Goal: Transaction & Acquisition: Purchase product/service

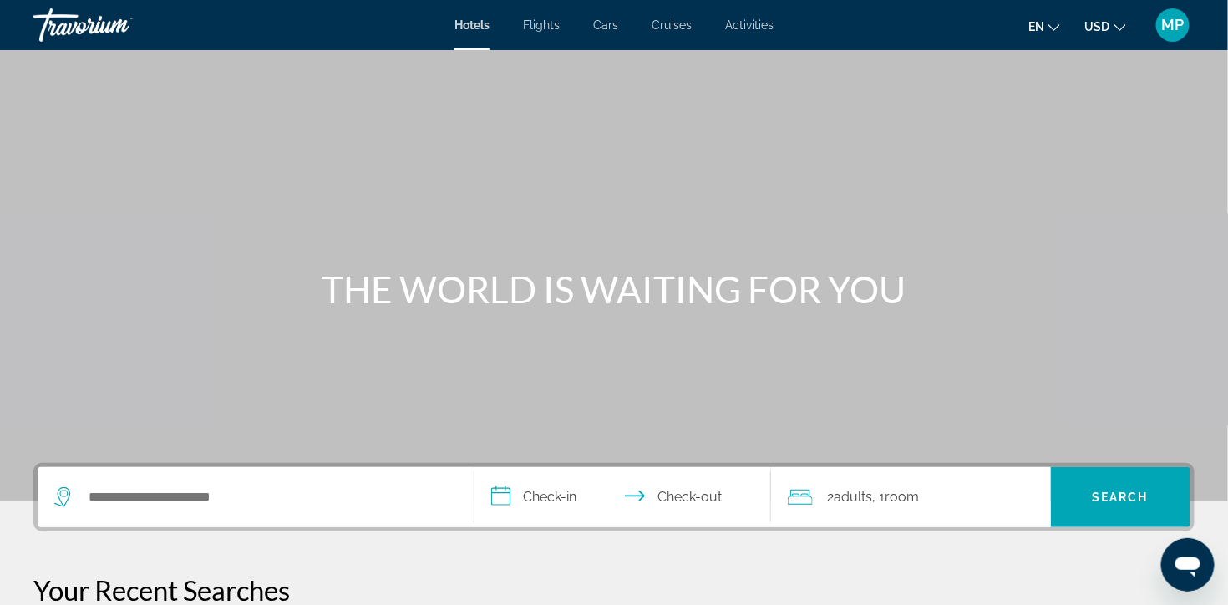
click at [476, 28] on span "Hotels" at bounding box center [472, 24] width 35 height 13
click at [157, 510] on input "Search hotel destination" at bounding box center [268, 497] width 362 height 25
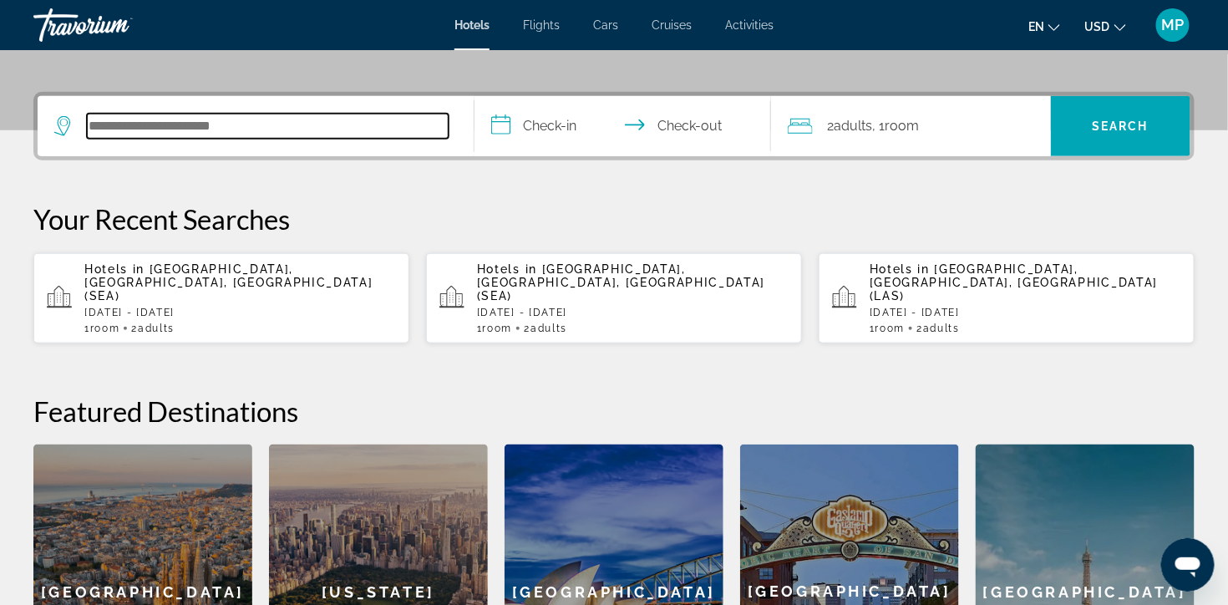
scroll to position [432, 0]
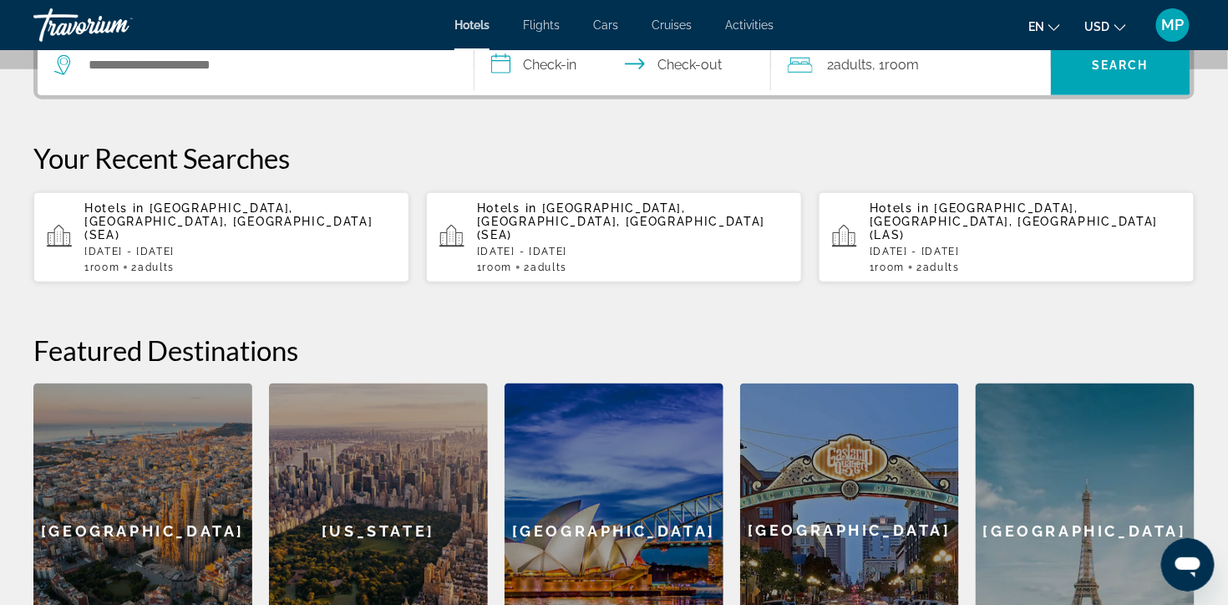
click at [294, 273] on div "1 Room rooms 2 Adult Adults" at bounding box center [240, 268] width 312 height 12
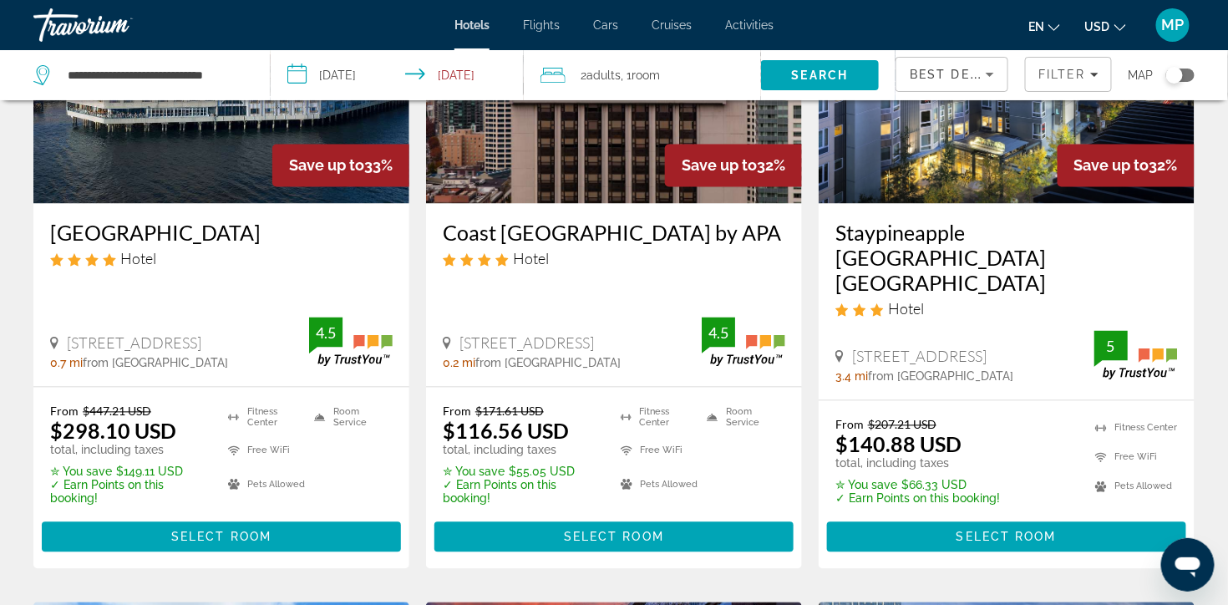
scroll to position [907, 0]
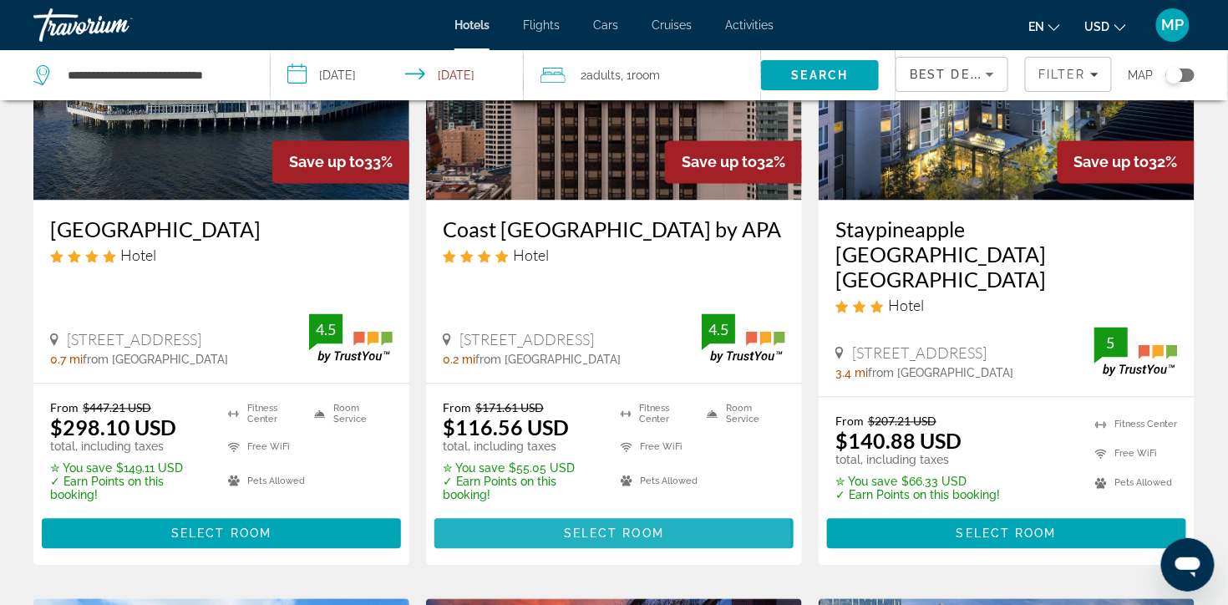
click at [600, 541] on span "Select Room" at bounding box center [614, 533] width 100 height 13
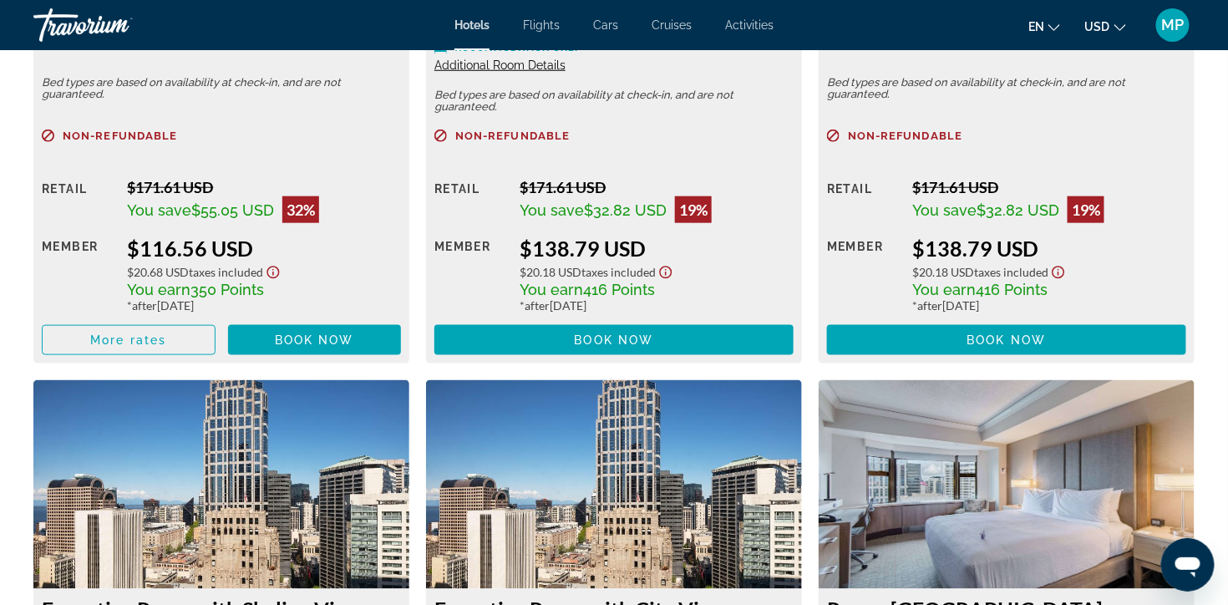
scroll to position [2641, 0]
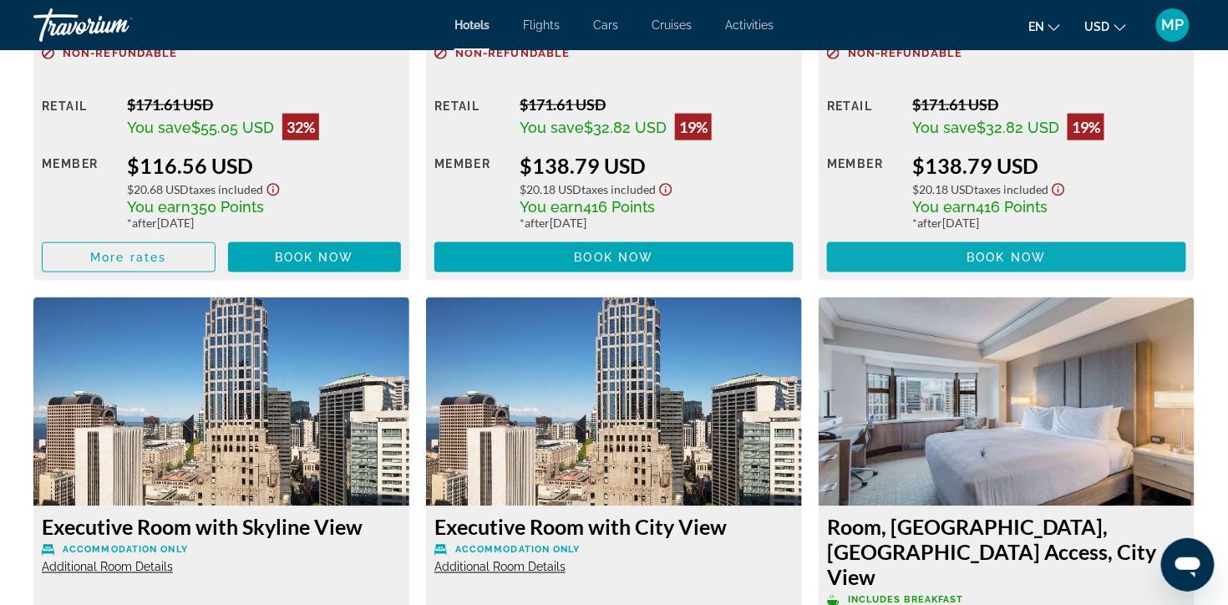
click at [1054, 277] on span "Main content" at bounding box center [1006, 257] width 359 height 40
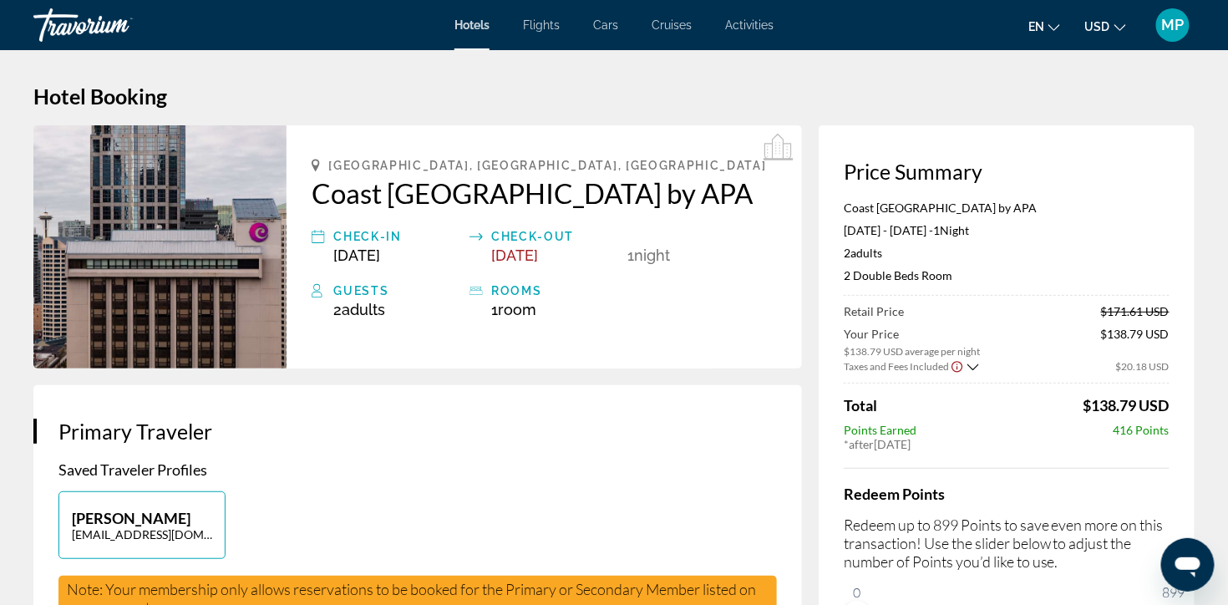
scroll to position [3, 0]
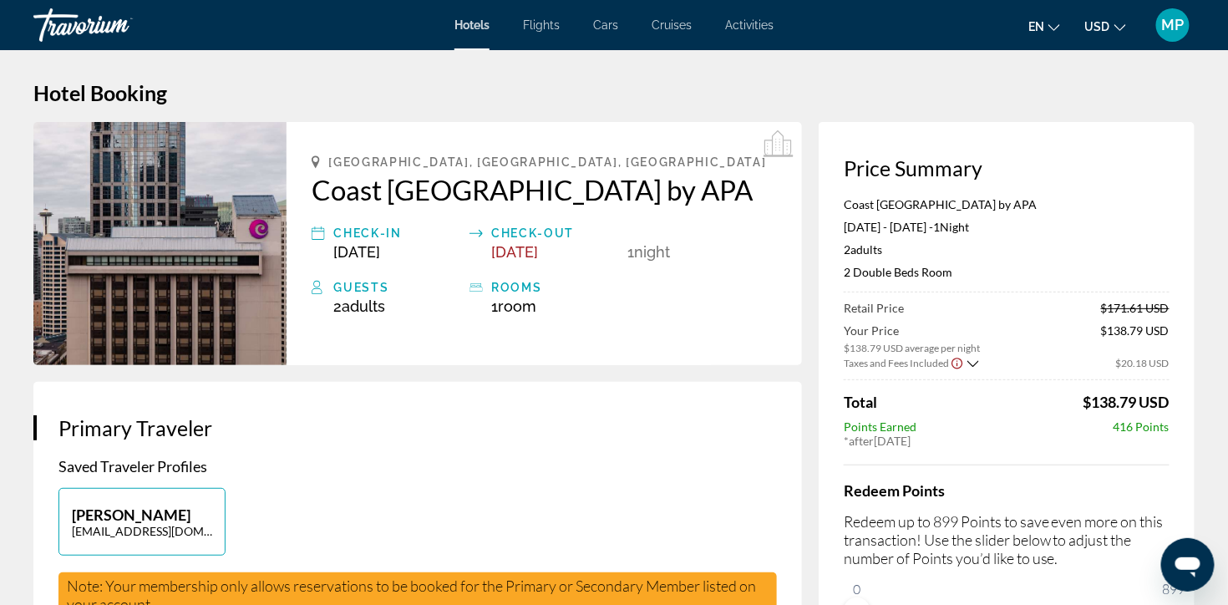
click at [724, 206] on h2 "Coast [GEOGRAPHIC_DATA] by APA" at bounding box center [544, 189] width 465 height 33
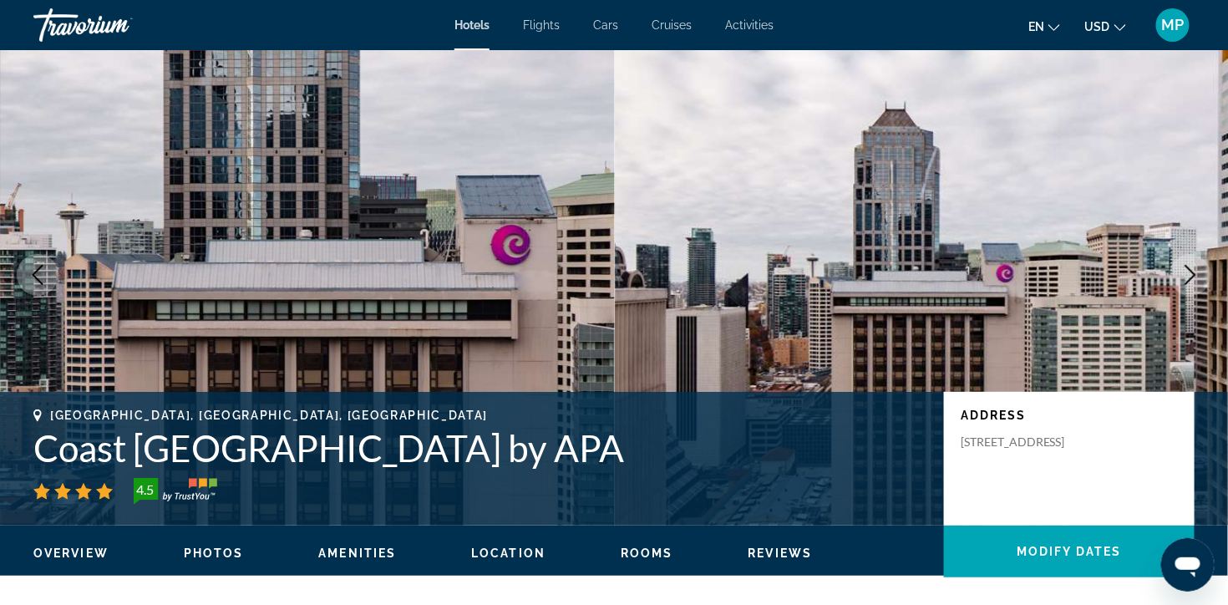
scroll to position [82, 0]
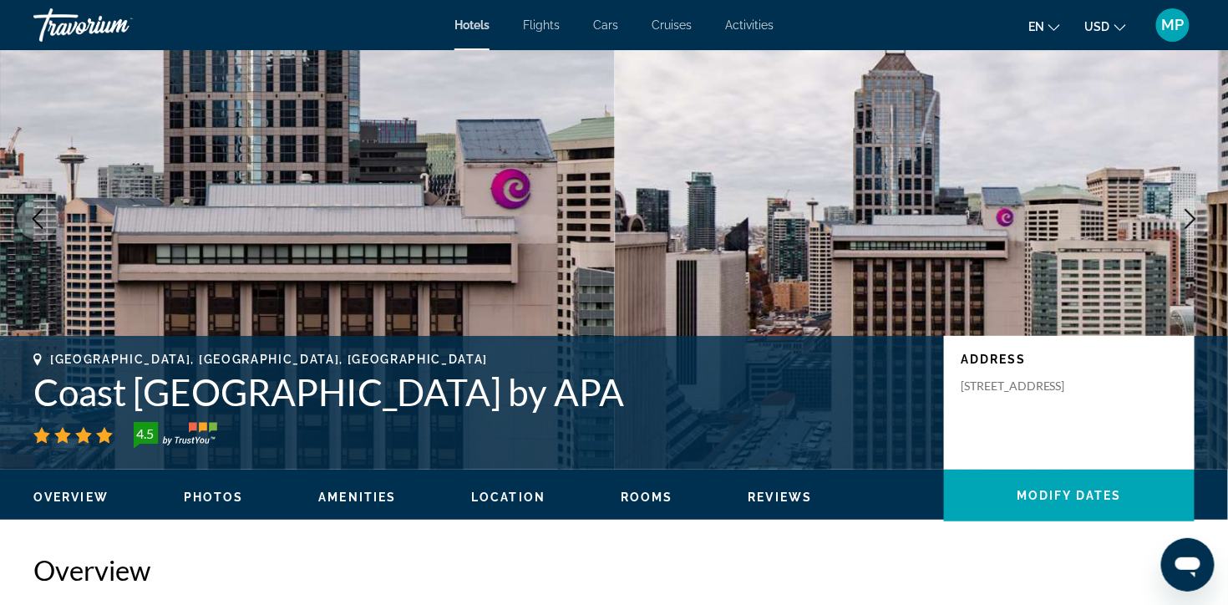
drag, startPoint x: 663, startPoint y: 426, endPoint x: 16, endPoint y: 415, distance: 647.7
click at [16, 415] on div "Seattle, WA, United States Coast Seattle Downtown Hotel by APA 4.5 Address 1301…" at bounding box center [614, 403] width 1228 height 100
copy h1 "Coast [GEOGRAPHIC_DATA] by APA"
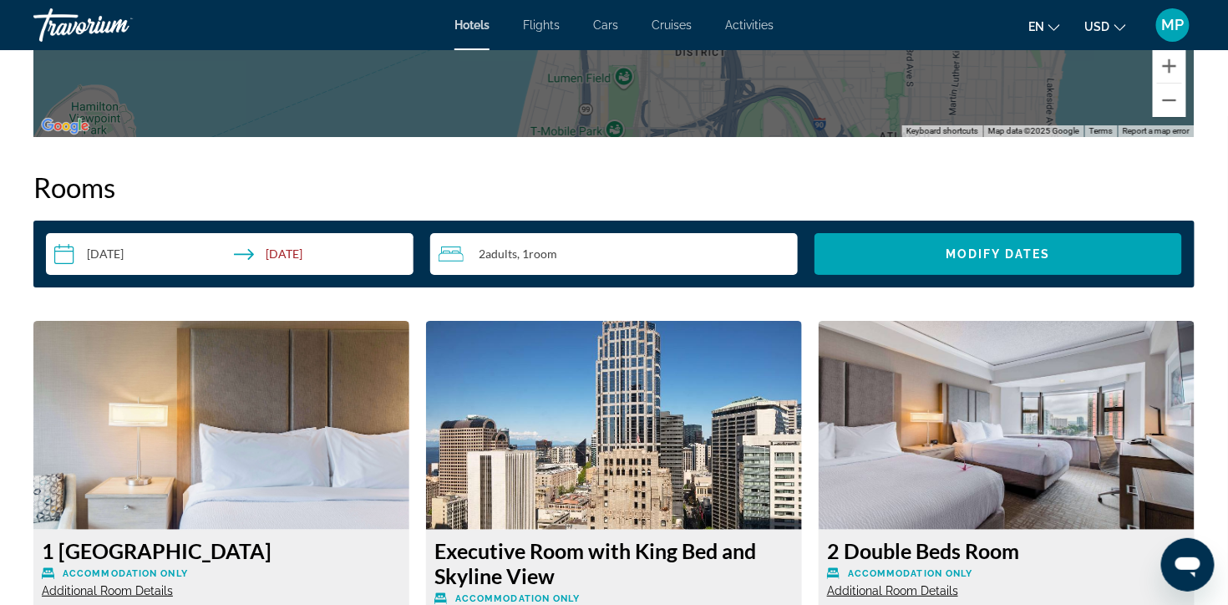
scroll to position [2012, 0]
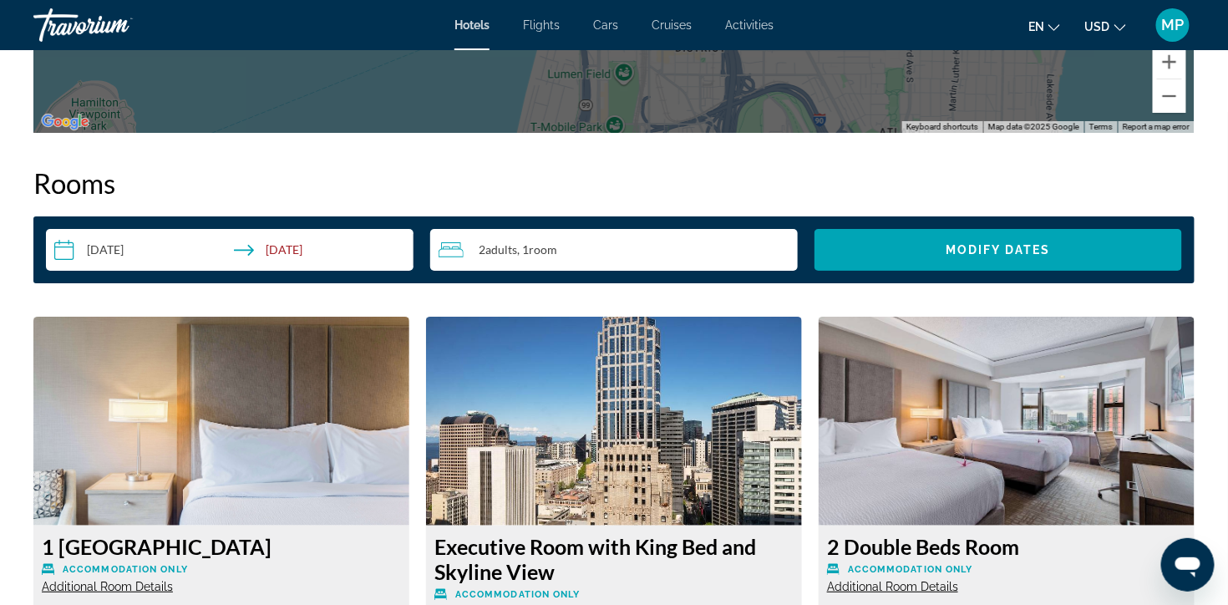
click at [536, 260] on div "2 Adult Adults , 1 Room rooms" at bounding box center [618, 250] width 359 height 20
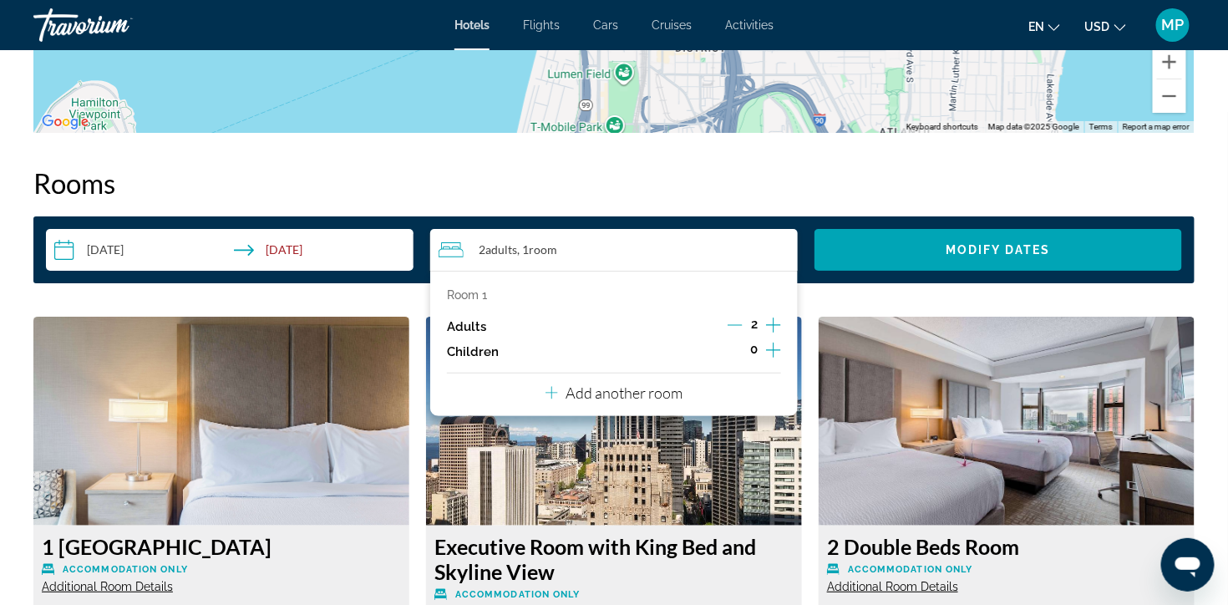
click at [625, 402] on p "Add another room" at bounding box center [625, 393] width 117 height 18
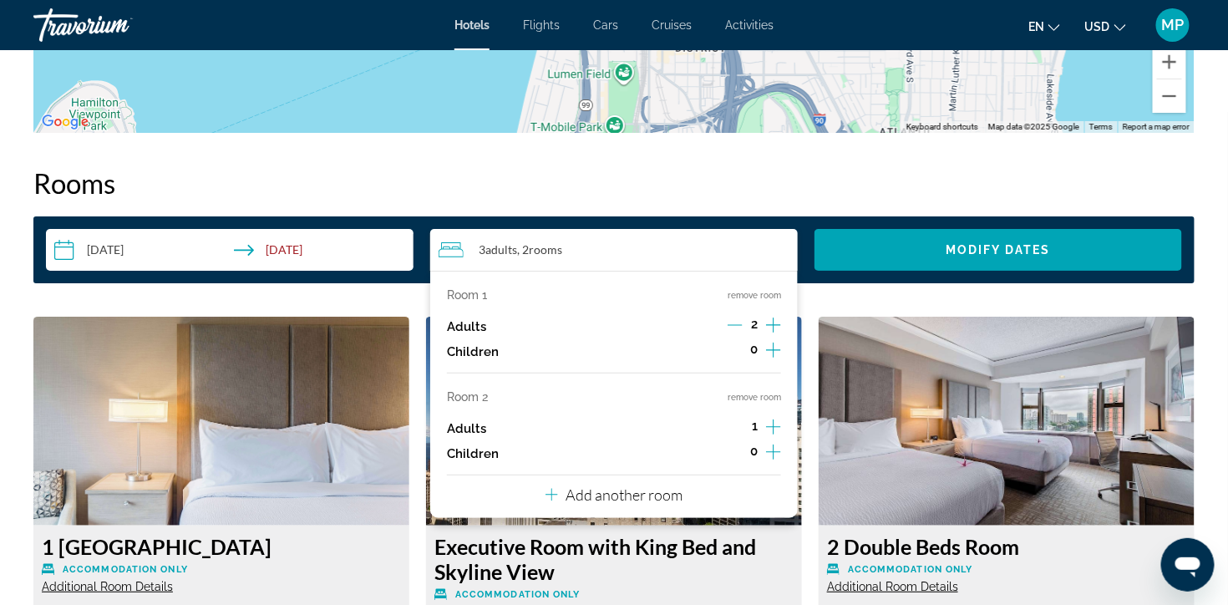
scroll to position [2114, 0]
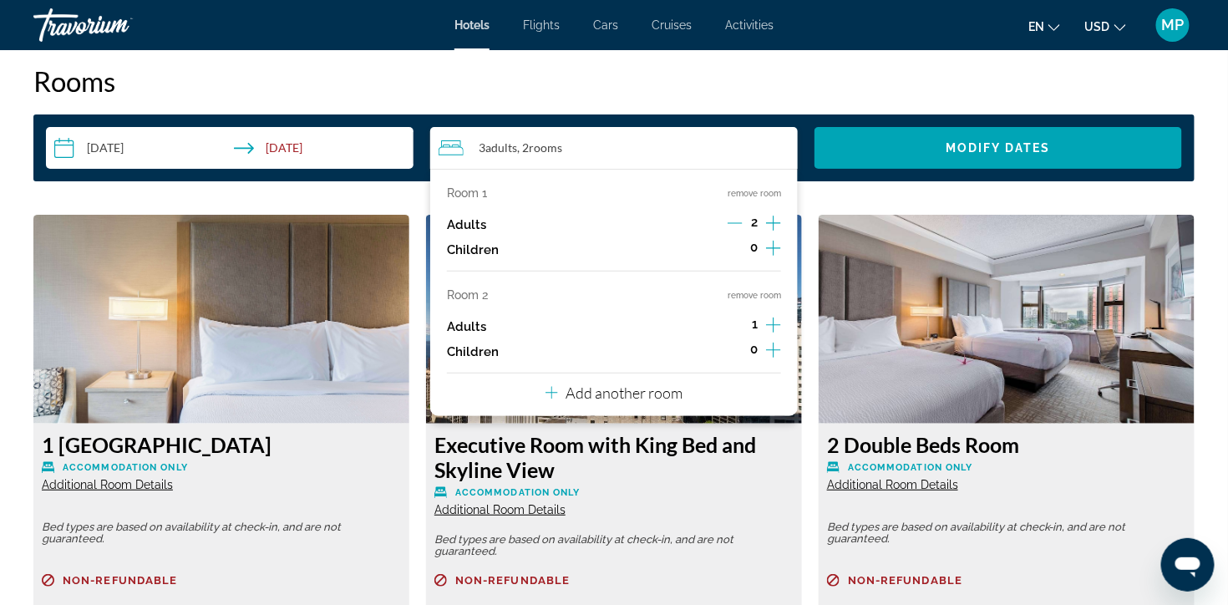
click at [773, 333] on icon "Increment adults" at bounding box center [773, 325] width 15 height 15
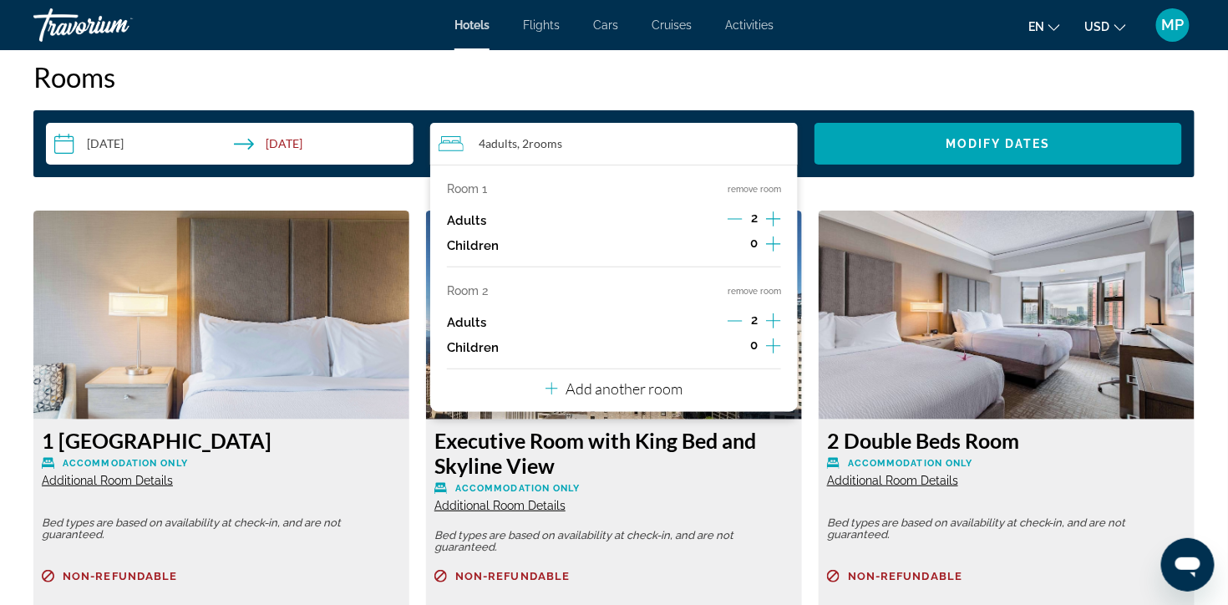
scroll to position [2218, 0]
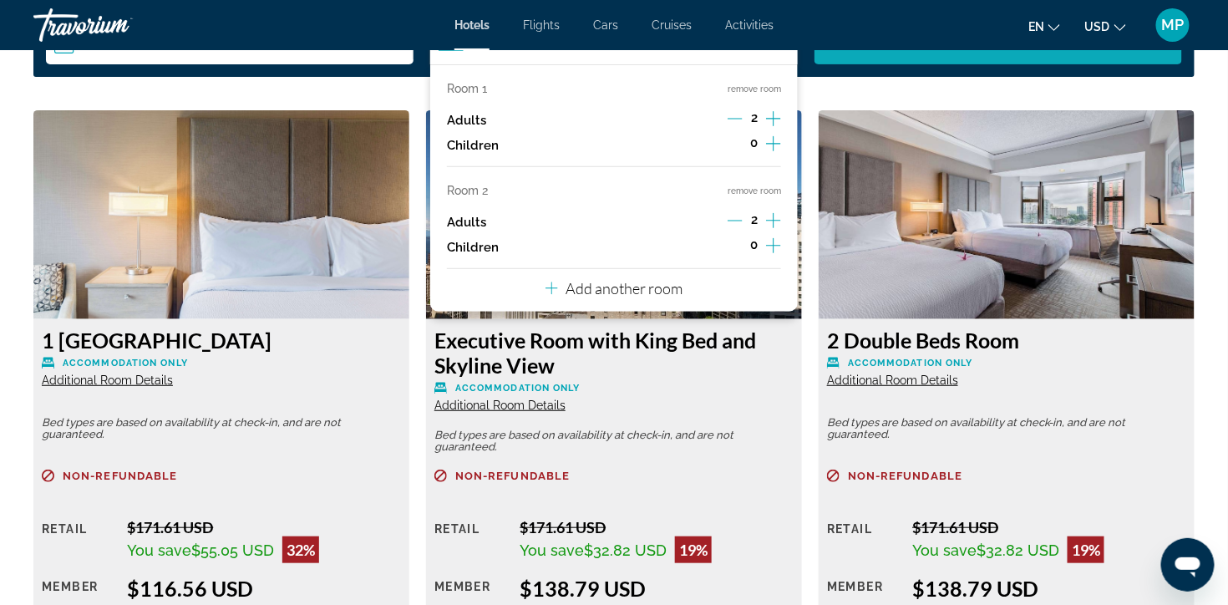
click at [1040, 50] on span "Modify Dates" at bounding box center [998, 43] width 104 height 13
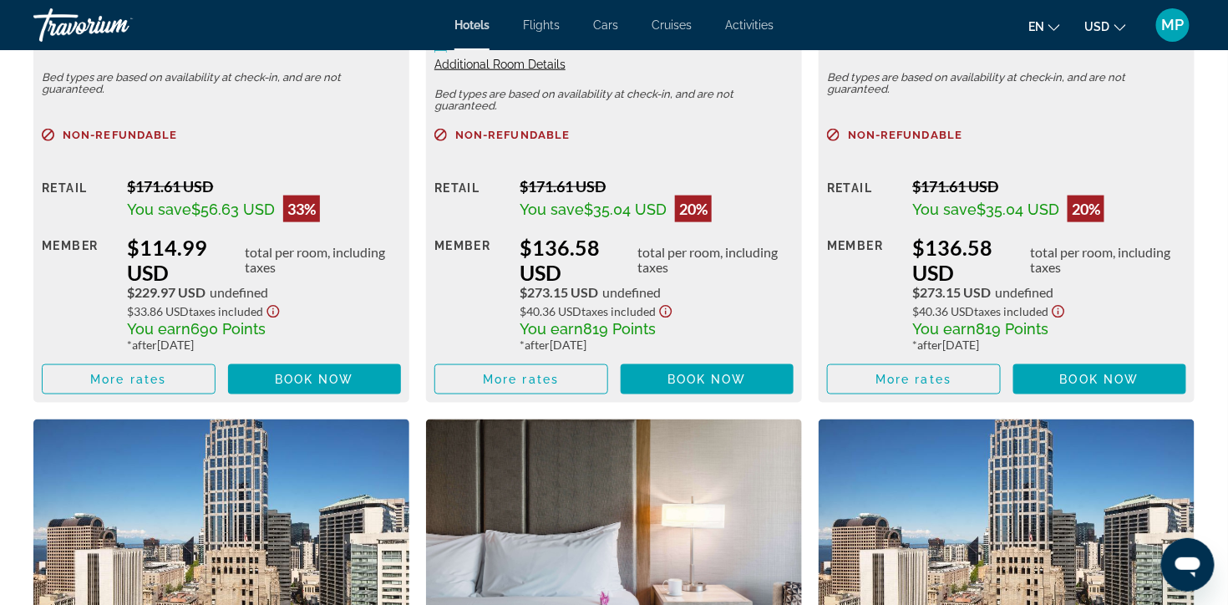
scroll to position [2759, 0]
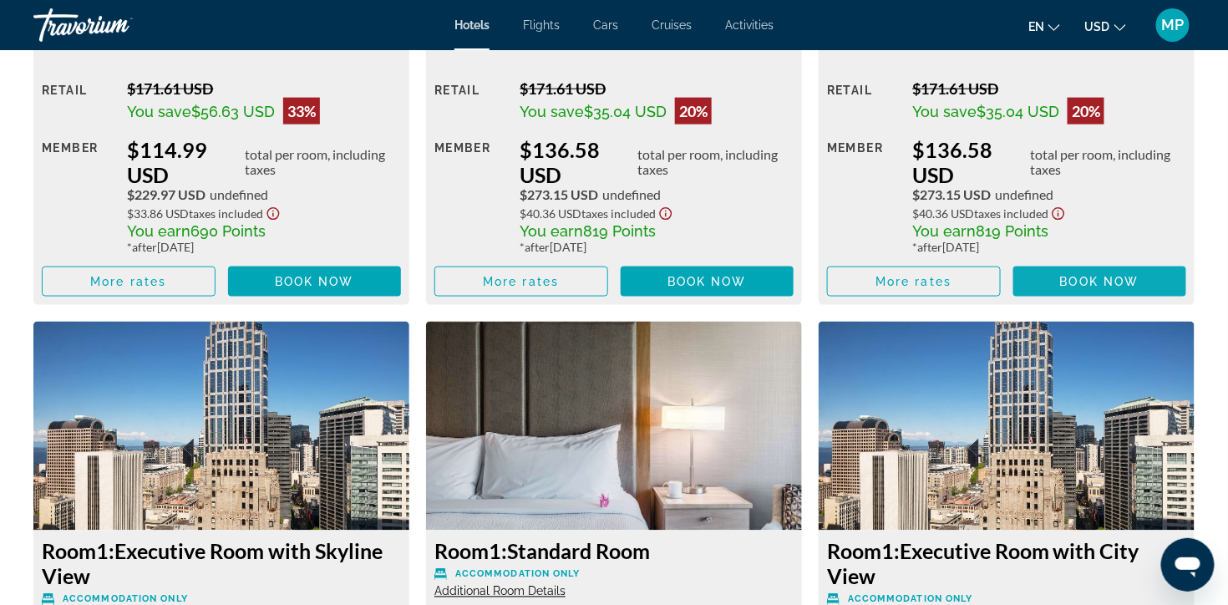
click at [1100, 288] on span "Book now" at bounding box center [1099, 281] width 79 height 13
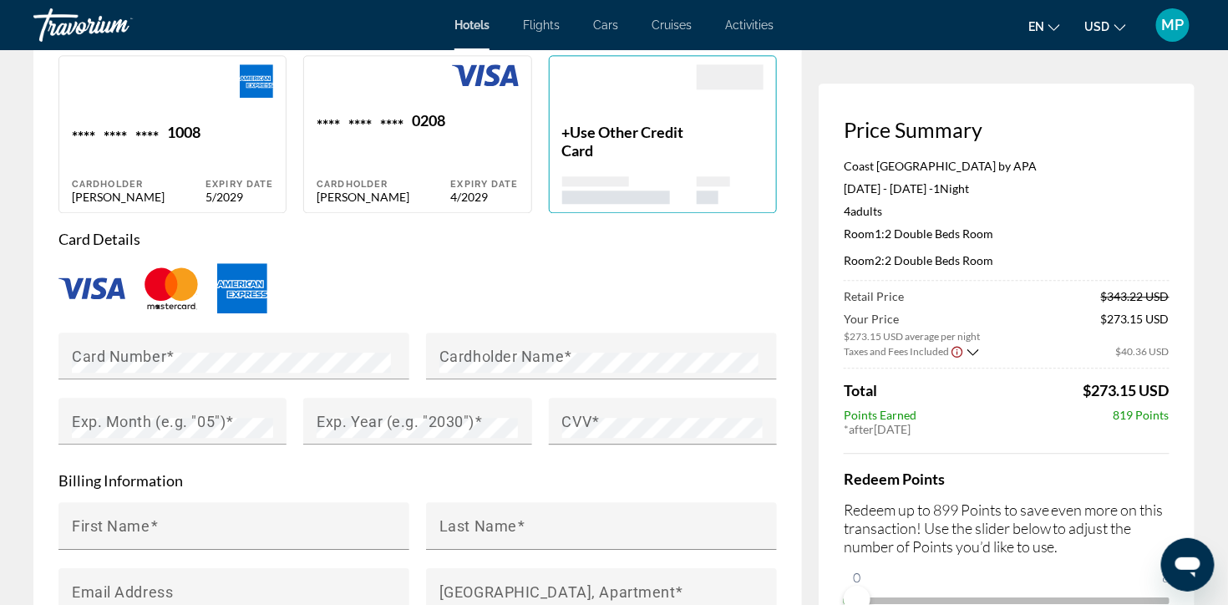
scroll to position [1296, 0]
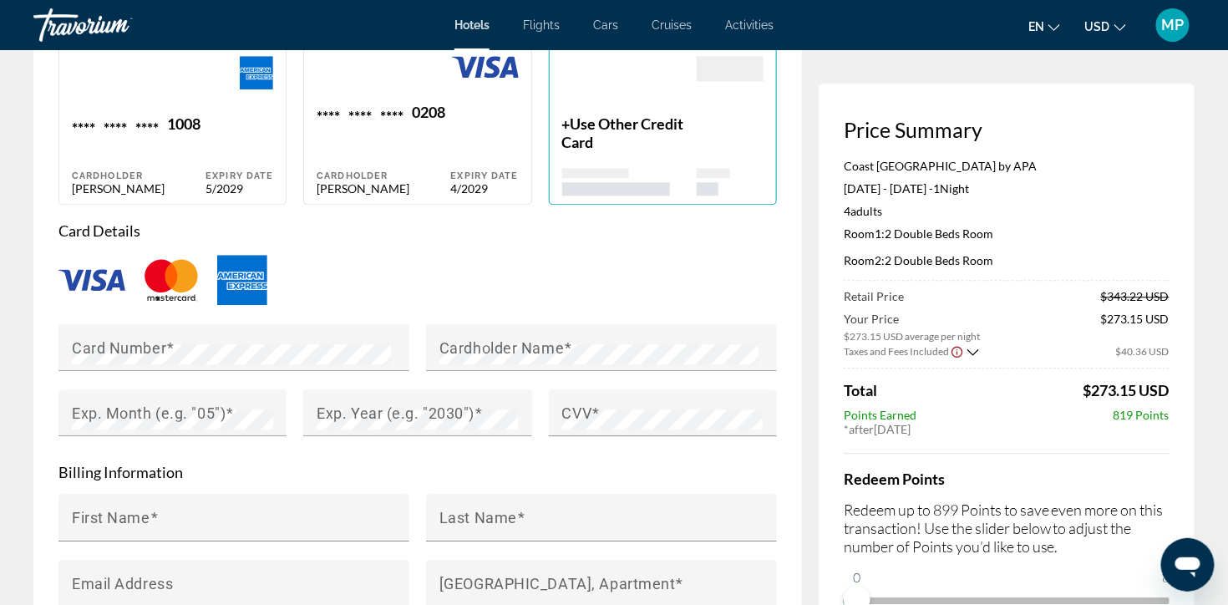
click at [644, 151] on p "+ Use Other Credit Card" at bounding box center [629, 132] width 135 height 37
click at [614, 151] on span "Use Other Credit Card" at bounding box center [623, 132] width 122 height 37
click at [697, 178] on div "Main content" at bounding box center [713, 173] width 33 height 10
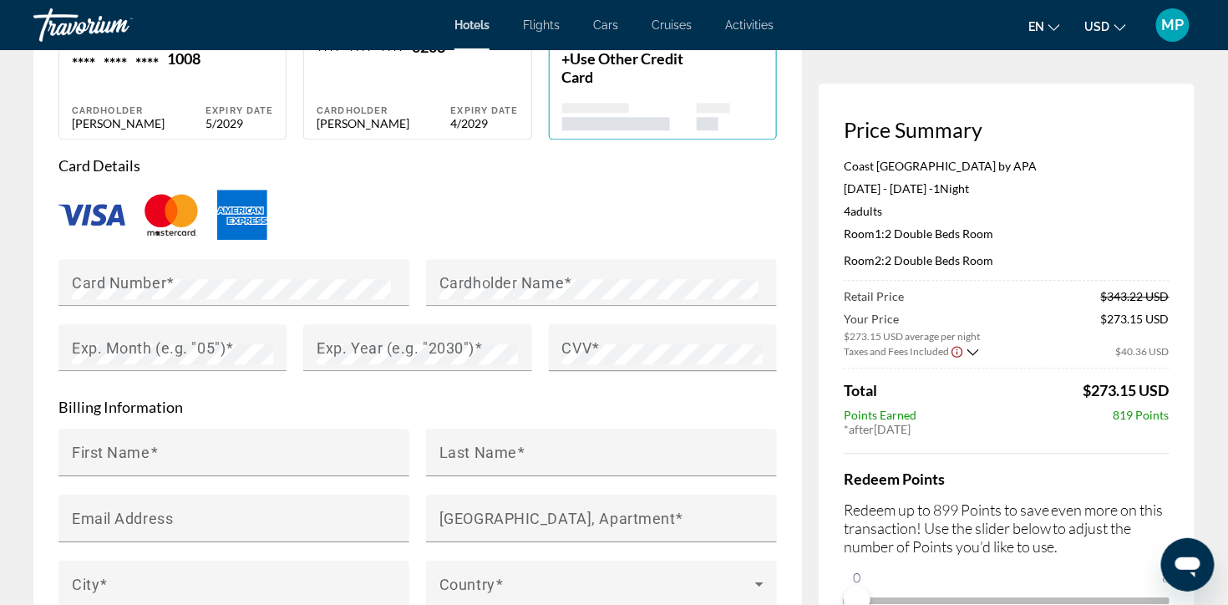
scroll to position [1334, 0]
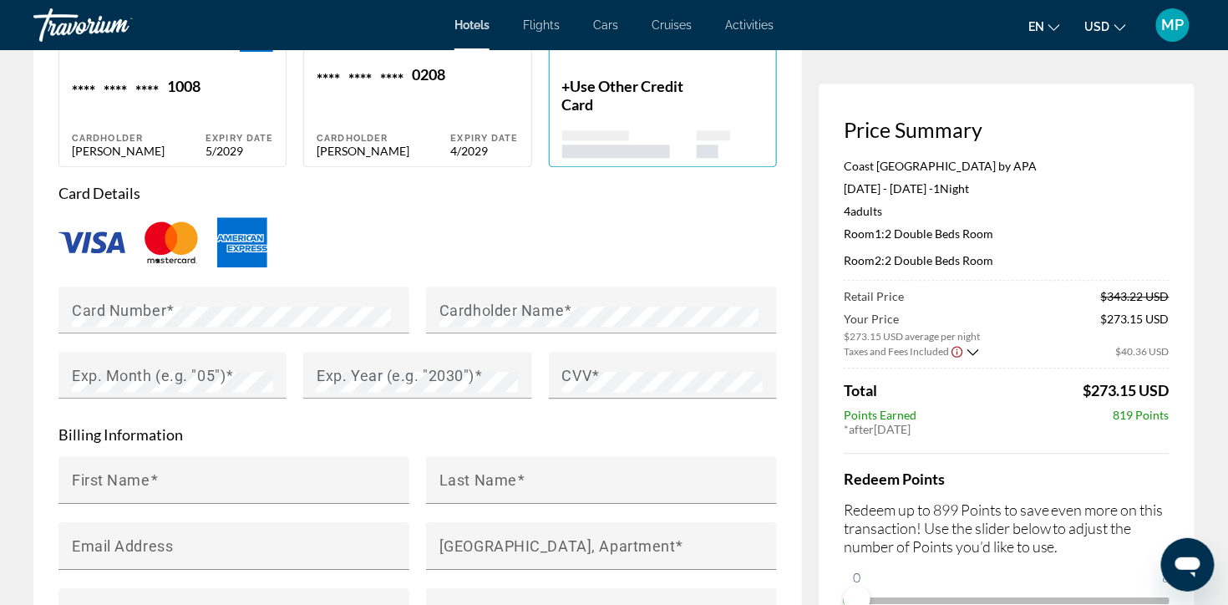
click at [968, 359] on icon "Show Taxes and Fees breakdown" at bounding box center [974, 352] width 12 height 14
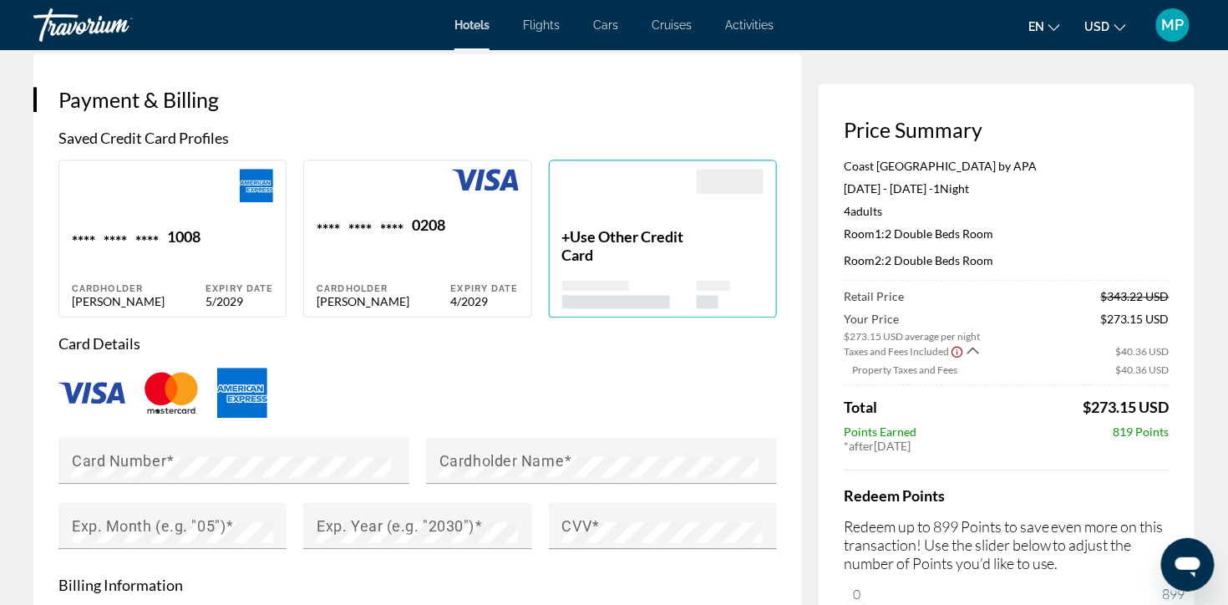
scroll to position [1187, 0]
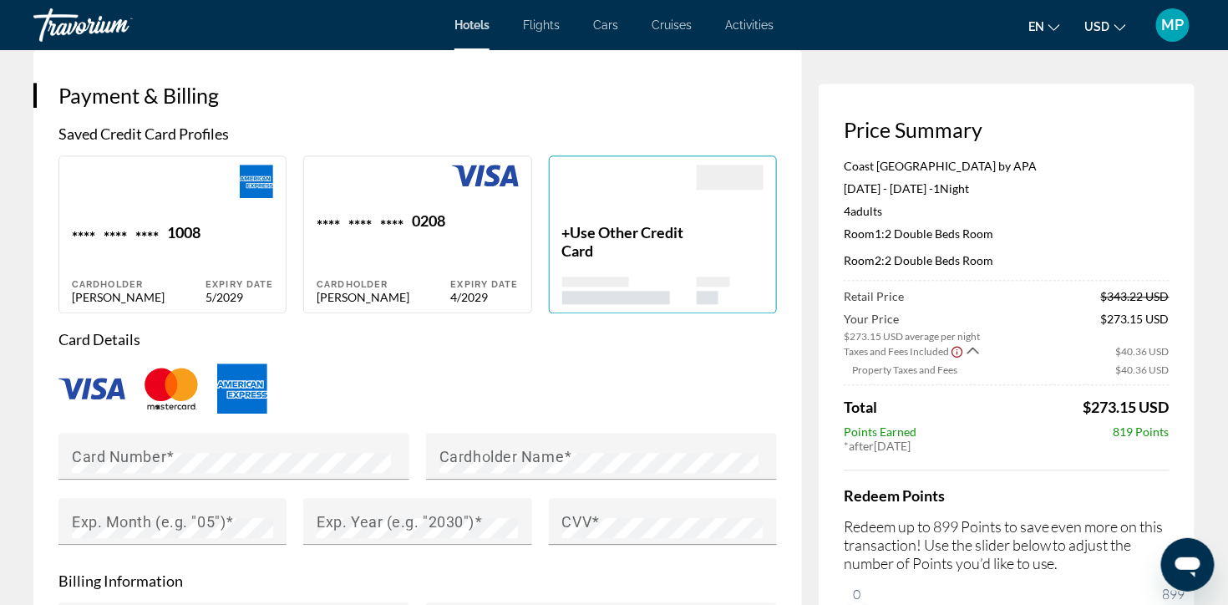
click at [624, 260] on span "Use Other Credit Card" at bounding box center [623, 241] width 122 height 37
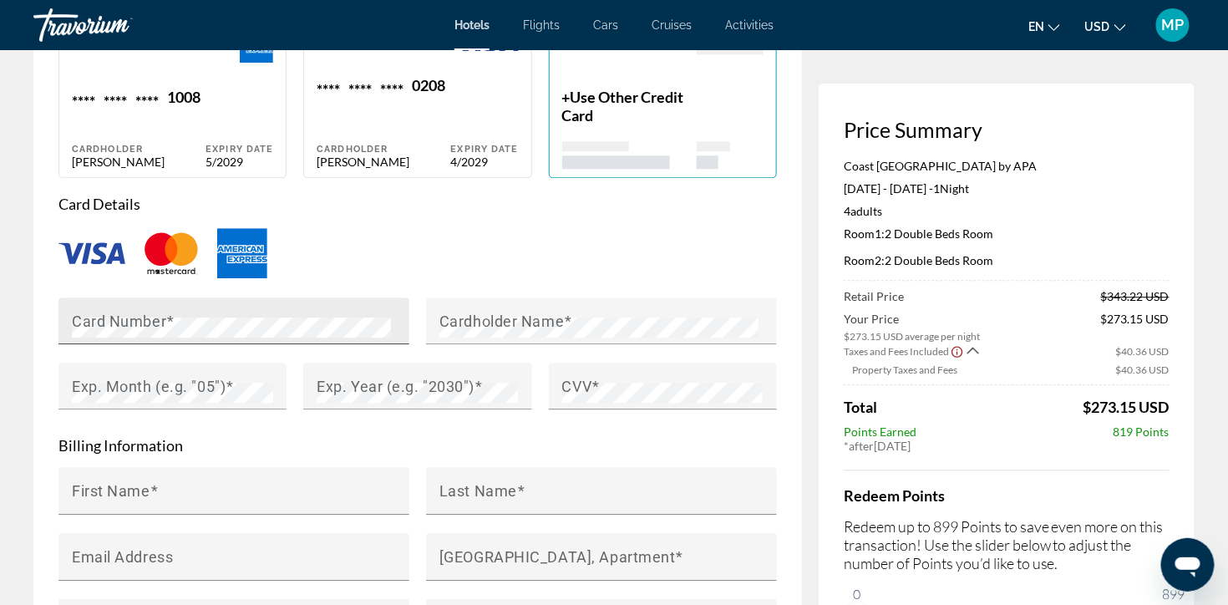
click at [170, 344] on div "Card Number" at bounding box center [239, 320] width 334 height 47
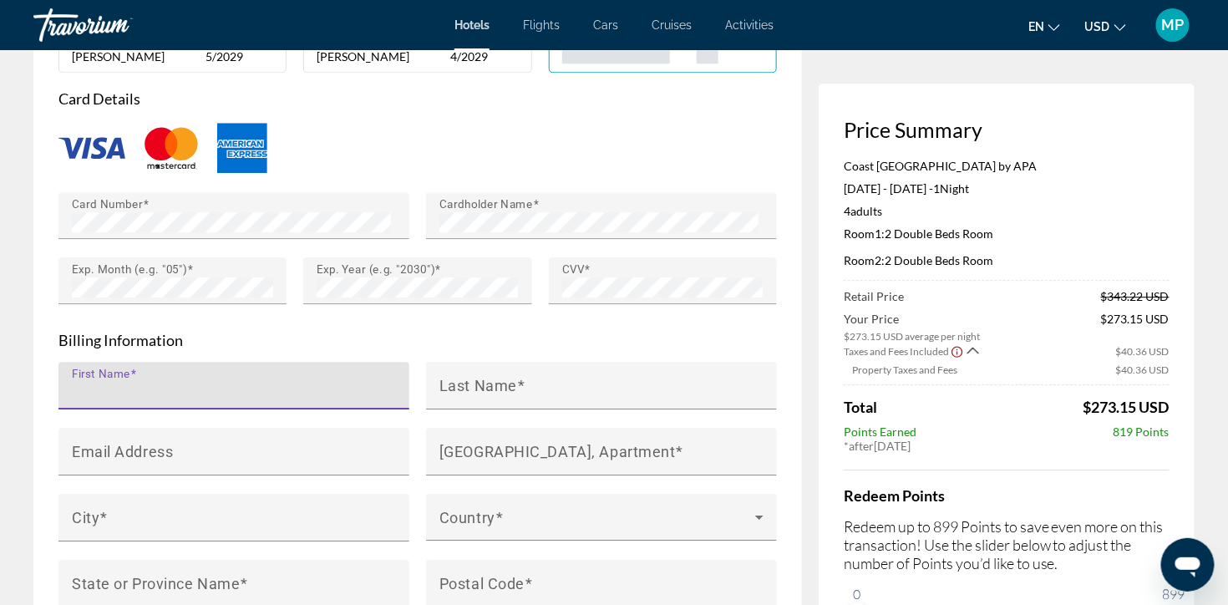
scroll to position [1522, 0]
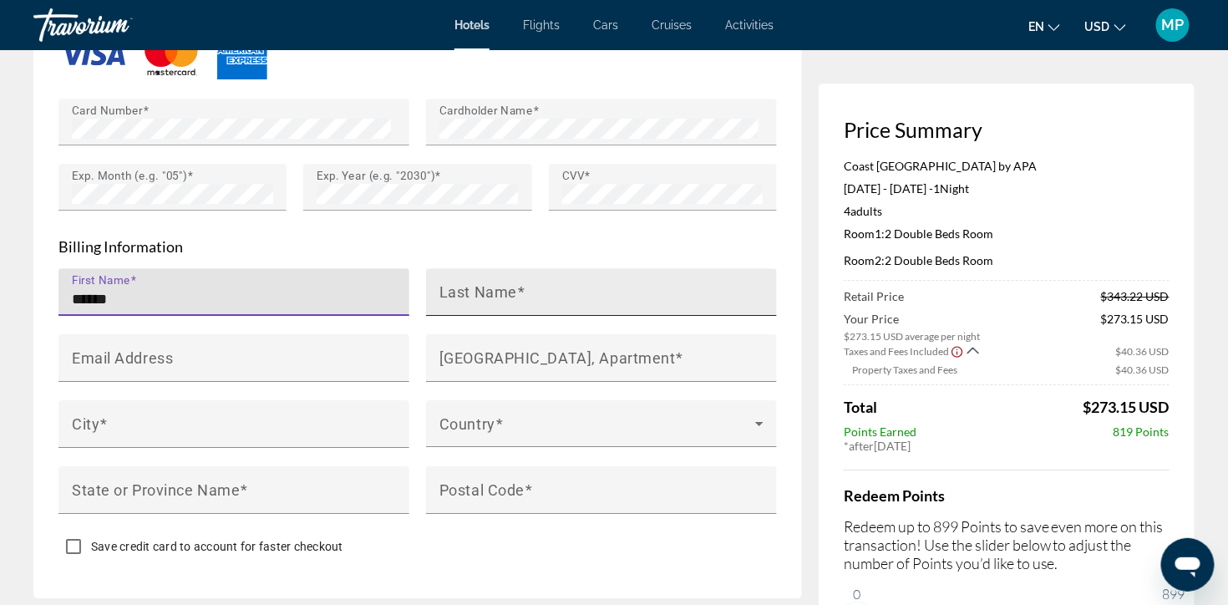
type input "******"
click at [454, 300] on mat-label "Last Name" at bounding box center [479, 291] width 78 height 18
click at [454, 309] on input "Last Name" at bounding box center [607, 299] width 334 height 20
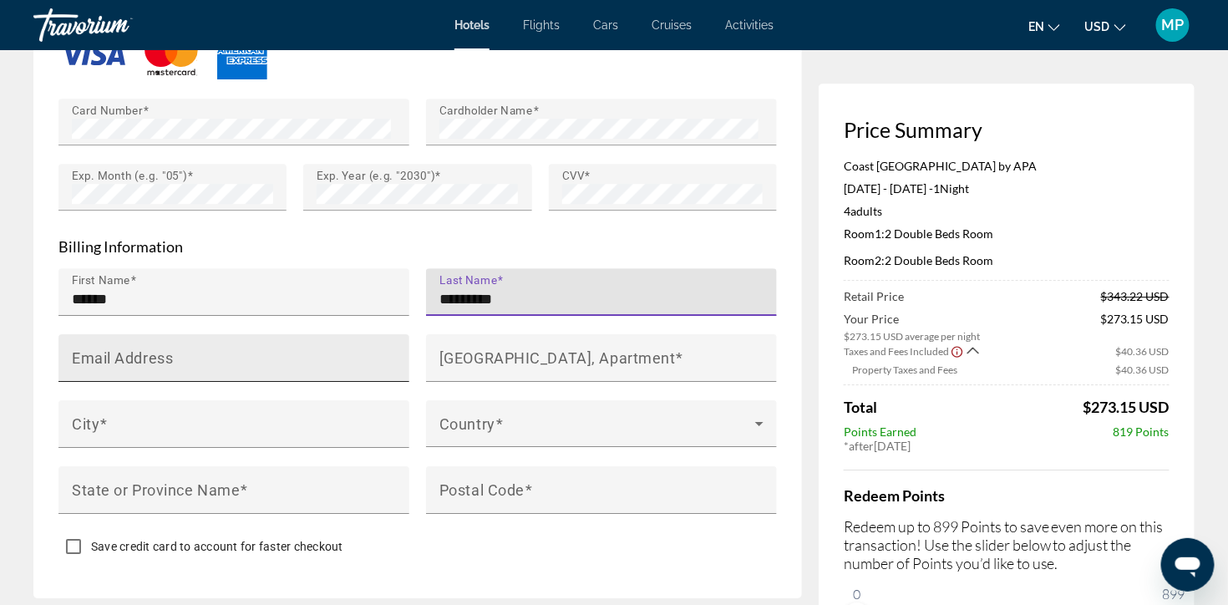
type input "*********"
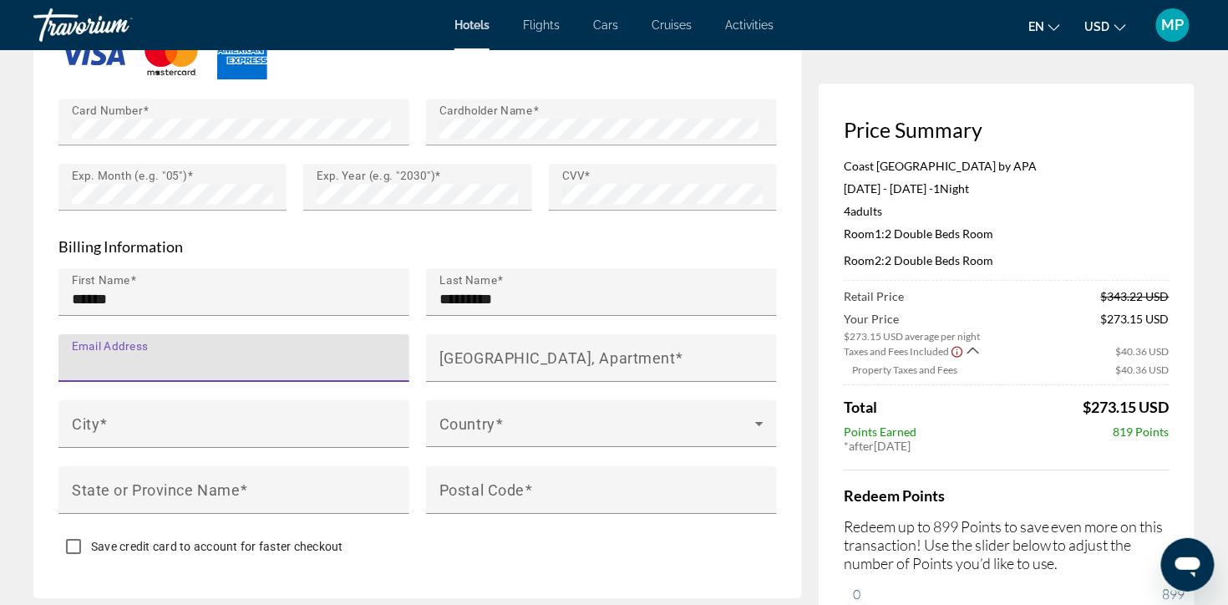
type input "**********"
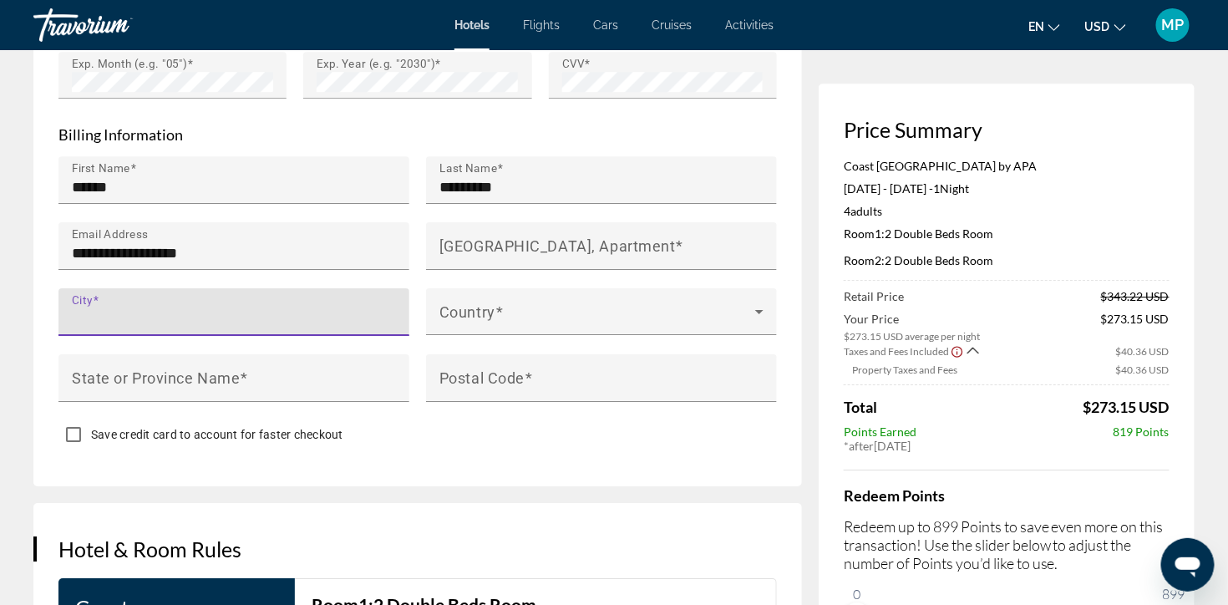
scroll to position [1638, 0]
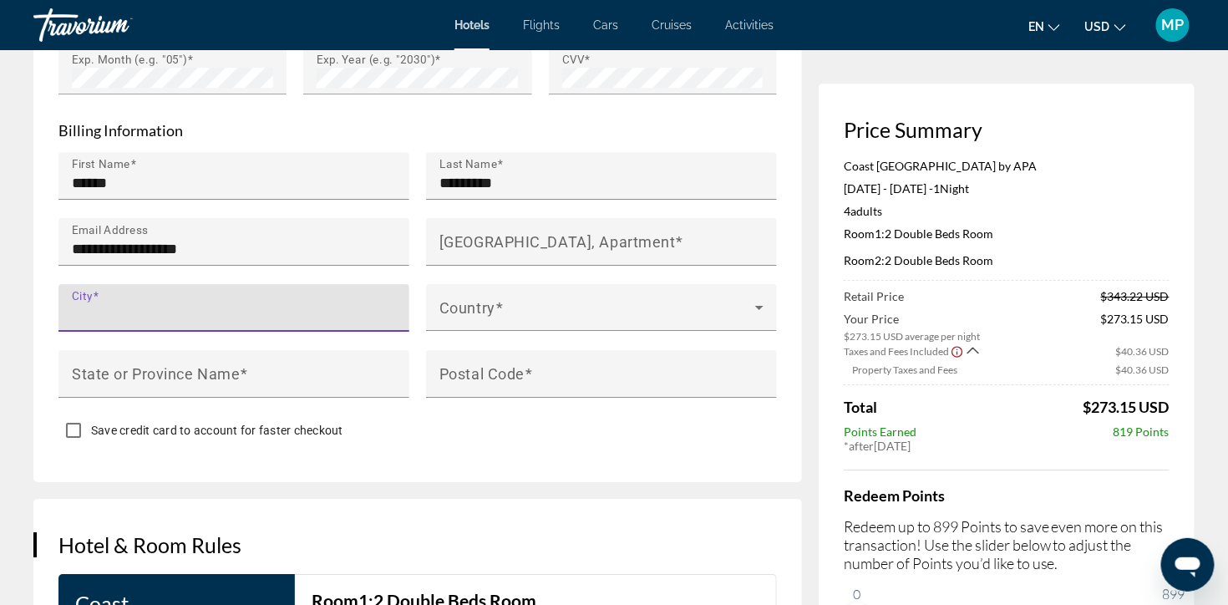
click at [180, 325] on input "City" at bounding box center [239, 315] width 334 height 20
type input "**"
type input "*********"
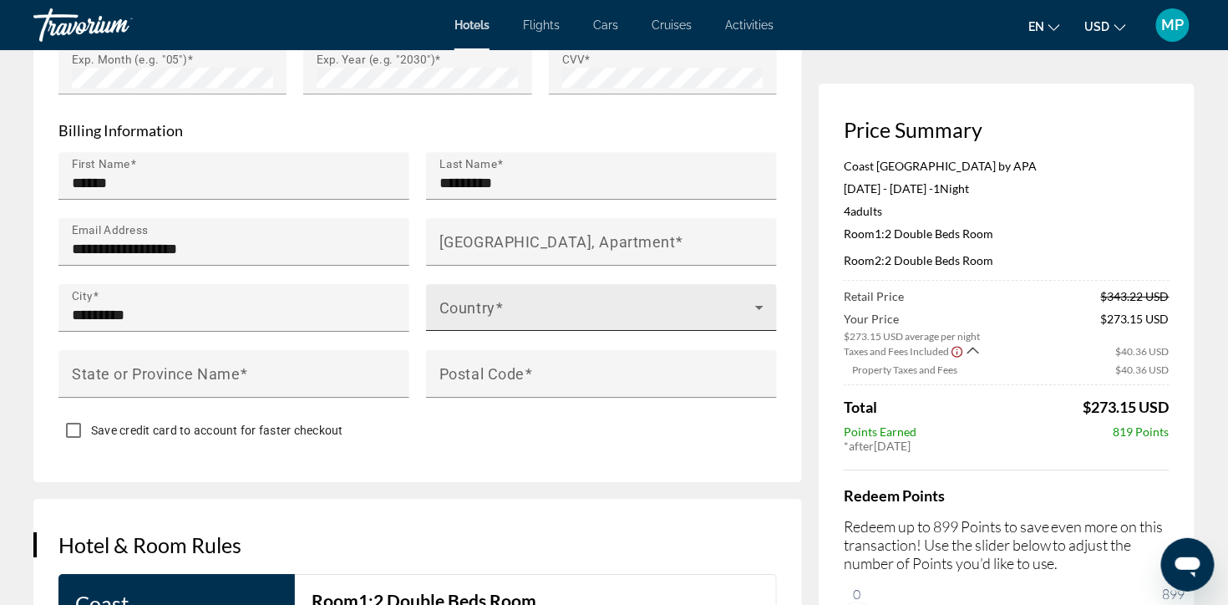
click at [554, 331] on div "Country" at bounding box center [602, 307] width 324 height 47
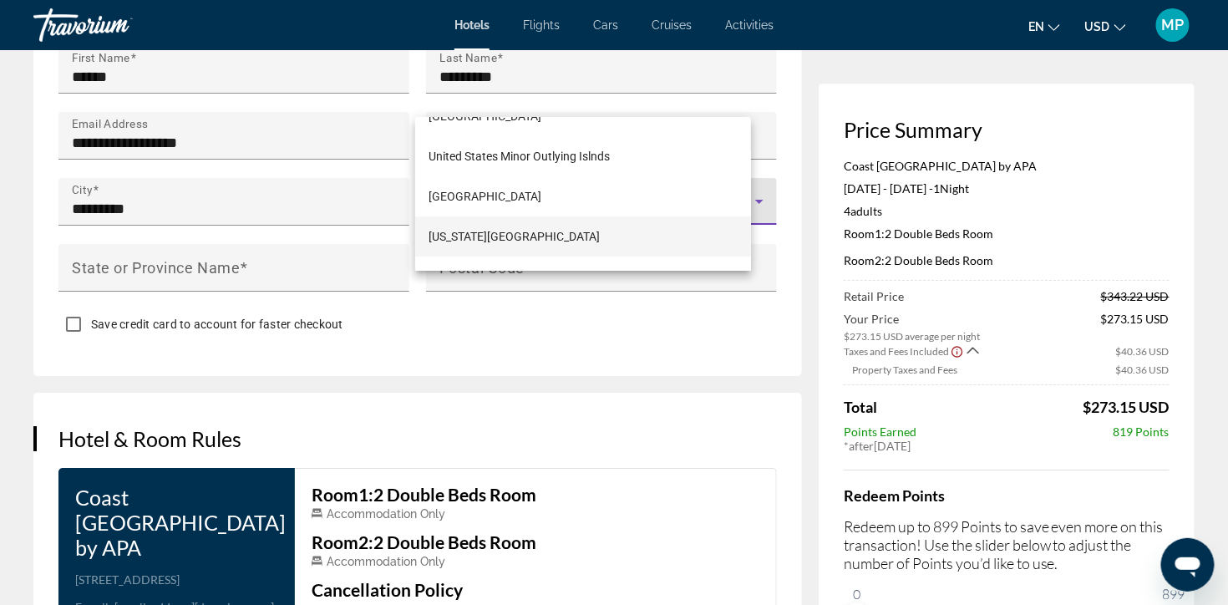
scroll to position [9645, 0]
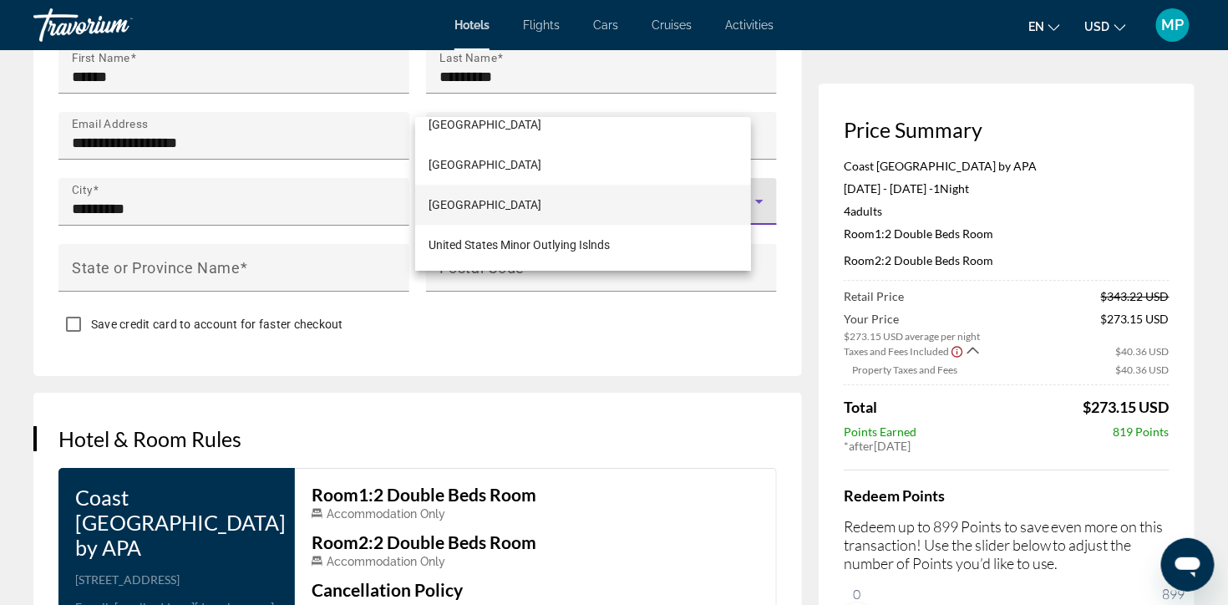
click at [528, 204] on span "United States of America" at bounding box center [485, 205] width 113 height 20
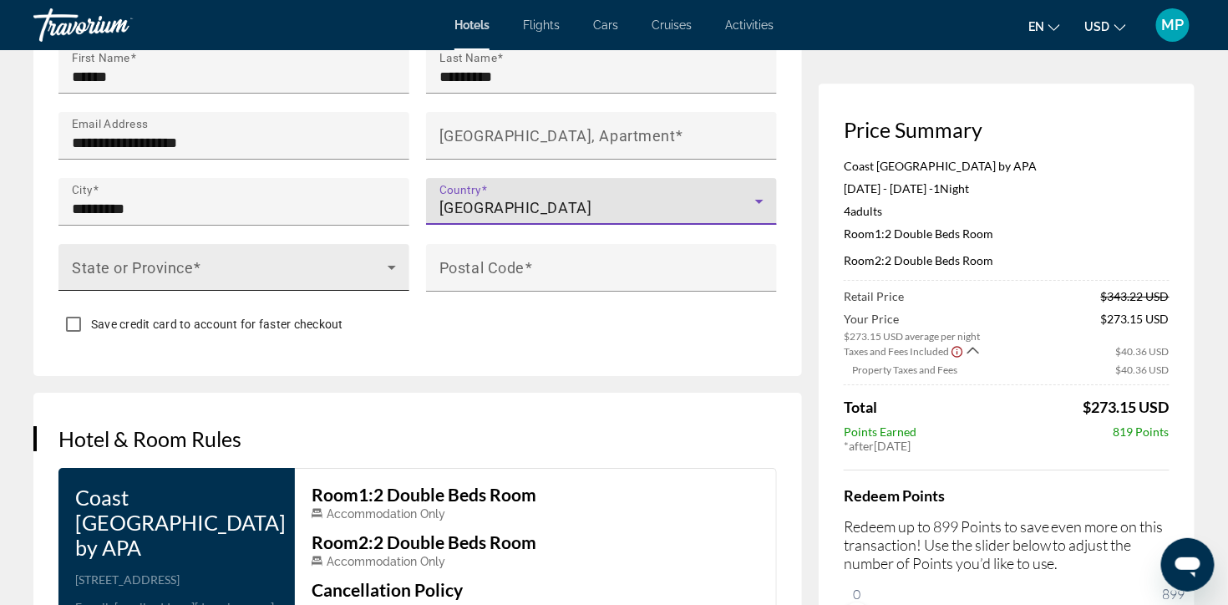
click at [125, 284] on span "Main content" at bounding box center [230, 274] width 316 height 20
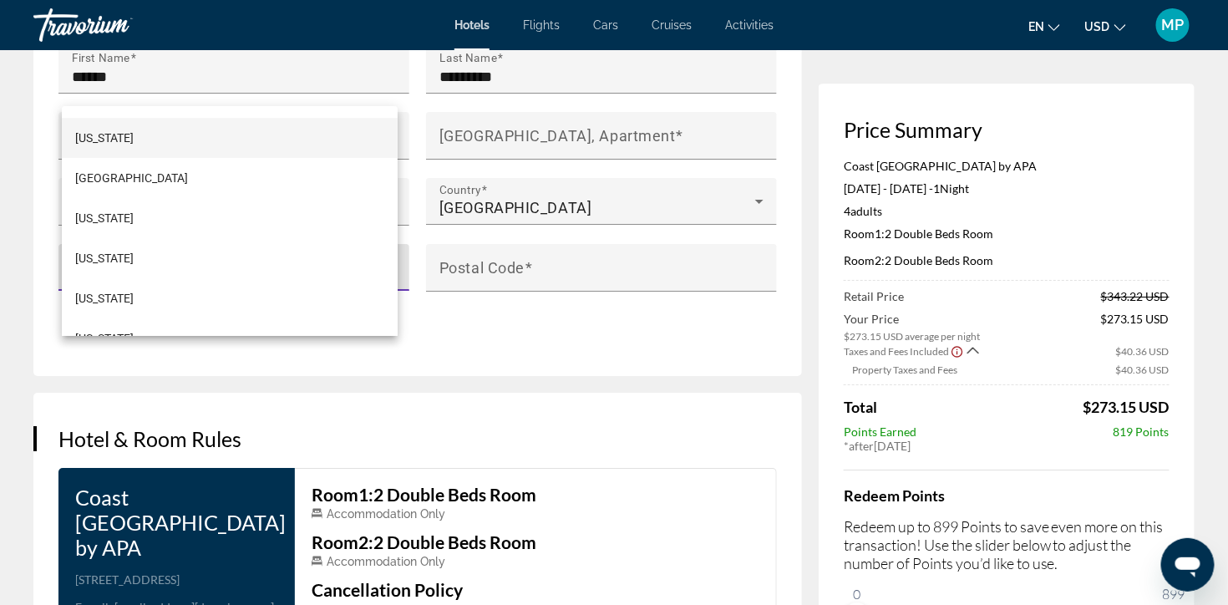
scroll to position [1908, 0]
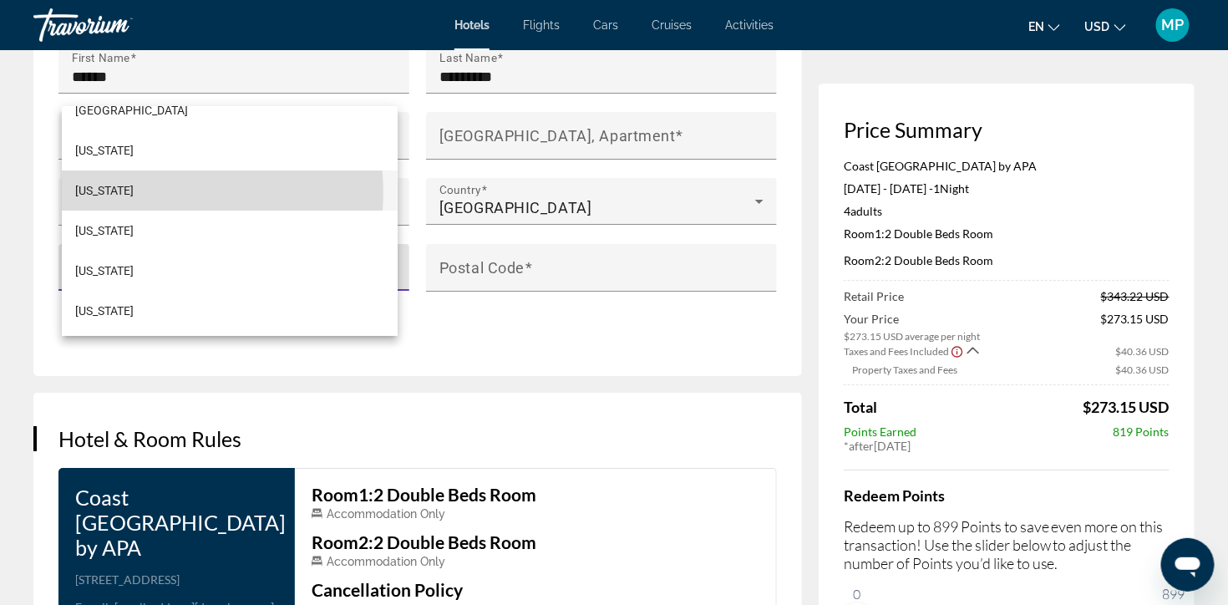
click at [137, 192] on mat-option "Washington" at bounding box center [230, 190] width 336 height 40
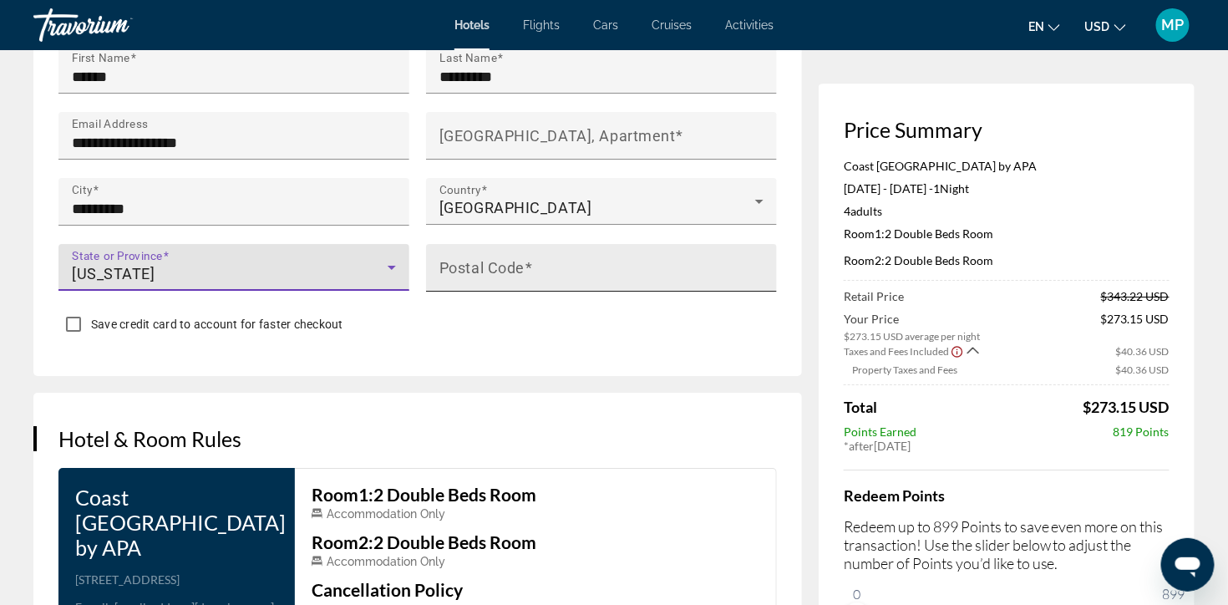
click at [514, 276] on mat-label "Postal Code" at bounding box center [482, 267] width 85 height 18
click at [514, 285] on input "Postal Code" at bounding box center [607, 275] width 334 height 20
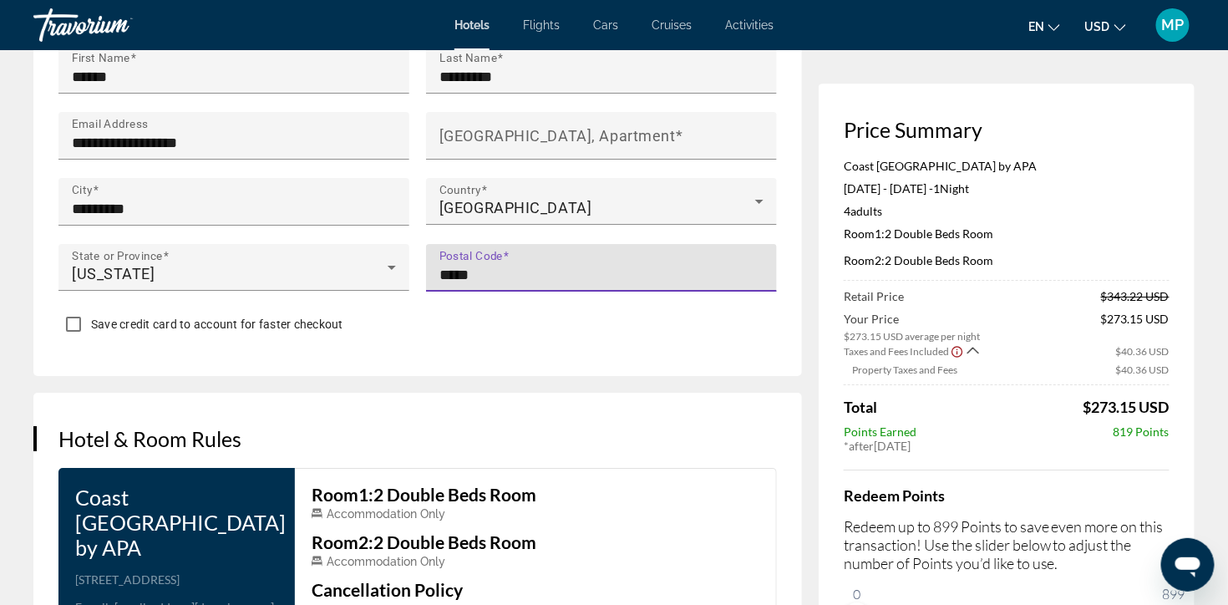
type input "*****"
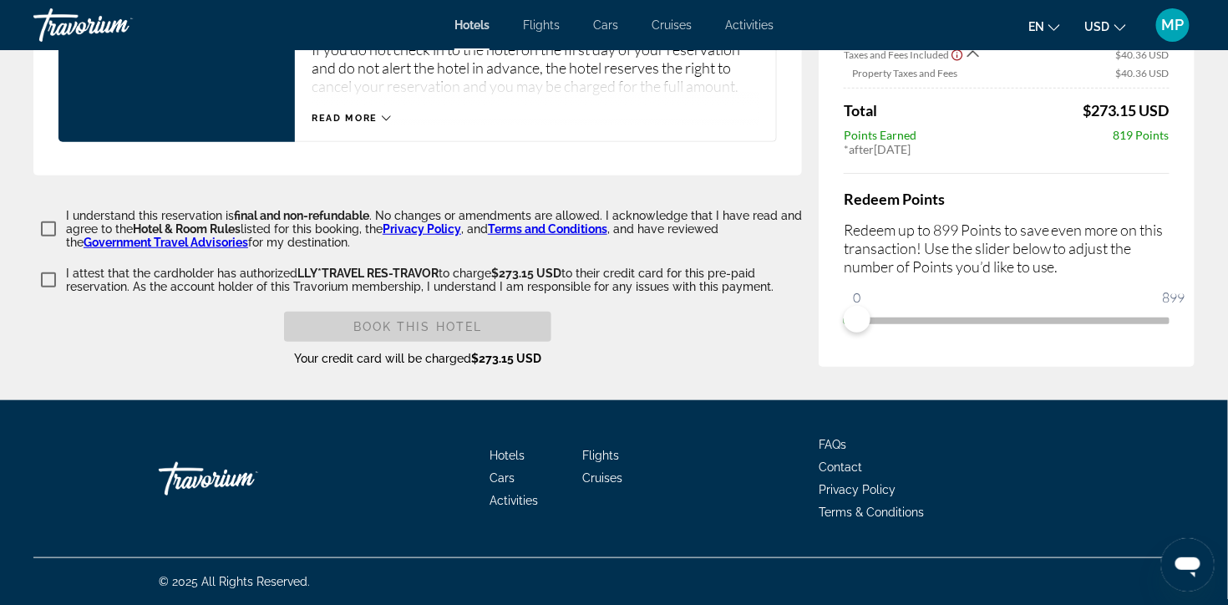
scroll to position [2282, 0]
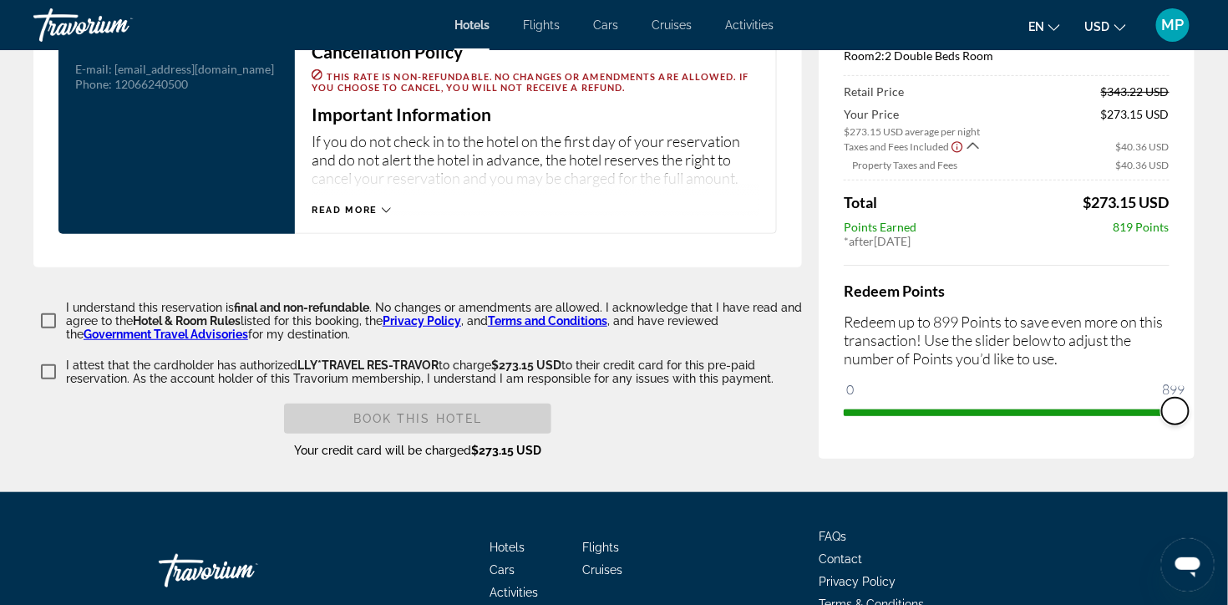
drag, startPoint x: 837, startPoint y: 553, endPoint x: 1243, endPoint y: 541, distance: 405.4
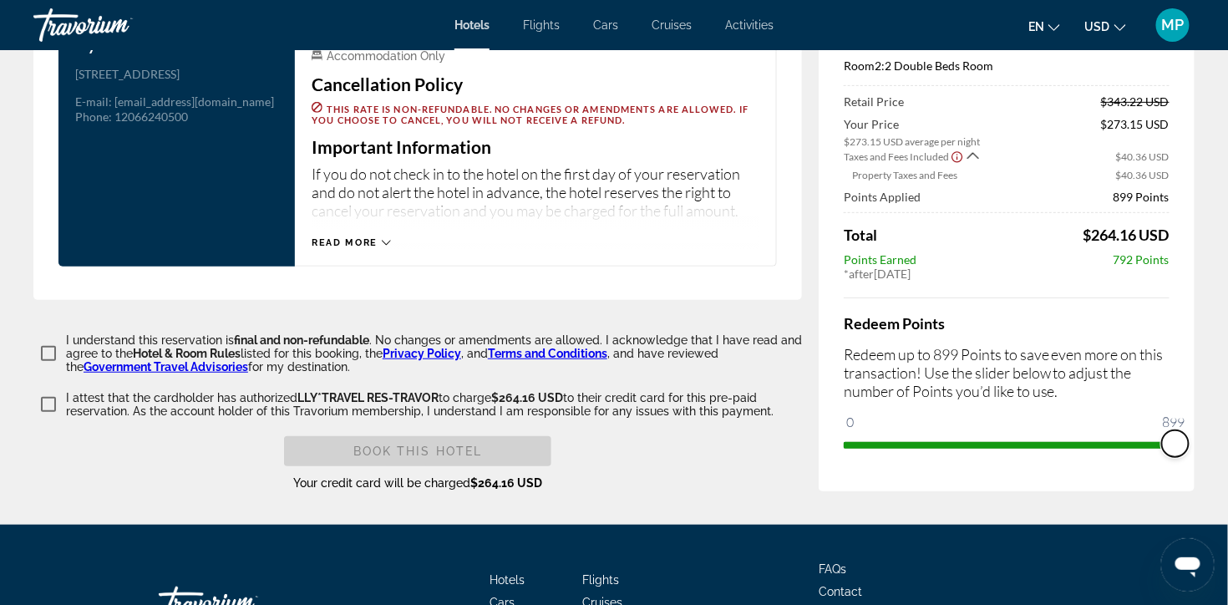
scroll to position [2436, 0]
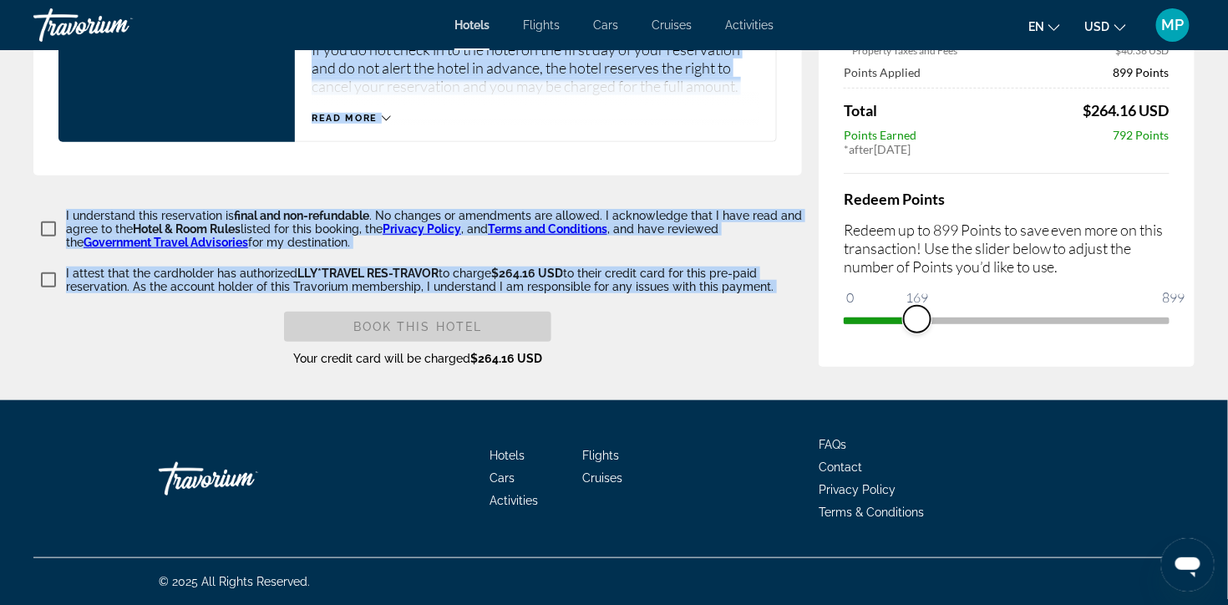
drag, startPoint x: 1150, startPoint y: 400, endPoint x: 745, endPoint y: 415, distance: 404.7
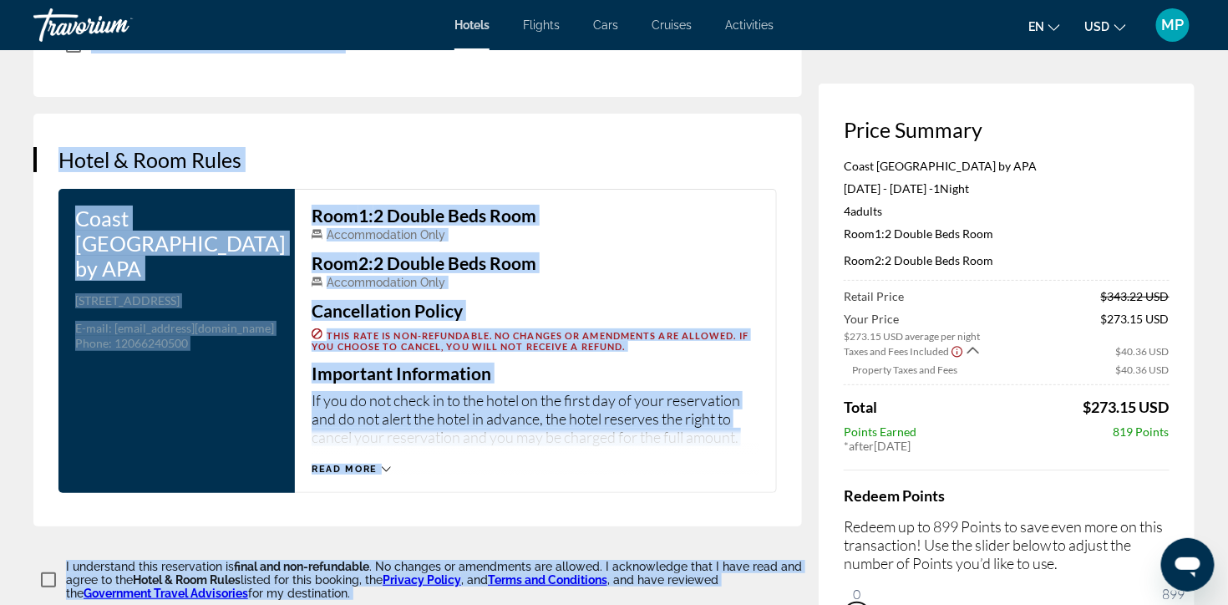
scroll to position [1666, 0]
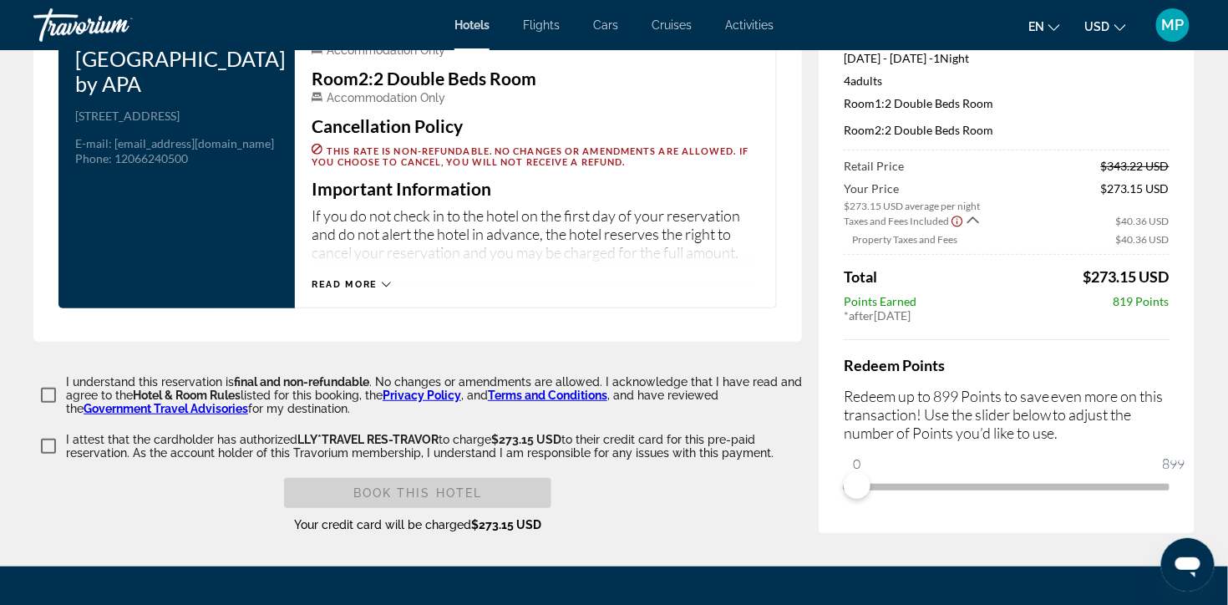
scroll to position [2212, 0]
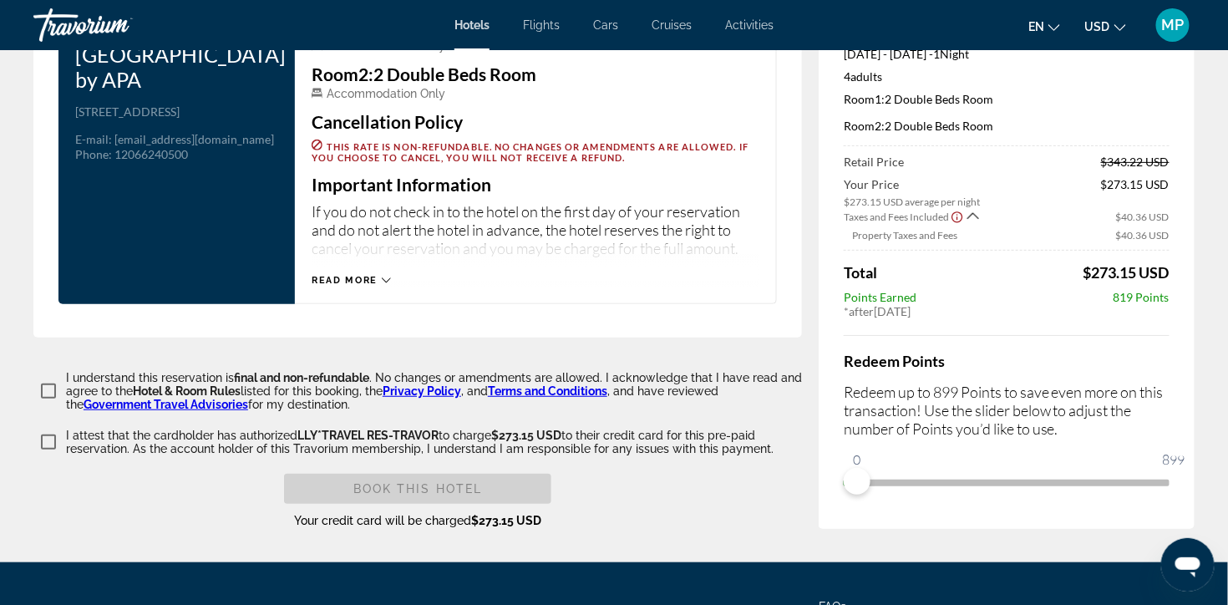
click at [361, 286] on span "Read more" at bounding box center [345, 280] width 66 height 11
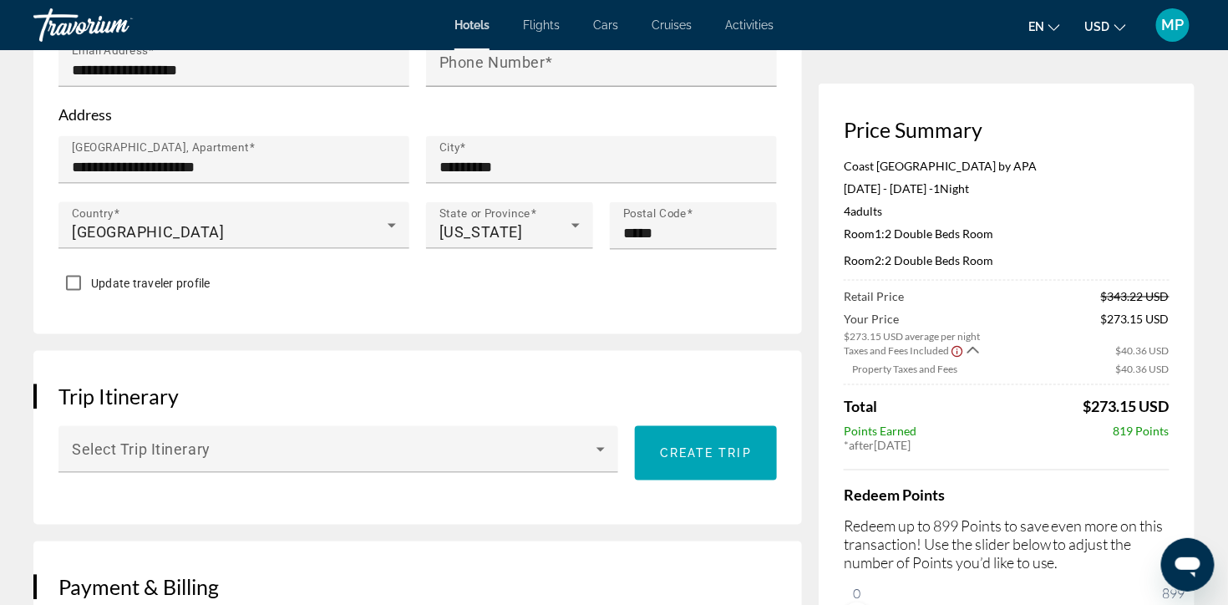
scroll to position [544, 0]
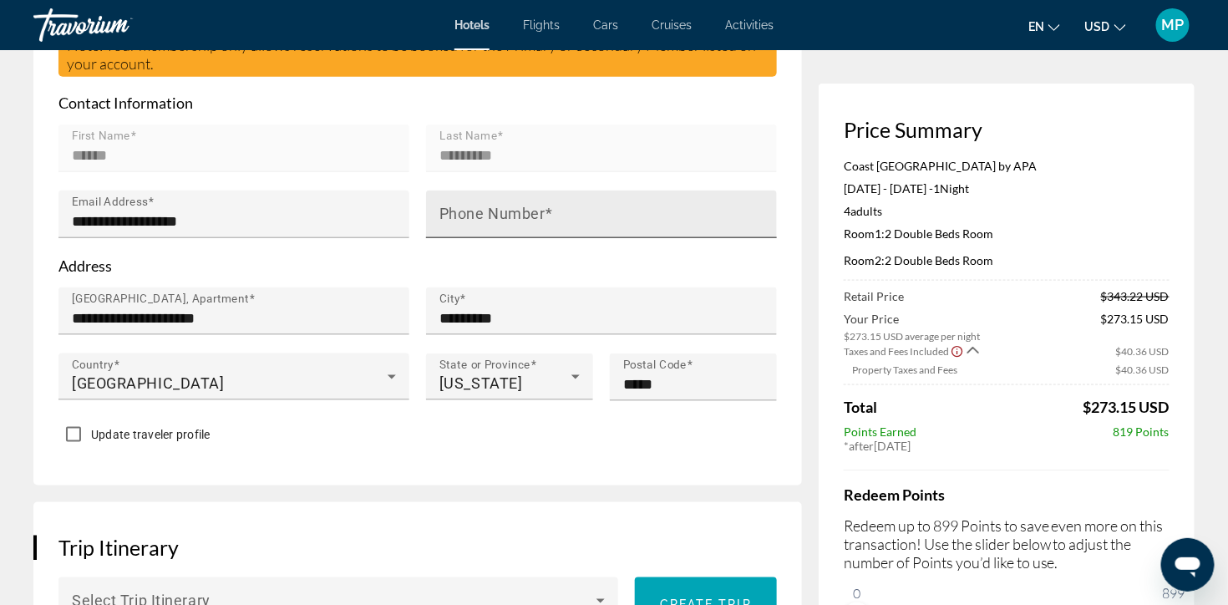
click at [484, 223] on mat-label "Phone Number" at bounding box center [493, 215] width 106 height 18
click at [484, 231] on input "Phone Number" at bounding box center [607, 221] width 334 height 20
type input "**********"
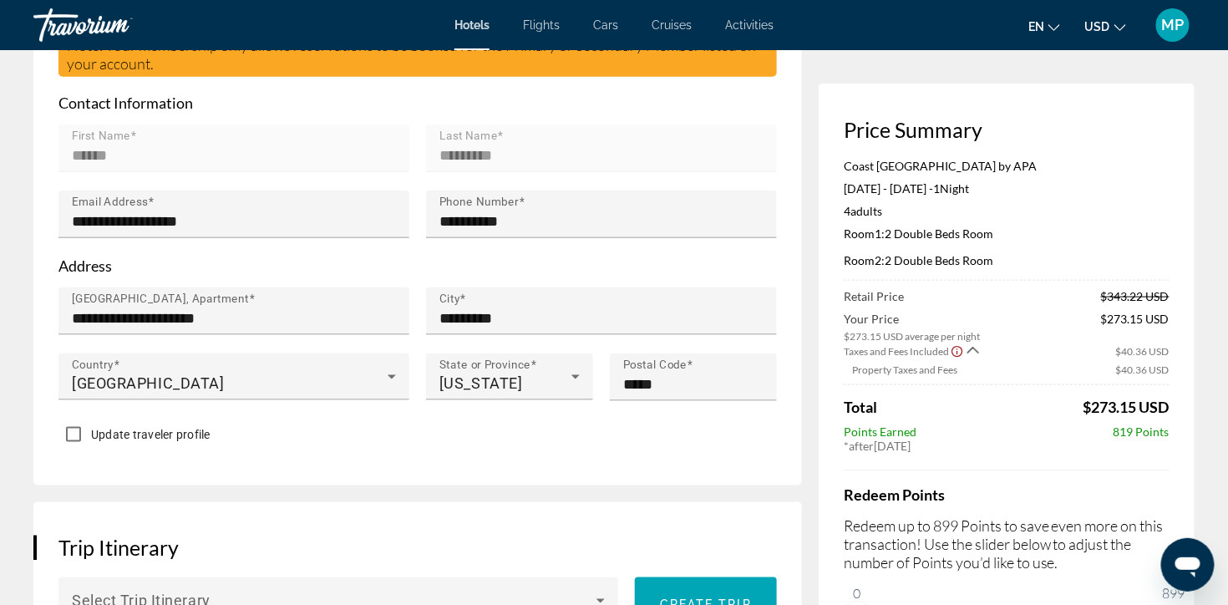
click at [520, 275] on p "Address" at bounding box center [417, 266] width 719 height 18
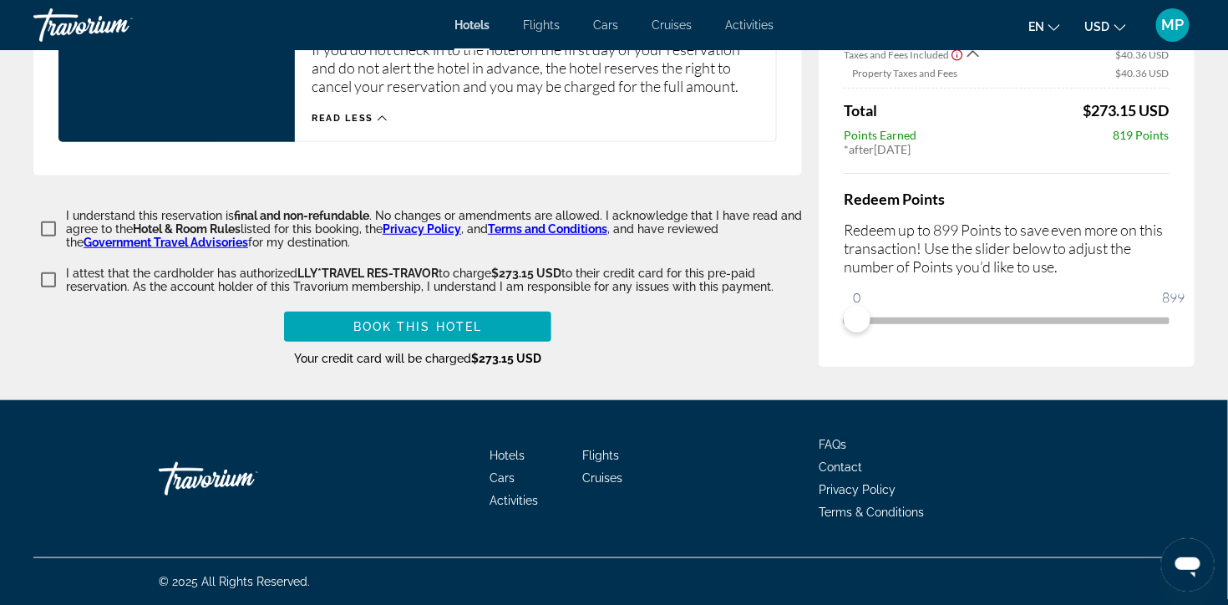
scroll to position [2459, 0]
click at [844, 333] on span "ngx-slider" at bounding box center [857, 319] width 27 height 27
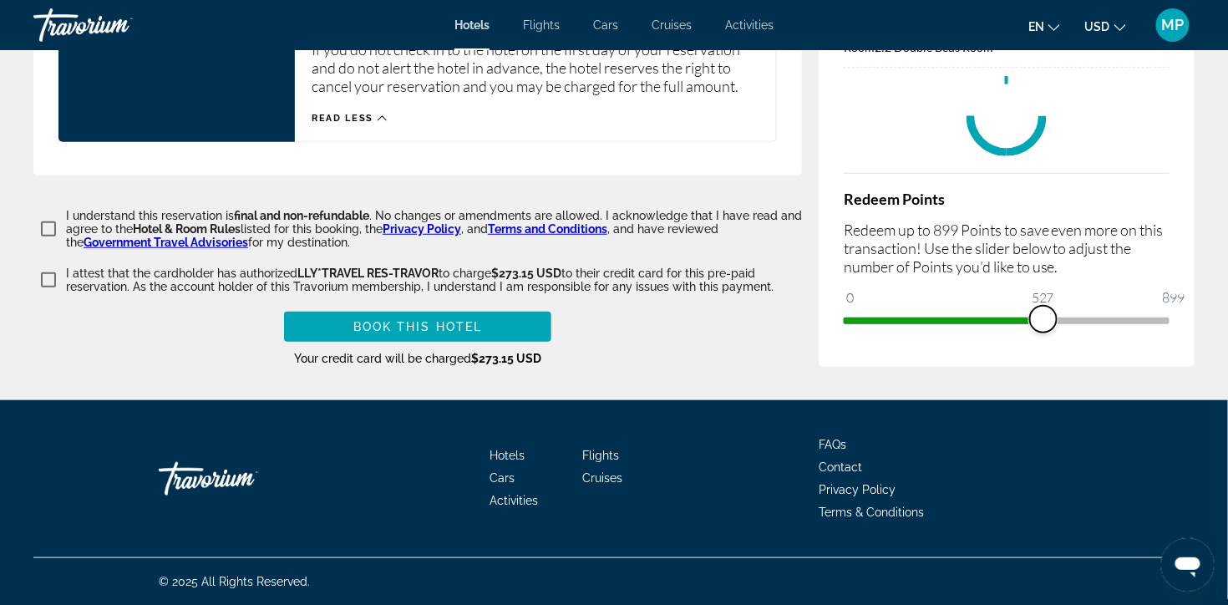
scroll to position [1602, 0]
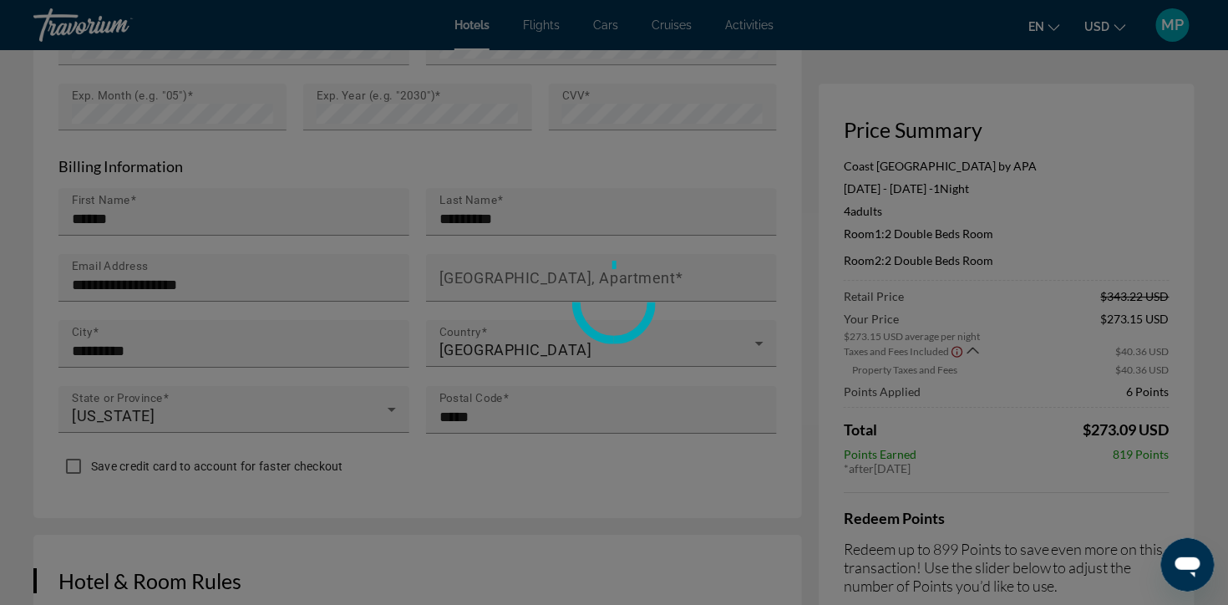
drag, startPoint x: 837, startPoint y: 366, endPoint x: 1238, endPoint y: 354, distance: 401.2
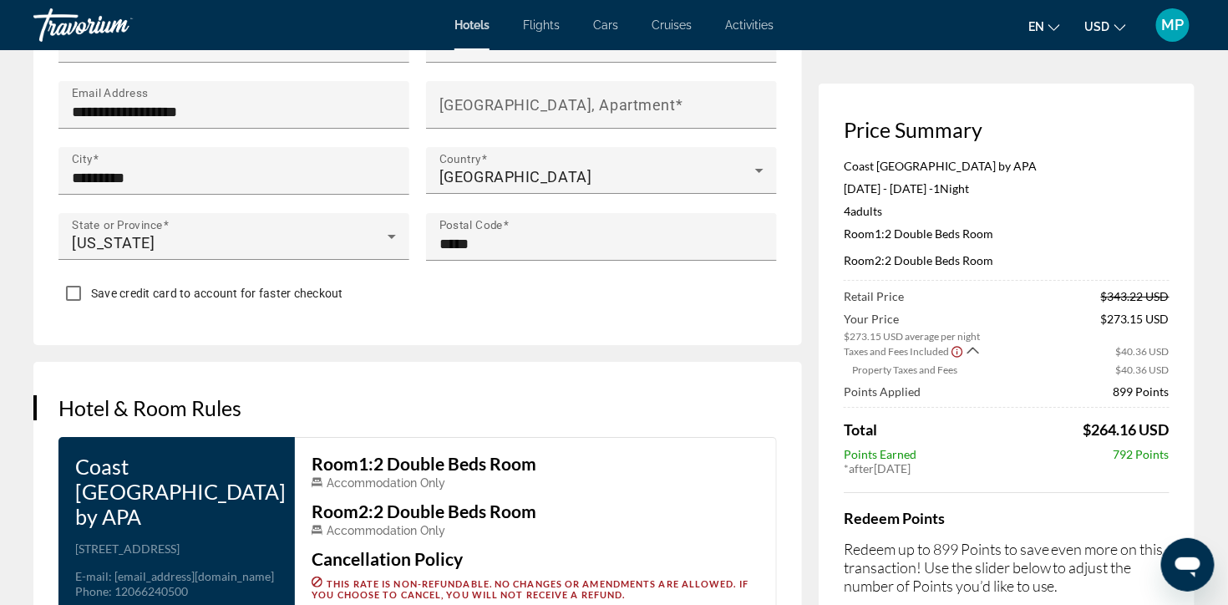
scroll to position [1903, 0]
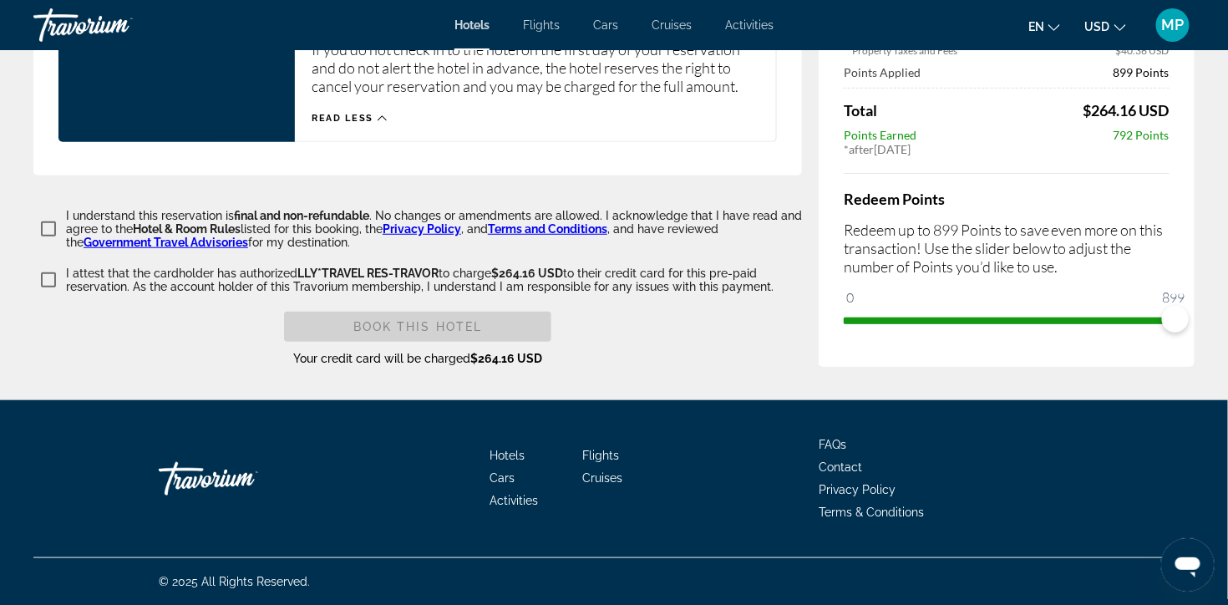
scroll to position [2523, 0]
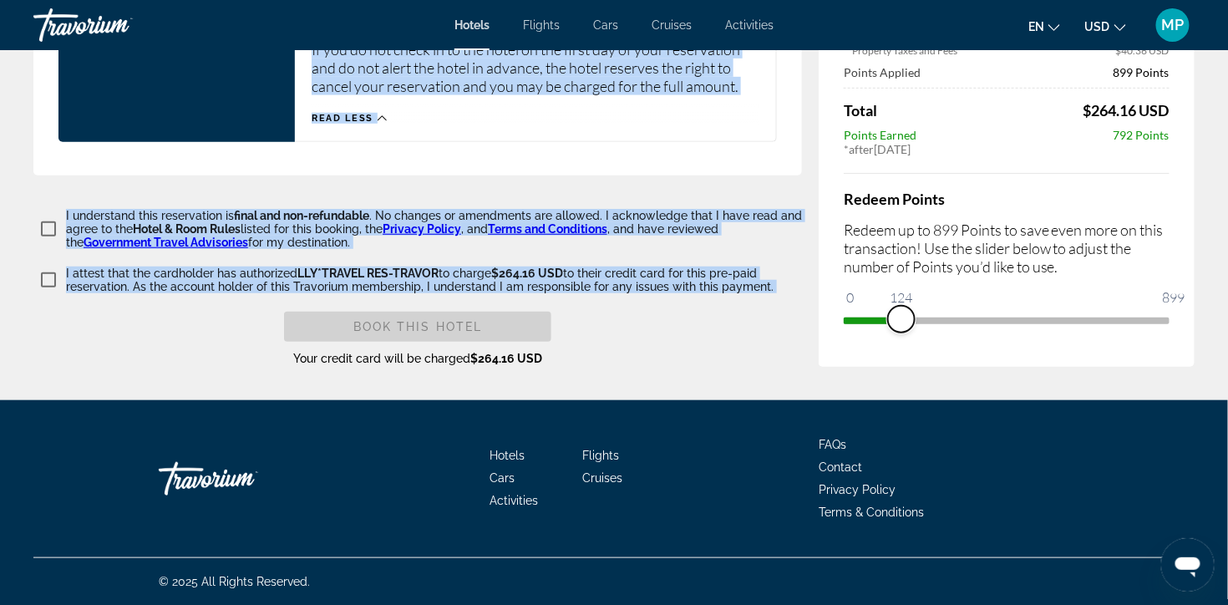
drag, startPoint x: 1148, startPoint y: 311, endPoint x: 745, endPoint y: 326, distance: 403.9
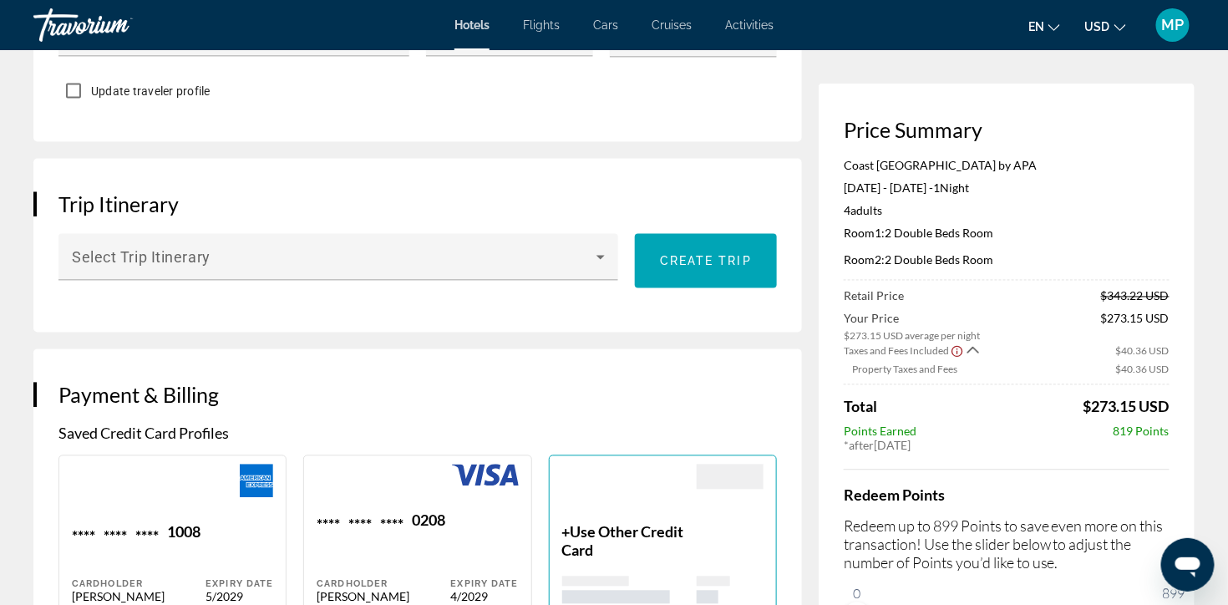
scroll to position [976, 0]
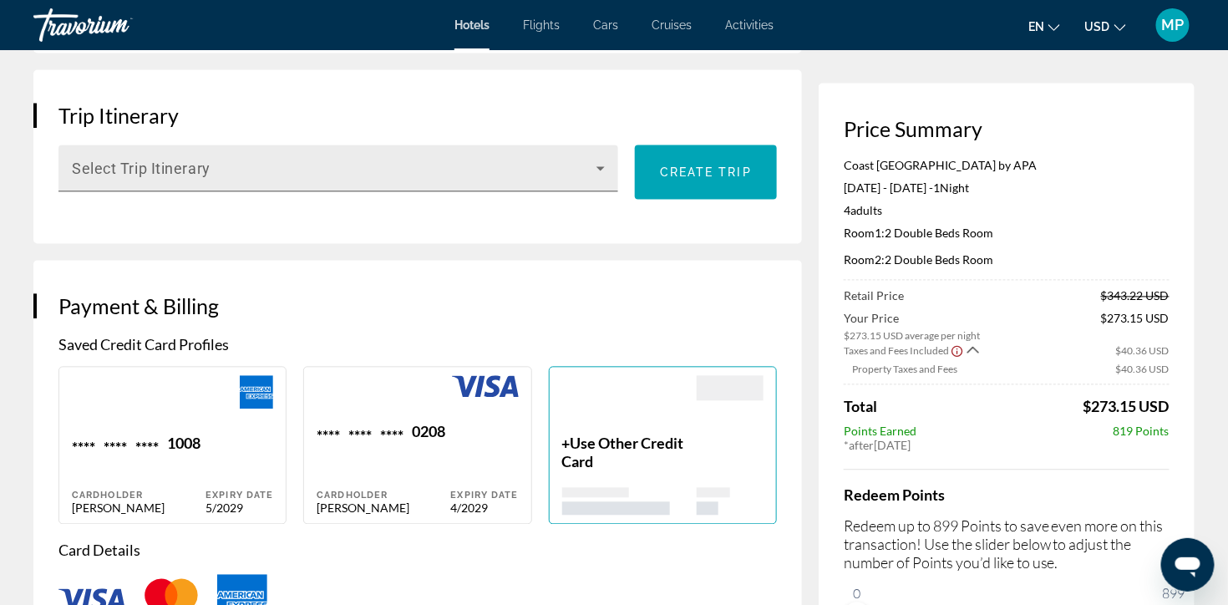
click at [322, 185] on span "Main content" at bounding box center [334, 175] width 525 height 20
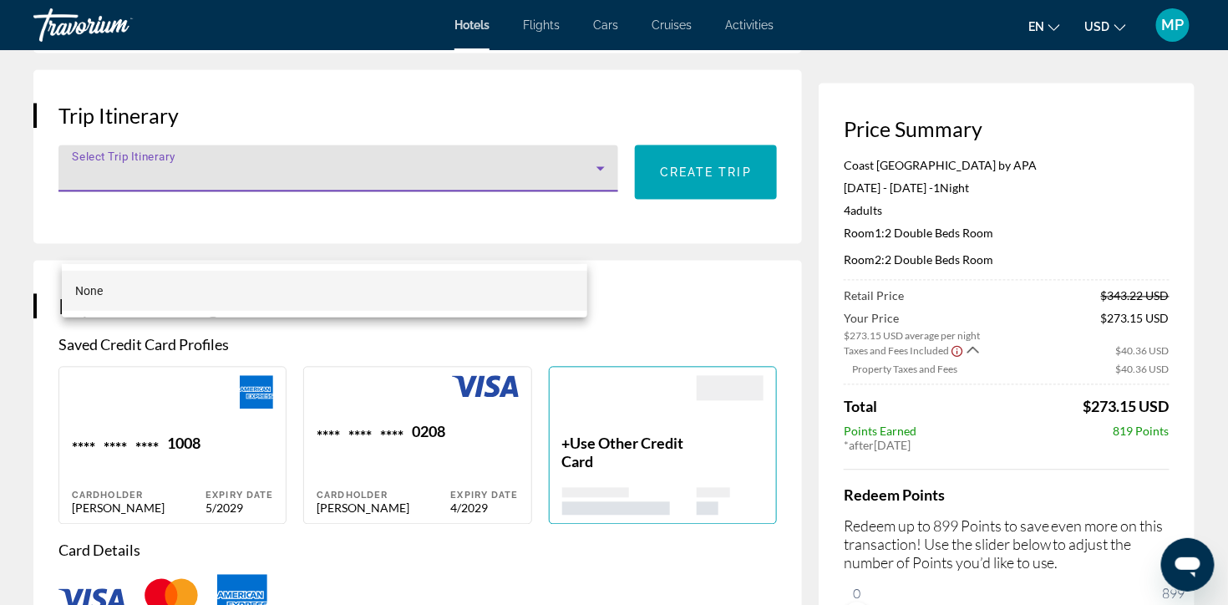
click at [262, 294] on mat-option "None" at bounding box center [325, 291] width 526 height 40
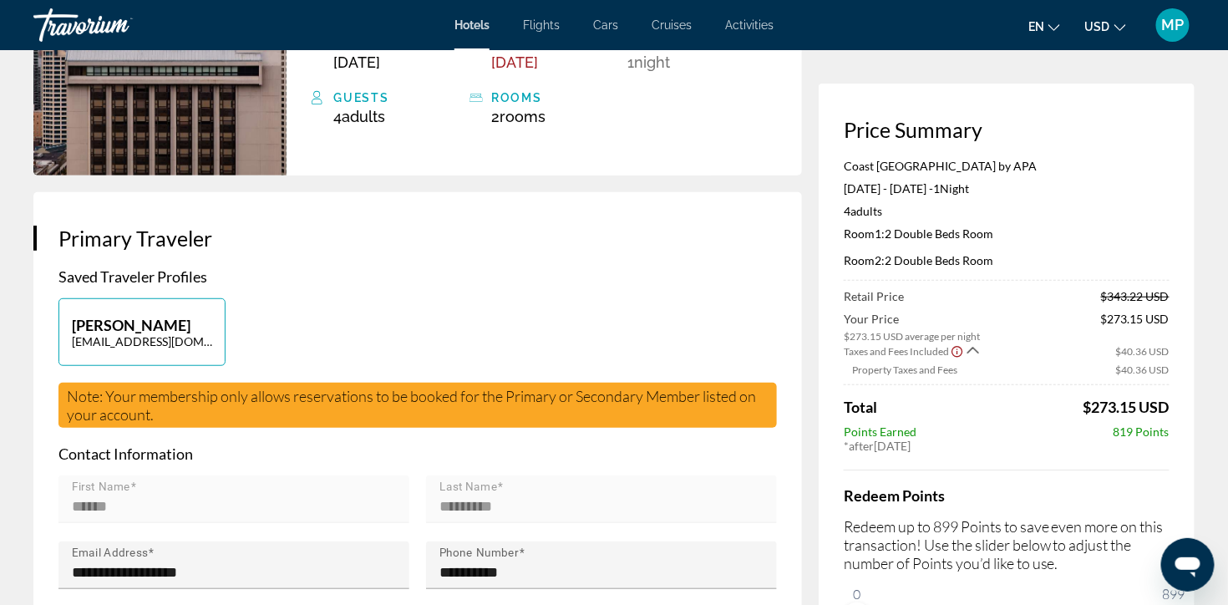
scroll to position [0, 0]
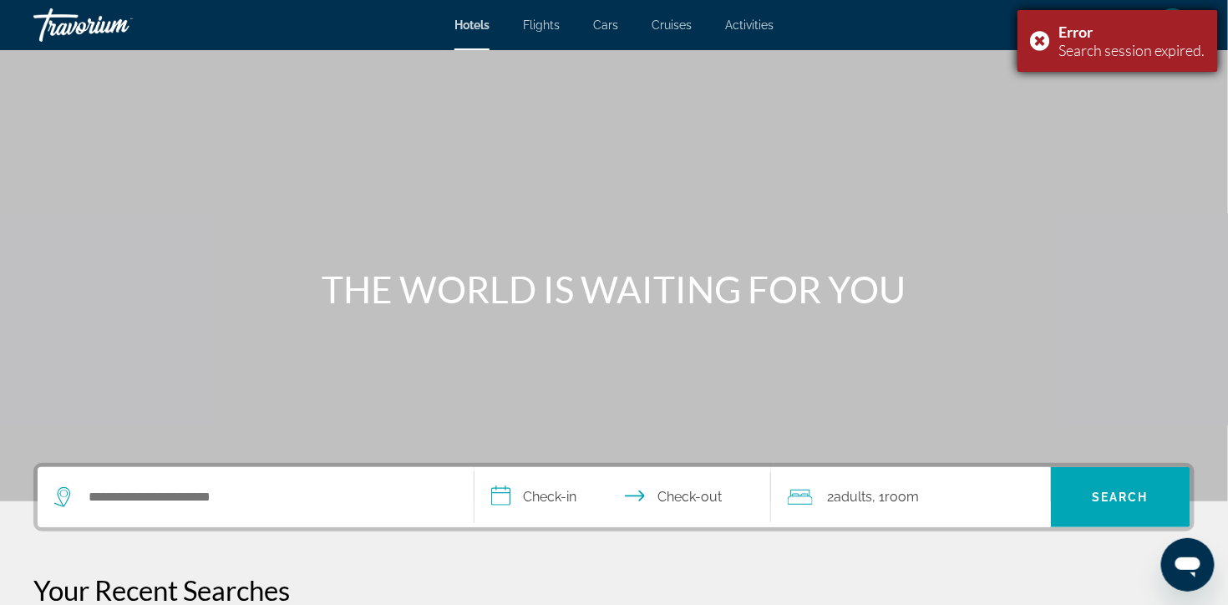
click at [1034, 43] on div "Error Search session expired." at bounding box center [1118, 41] width 201 height 62
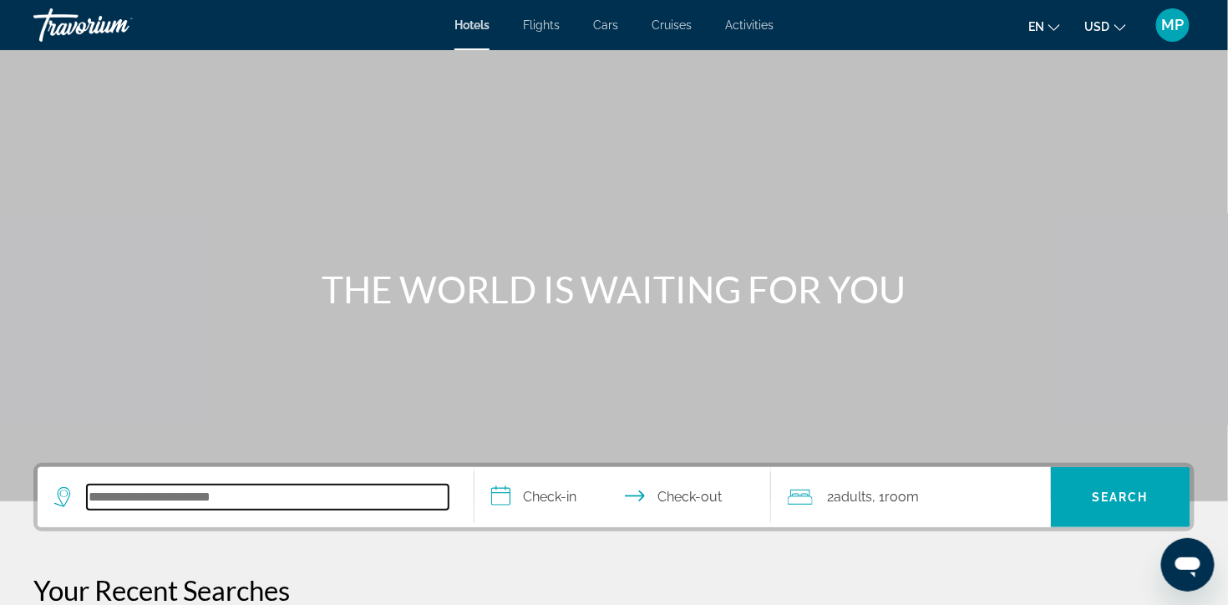
drag, startPoint x: 99, startPoint y: 519, endPoint x: 113, endPoint y: 520, distance: 14.2
click at [101, 510] on input "Search hotel destination" at bounding box center [268, 497] width 362 height 25
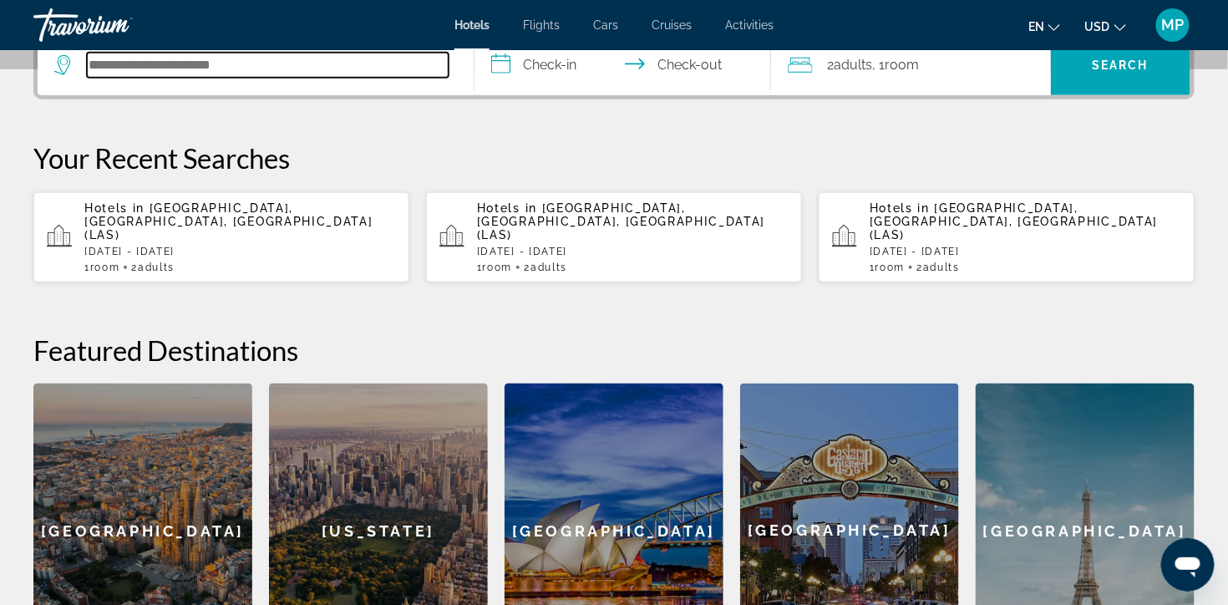
paste input "**********"
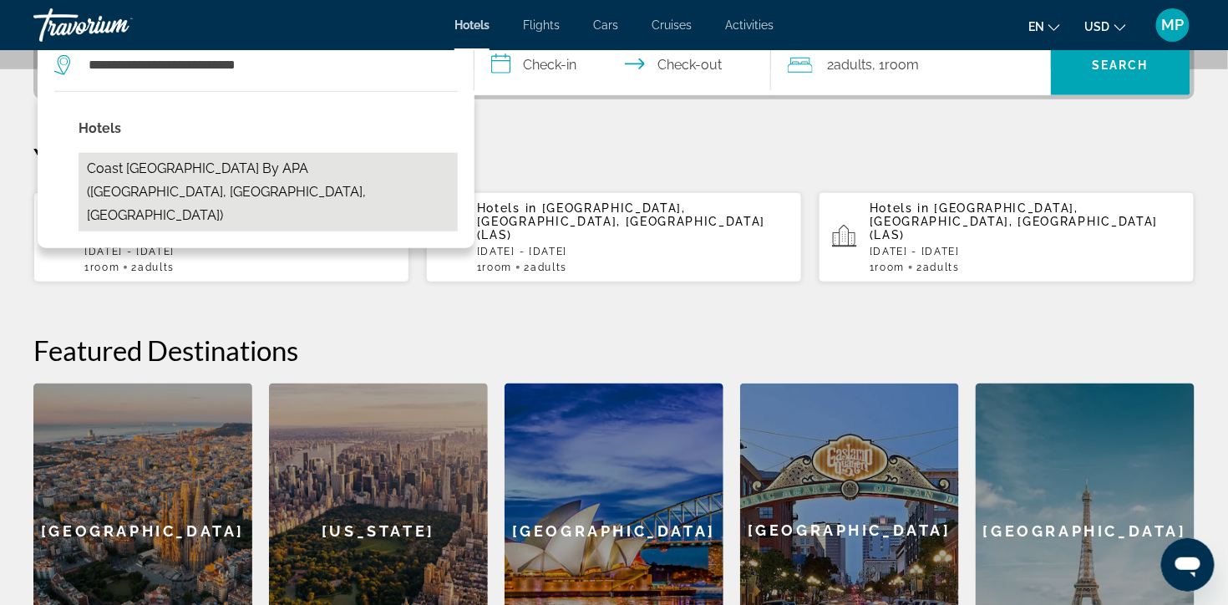
click at [302, 196] on button "Coast Seattle Downtown Hotel by APA (Seattle, WA, US)" at bounding box center [268, 192] width 379 height 79
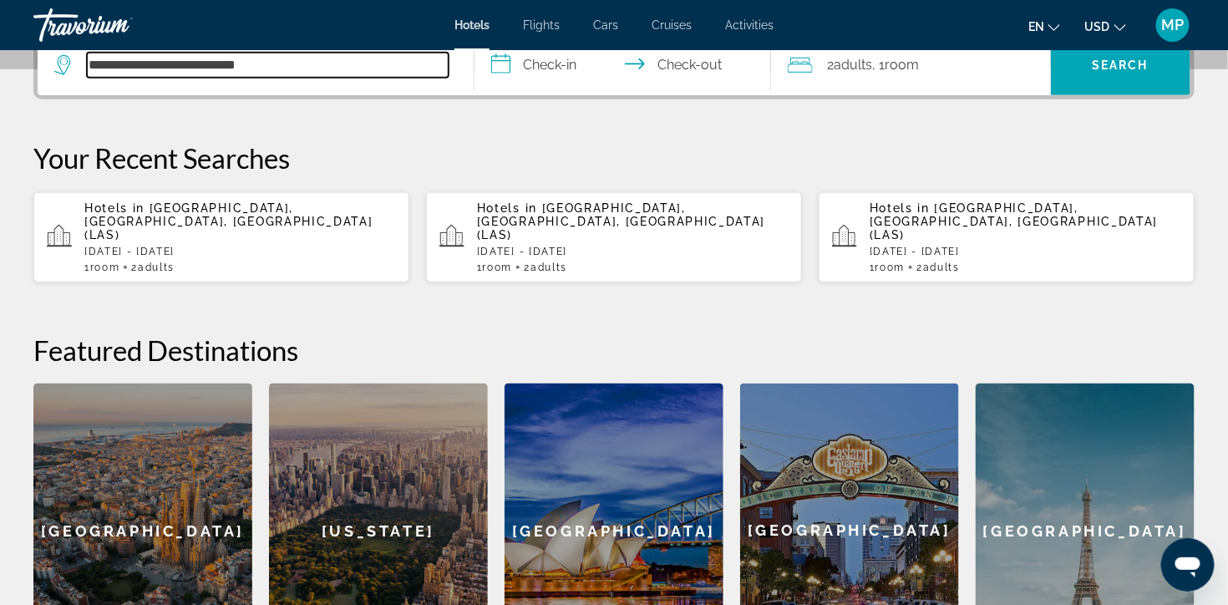
type input "**********"
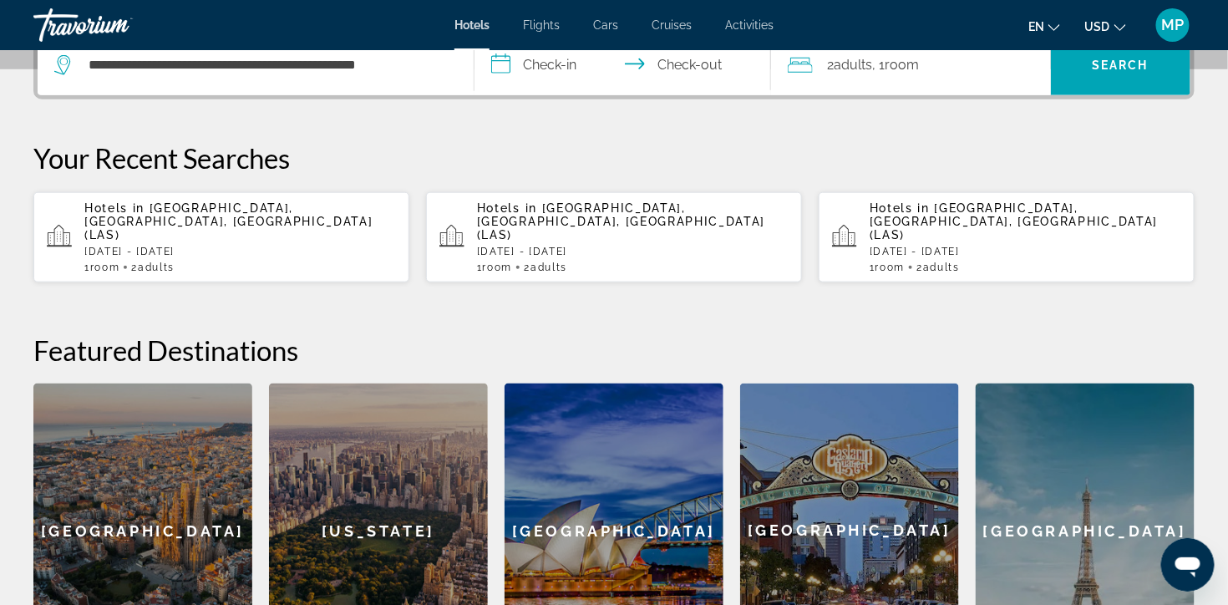
click at [556, 74] on input "**********" at bounding box center [626, 67] width 303 height 65
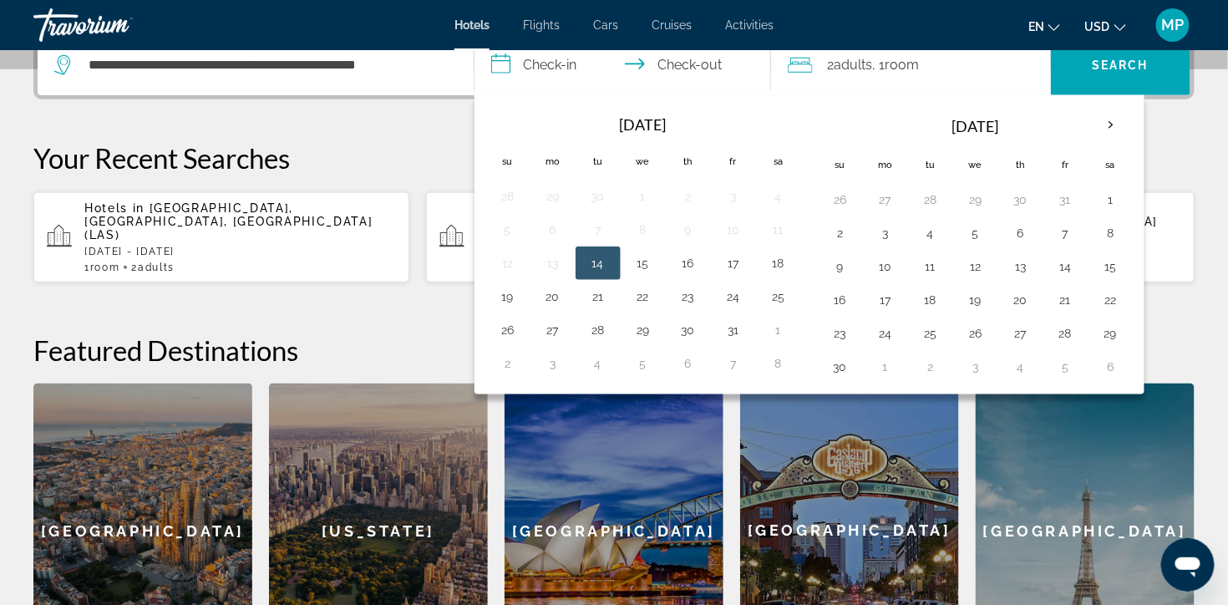
click at [598, 275] on button "14" at bounding box center [598, 263] width 27 height 23
click at [647, 275] on button "15" at bounding box center [643, 263] width 27 height 23
type input "**********"
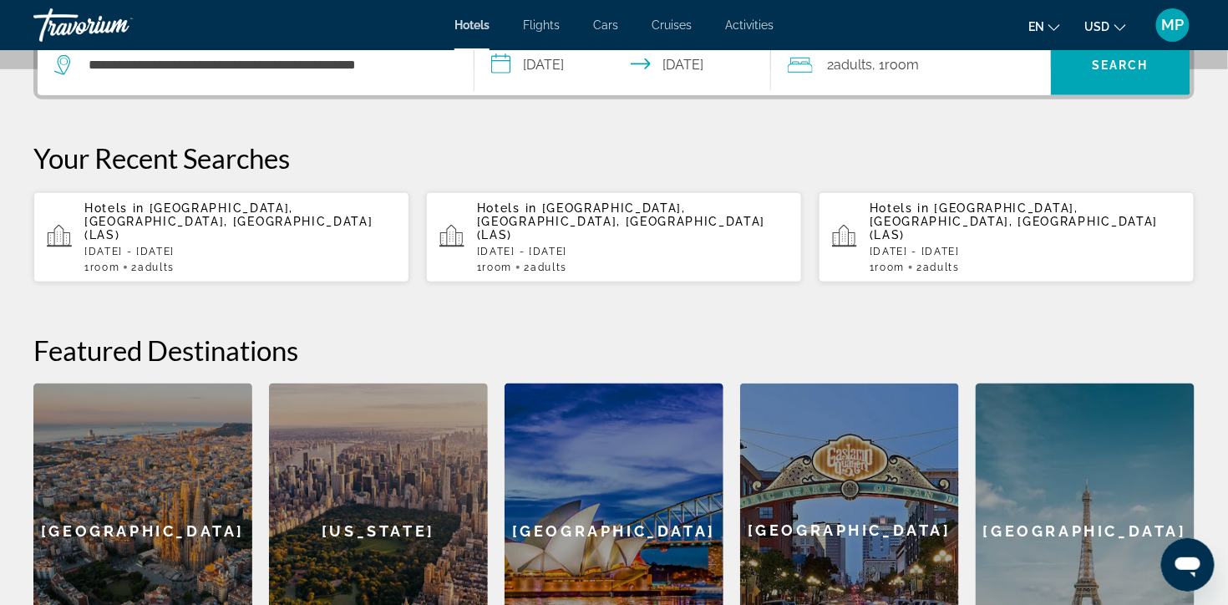
click at [915, 73] on span "Room" at bounding box center [903, 65] width 34 height 16
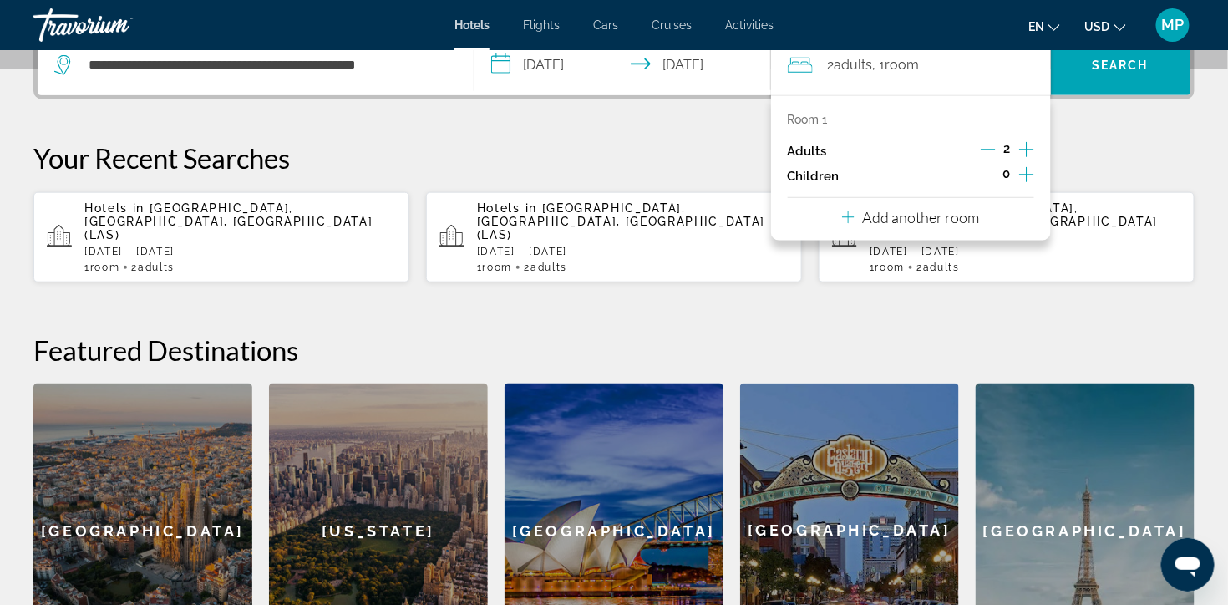
click at [931, 226] on p "Add another room" at bounding box center [921, 217] width 117 height 18
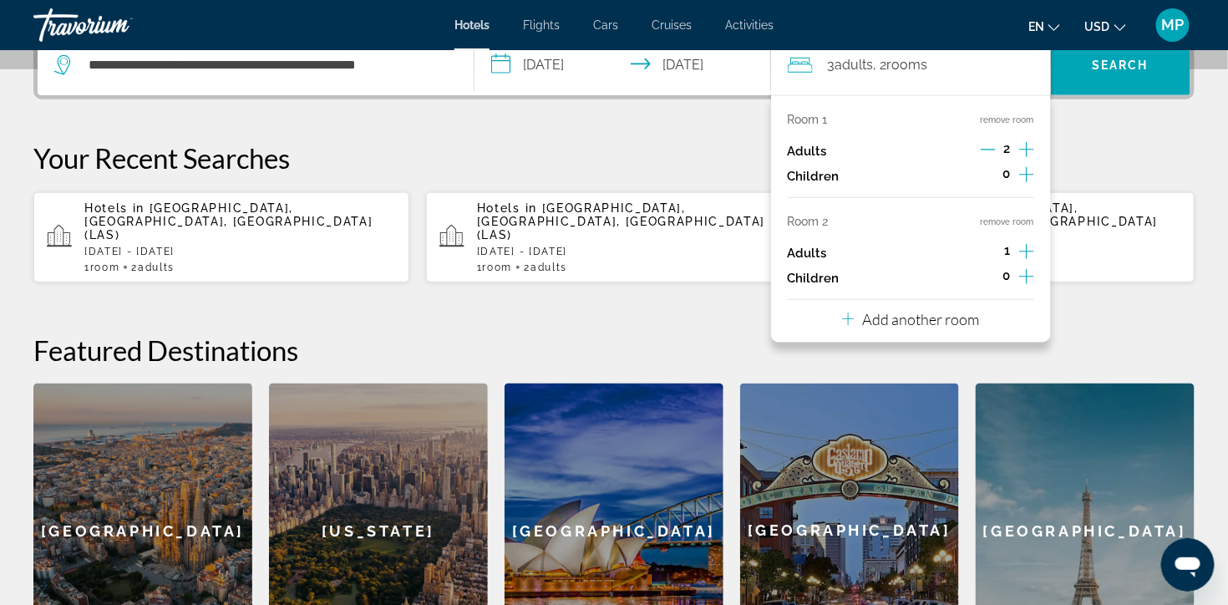
click at [1019, 262] on icon "Increment adults" at bounding box center [1026, 251] width 15 height 20
click at [1085, 175] on p "Your Recent Searches" at bounding box center [613, 157] width 1161 height 33
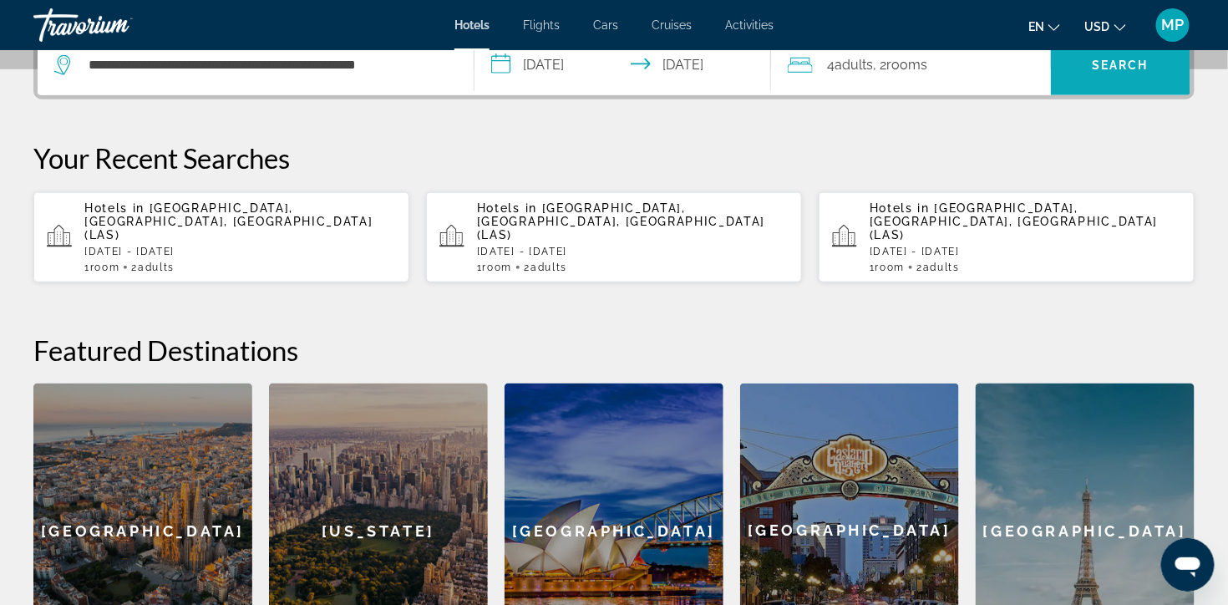
click at [1118, 85] on span "Search" at bounding box center [1121, 65] width 140 height 40
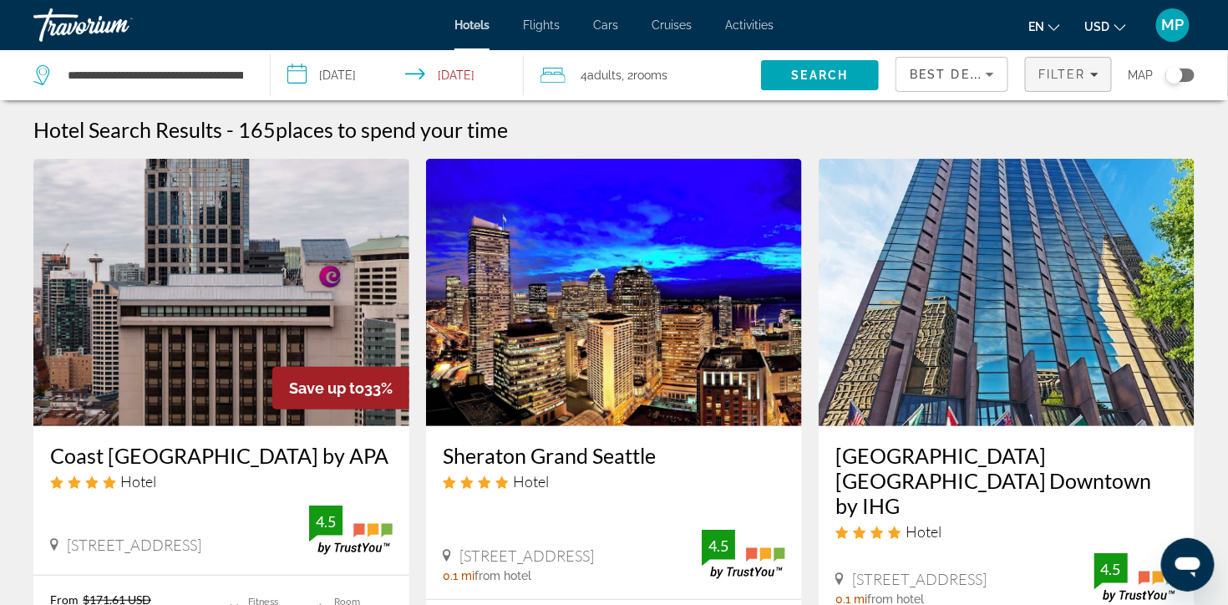
click at [1076, 77] on span "Filter" at bounding box center [1063, 74] width 48 height 13
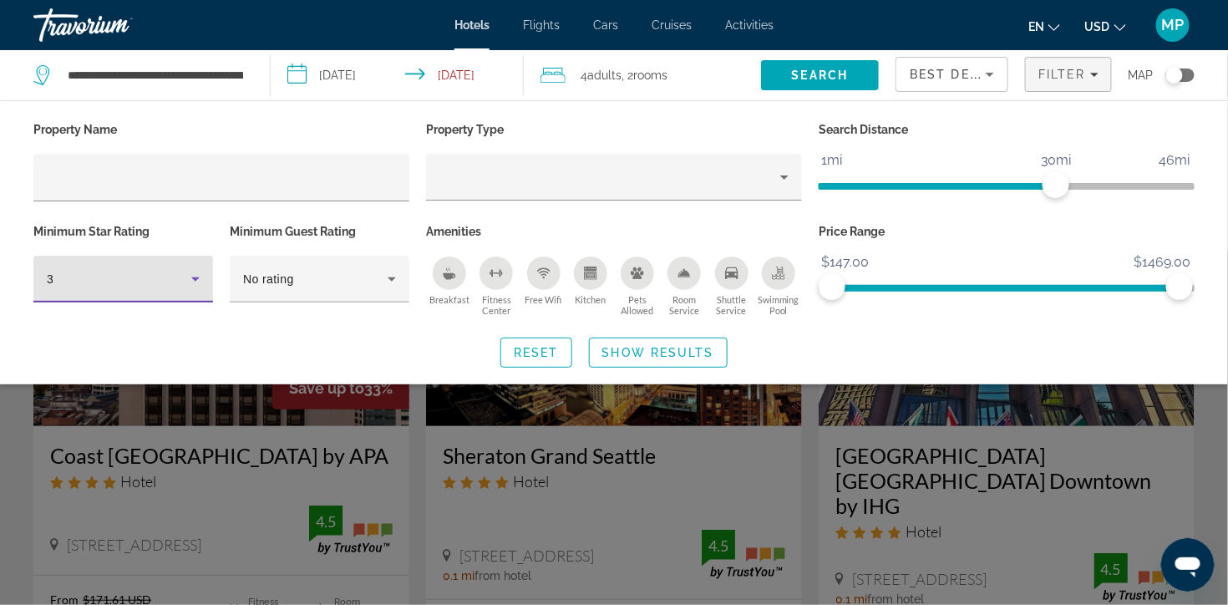
click at [177, 288] on div "3" at bounding box center [119, 279] width 145 height 20
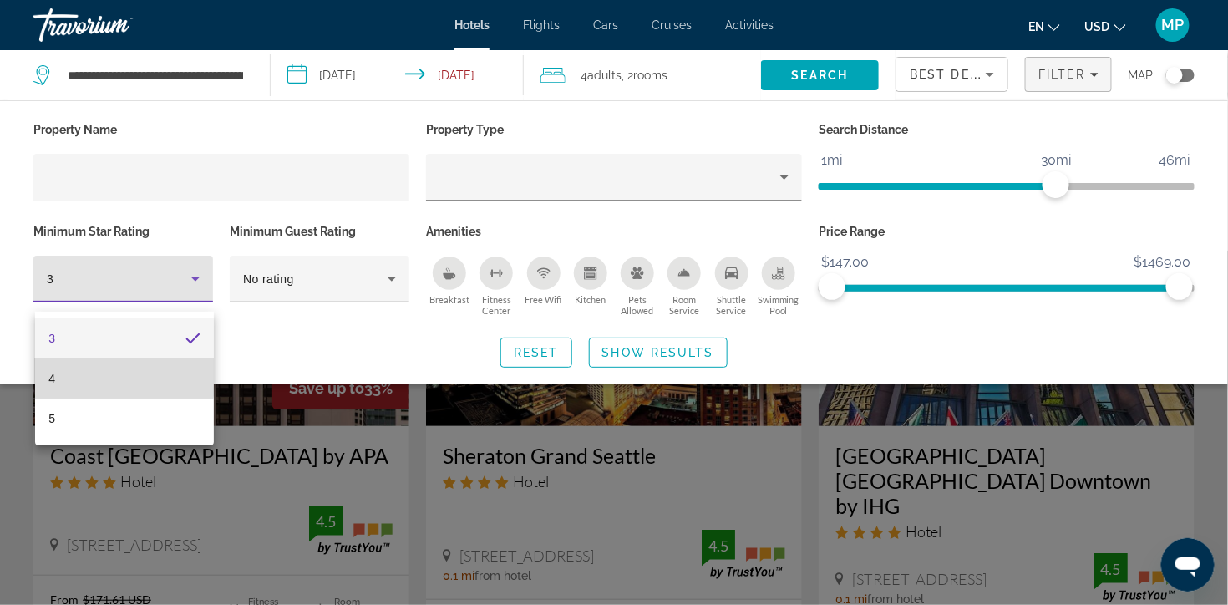
click at [123, 372] on mat-option "4" at bounding box center [124, 378] width 178 height 40
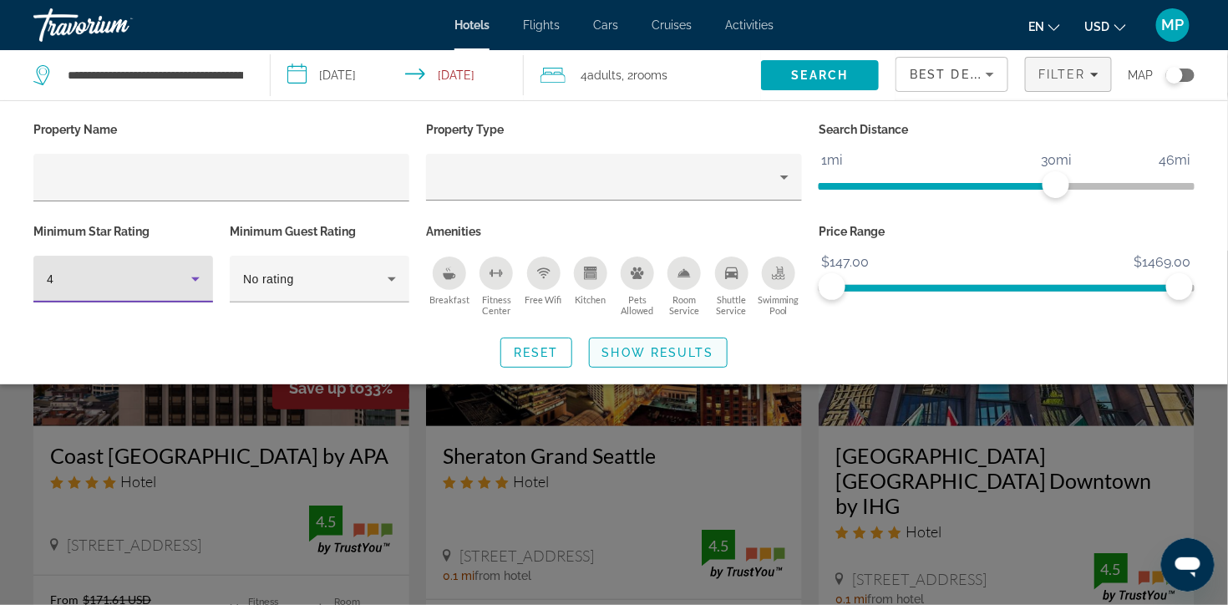
click at [710, 359] on span "Show Results" at bounding box center [658, 352] width 112 height 13
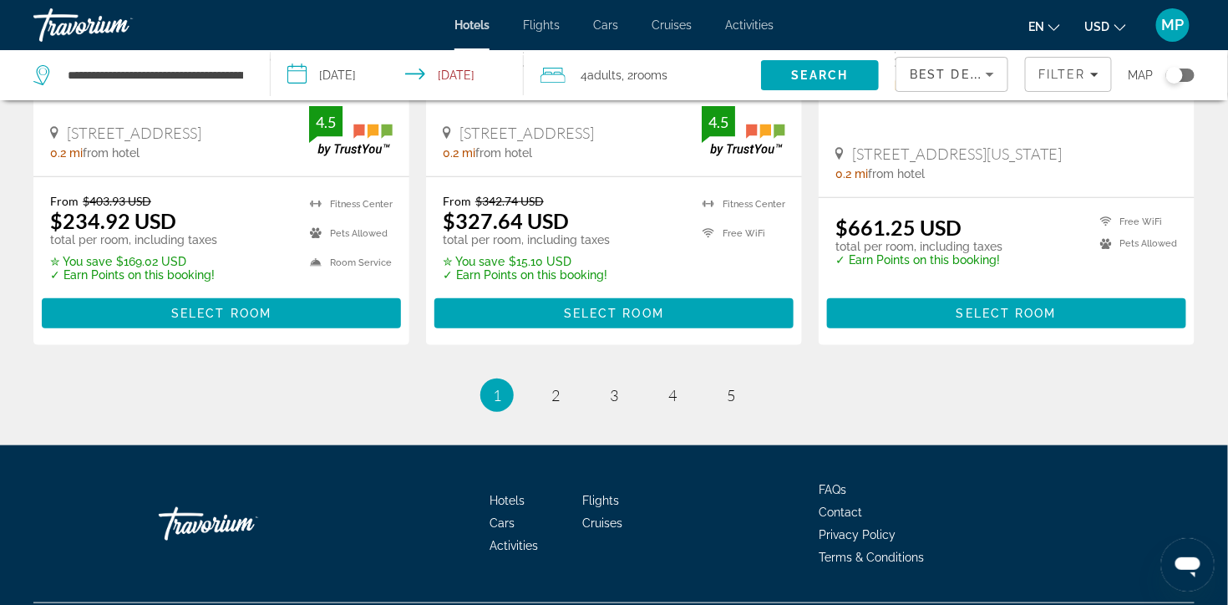
scroll to position [2517, 0]
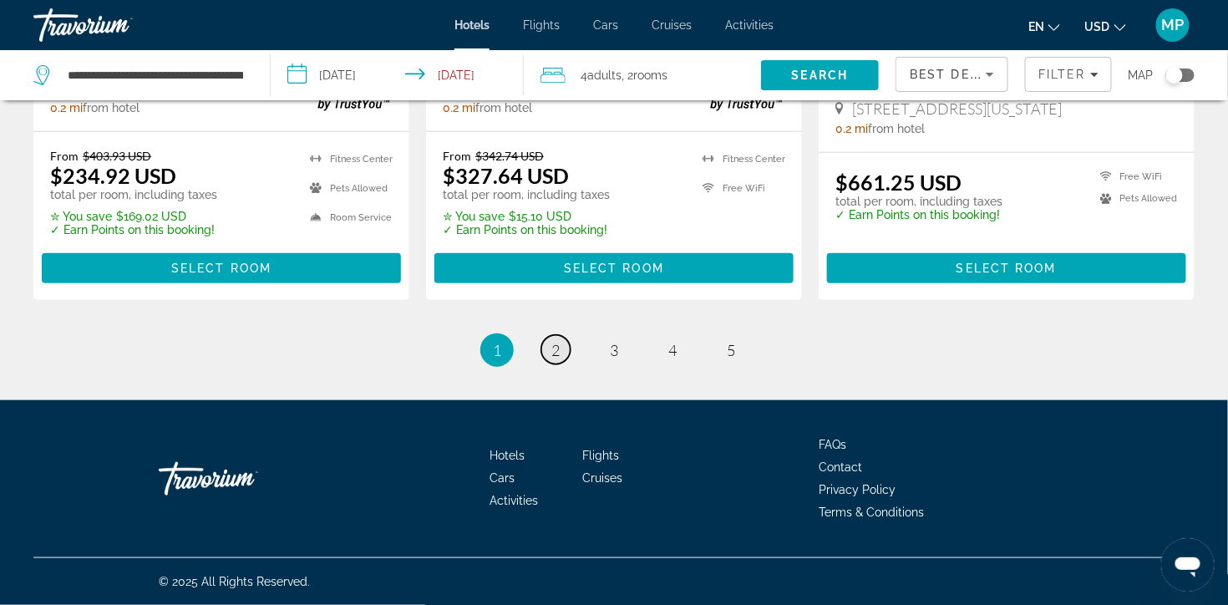
click at [554, 342] on span "2" at bounding box center [555, 350] width 8 height 18
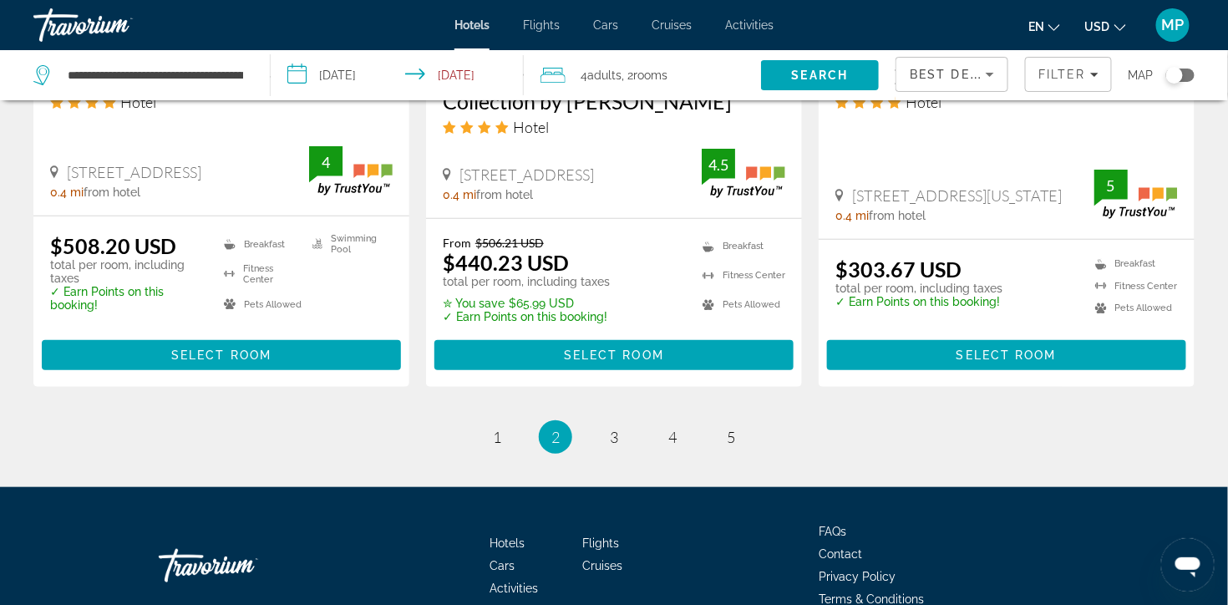
scroll to position [2376, 0]
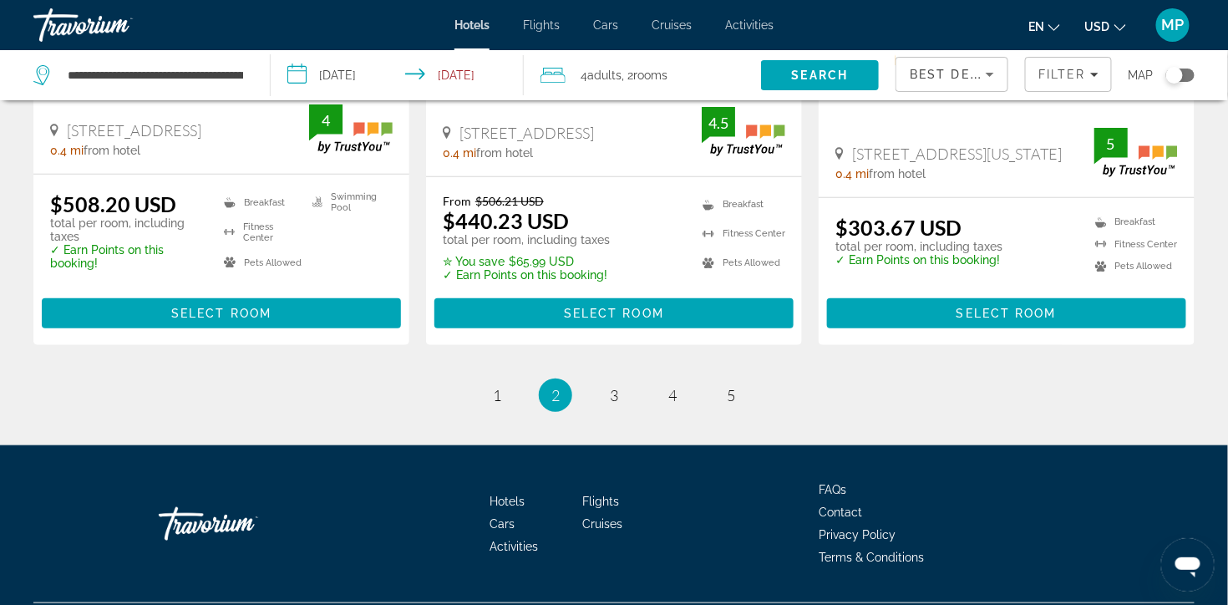
click at [934, 76] on span "Best Deals" at bounding box center [953, 74] width 87 height 13
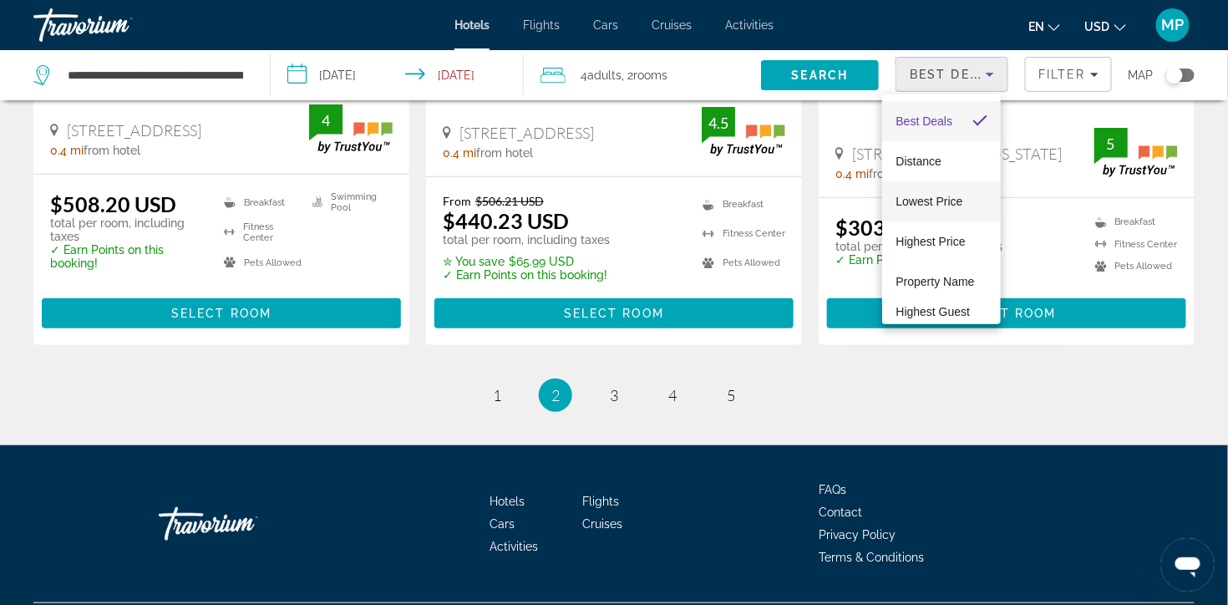
click at [945, 207] on span "Lowest Price" at bounding box center [929, 201] width 67 height 13
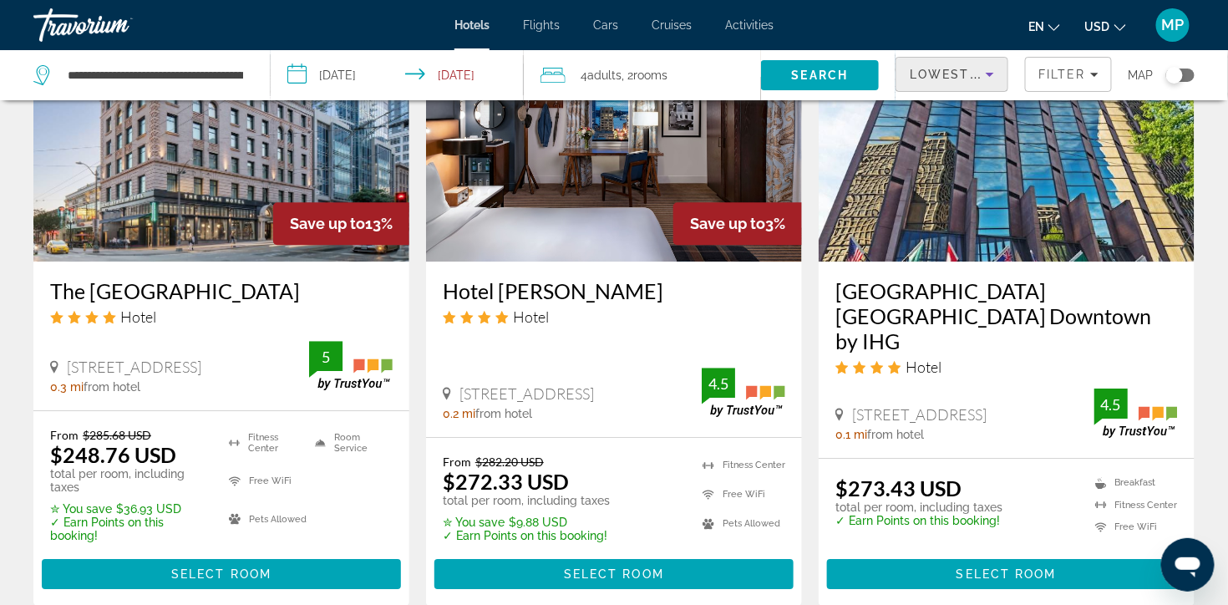
scroll to position [772, 0]
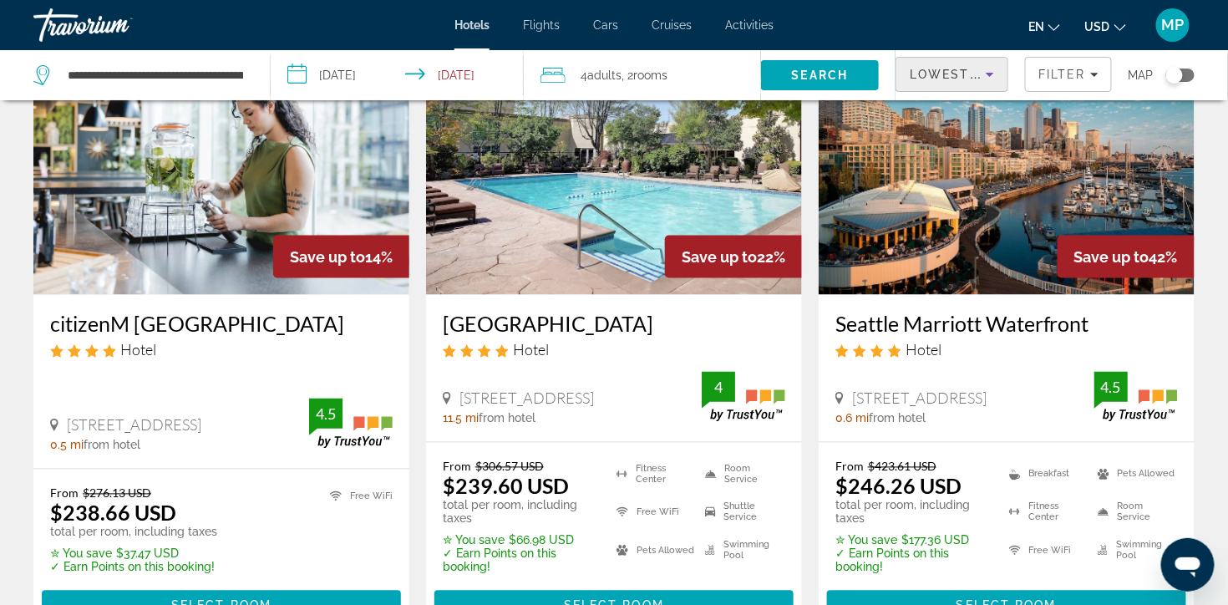
click at [956, 69] on div "Lowest Price" at bounding box center [948, 74] width 76 height 20
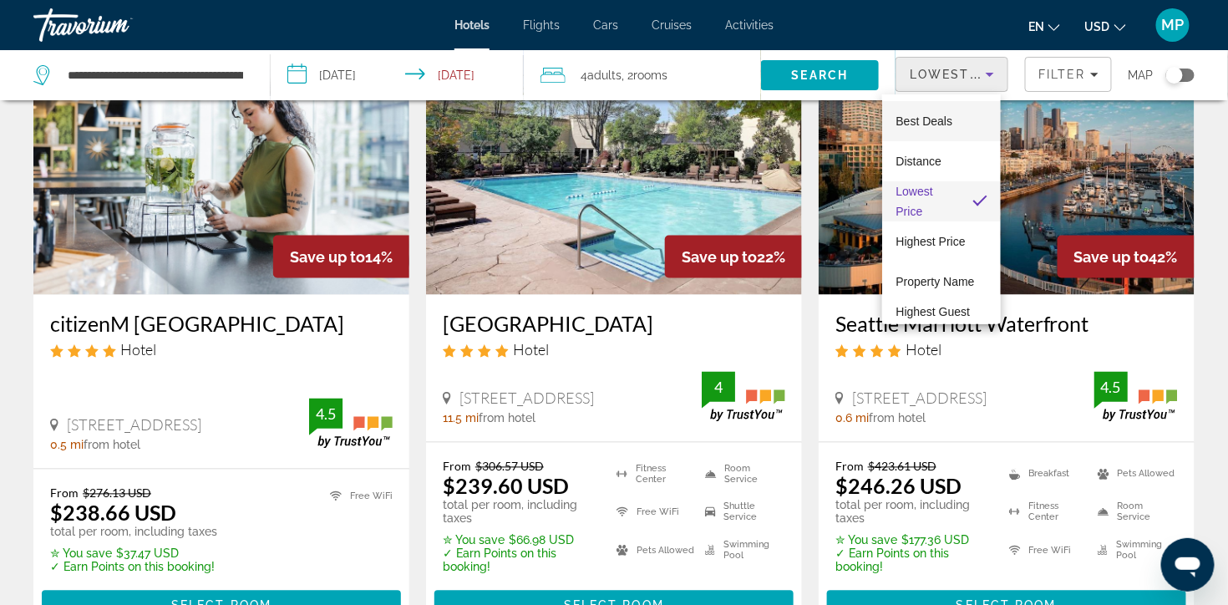
click at [943, 119] on span "Best Deals" at bounding box center [924, 120] width 57 height 13
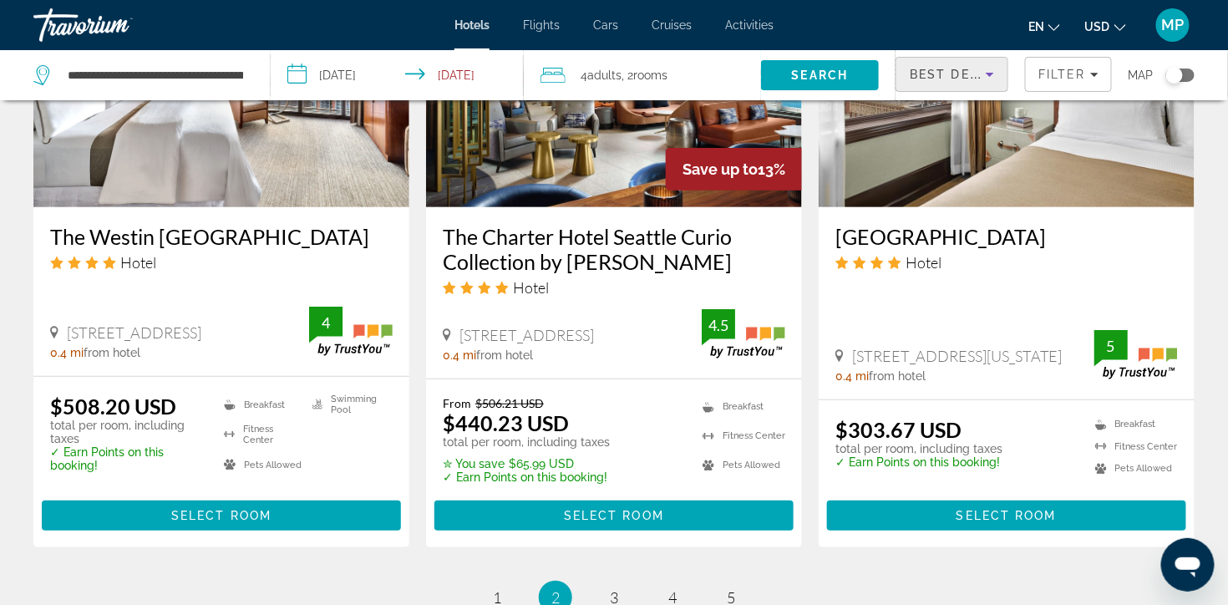
scroll to position [2549, 0]
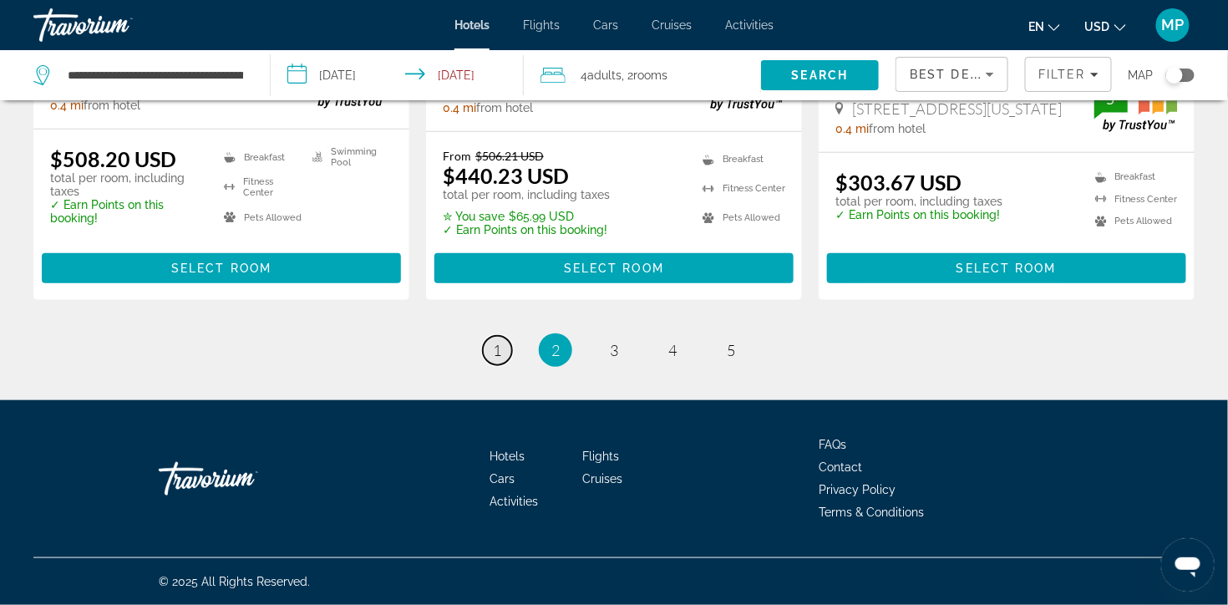
click at [495, 336] on link "page 1" at bounding box center [497, 350] width 29 height 29
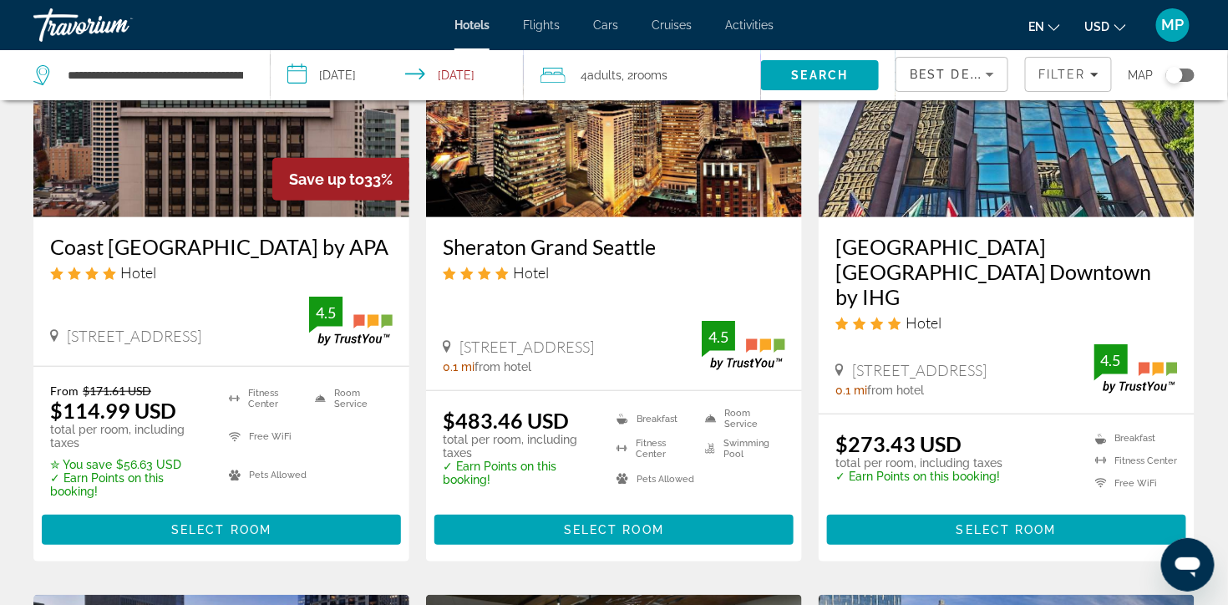
scroll to position [348, 0]
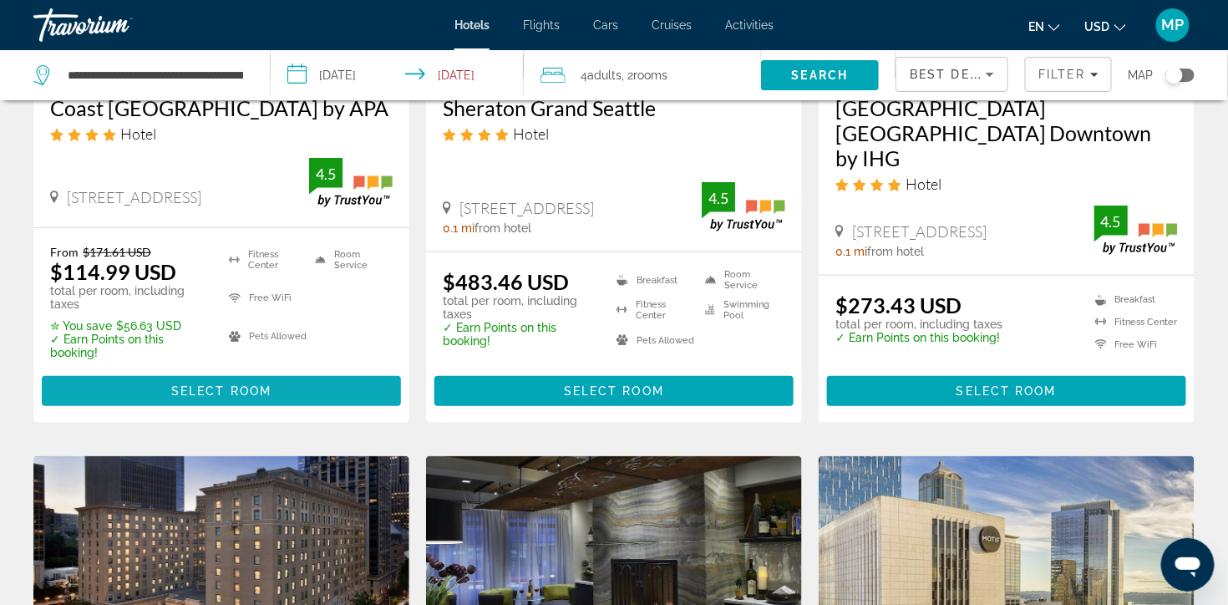
click at [236, 398] on span "Select Room" at bounding box center [221, 390] width 100 height 13
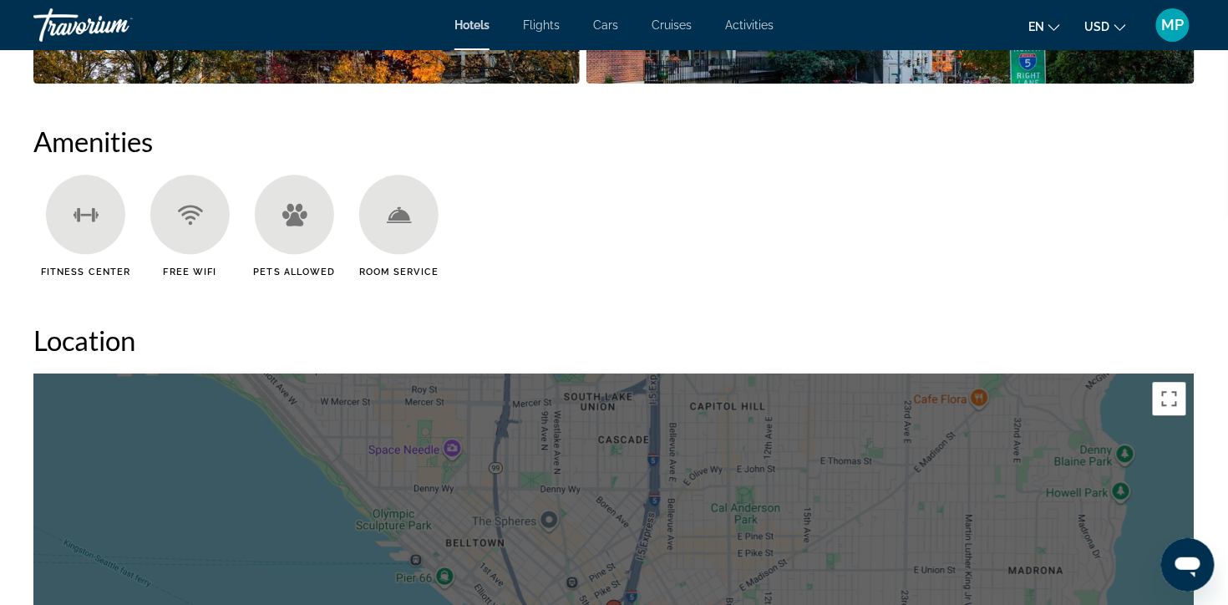
scroll to position [869, 0]
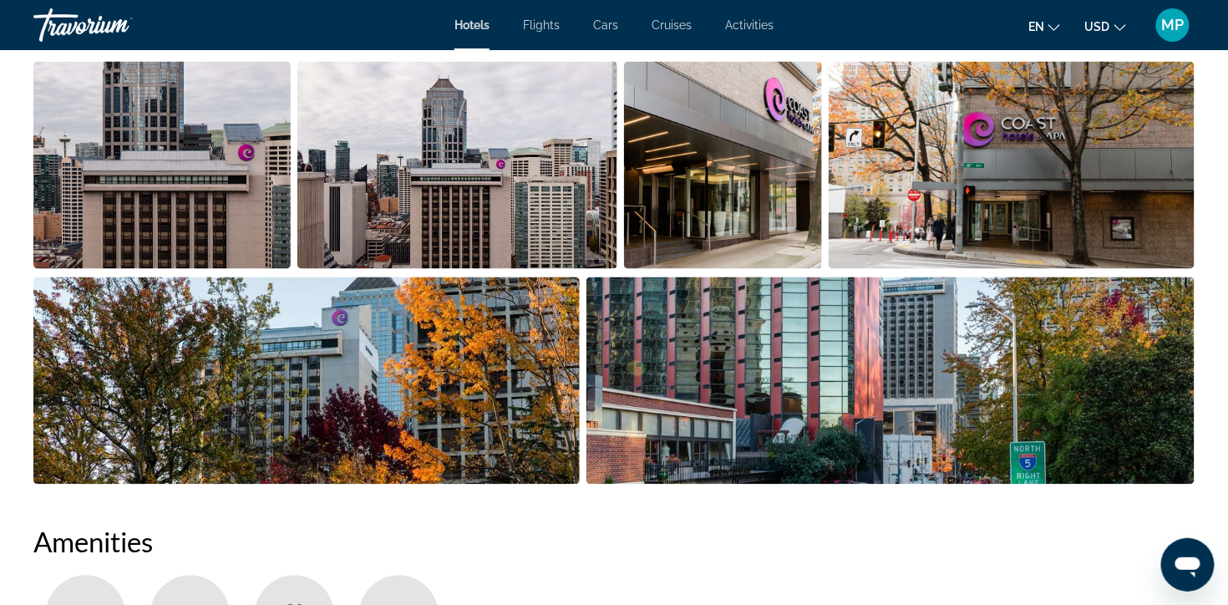
click at [1045, 269] on img "Open full-screen image slider" at bounding box center [1012, 165] width 366 height 207
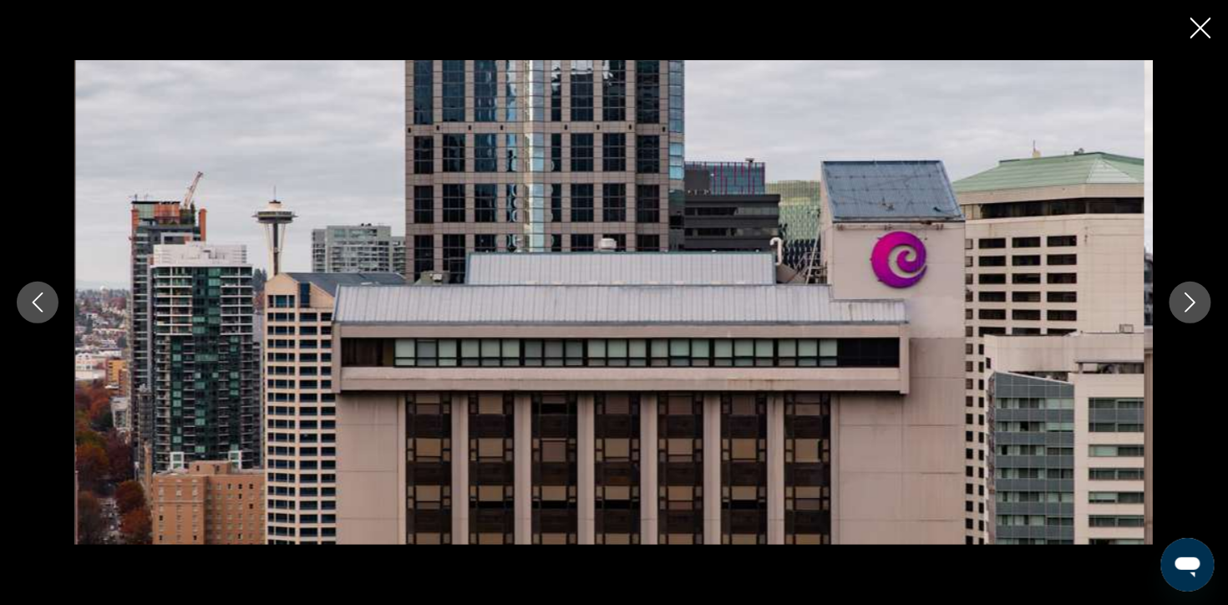
click at [1189, 305] on icon "Next image" at bounding box center [1191, 302] width 11 height 20
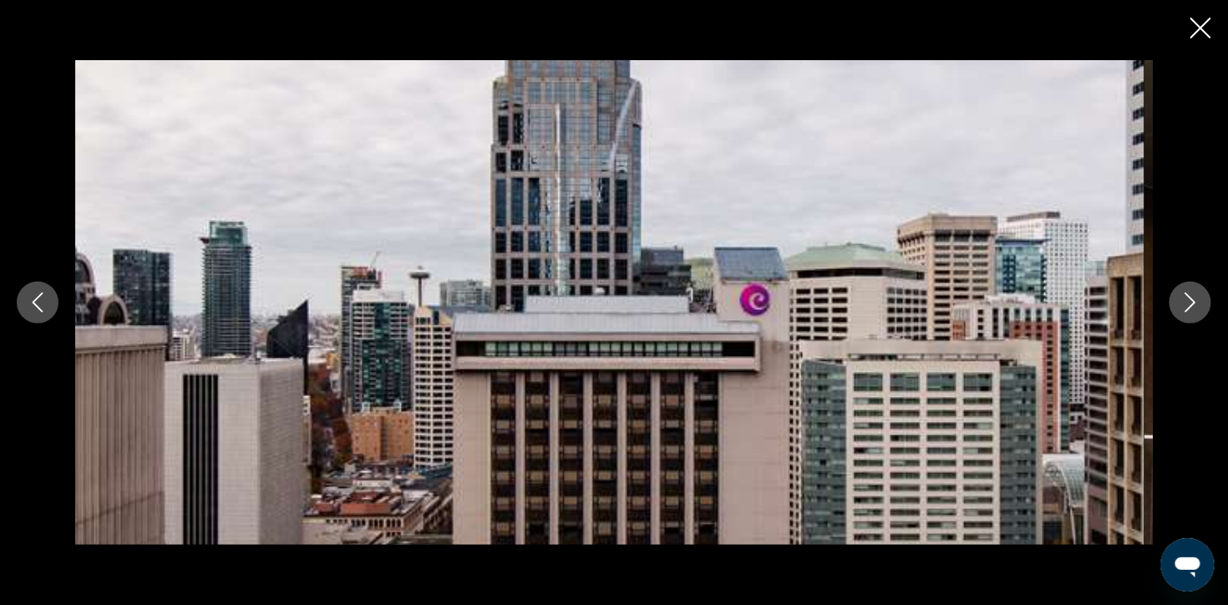
click at [1189, 305] on icon "Next image" at bounding box center [1191, 302] width 11 height 20
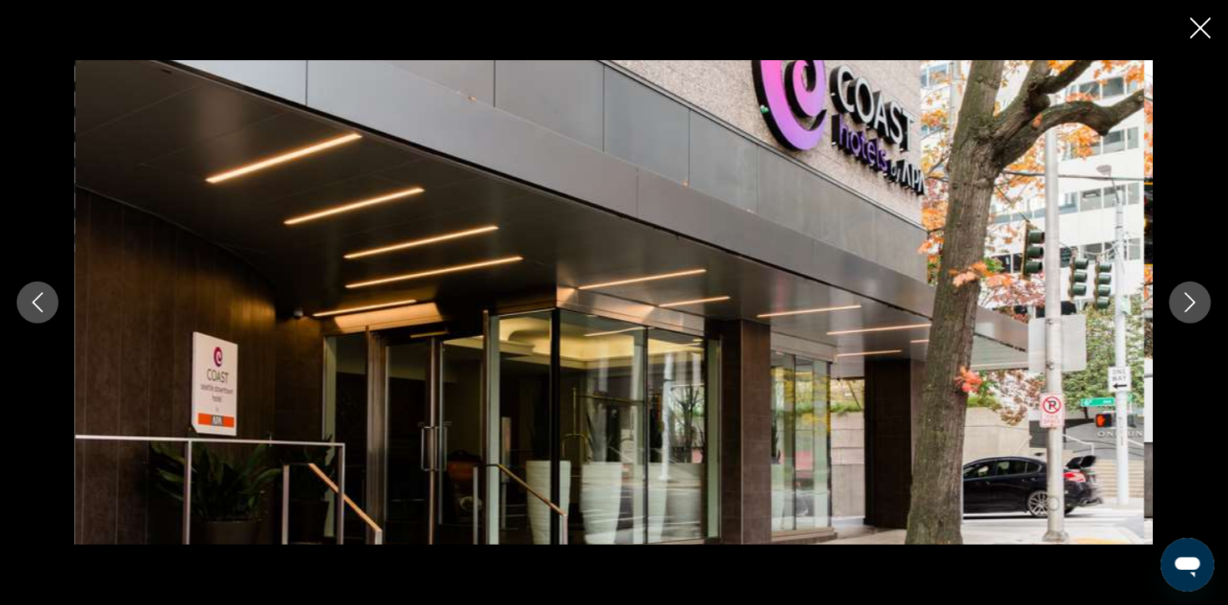
click at [1189, 305] on icon "Next image" at bounding box center [1191, 302] width 11 height 20
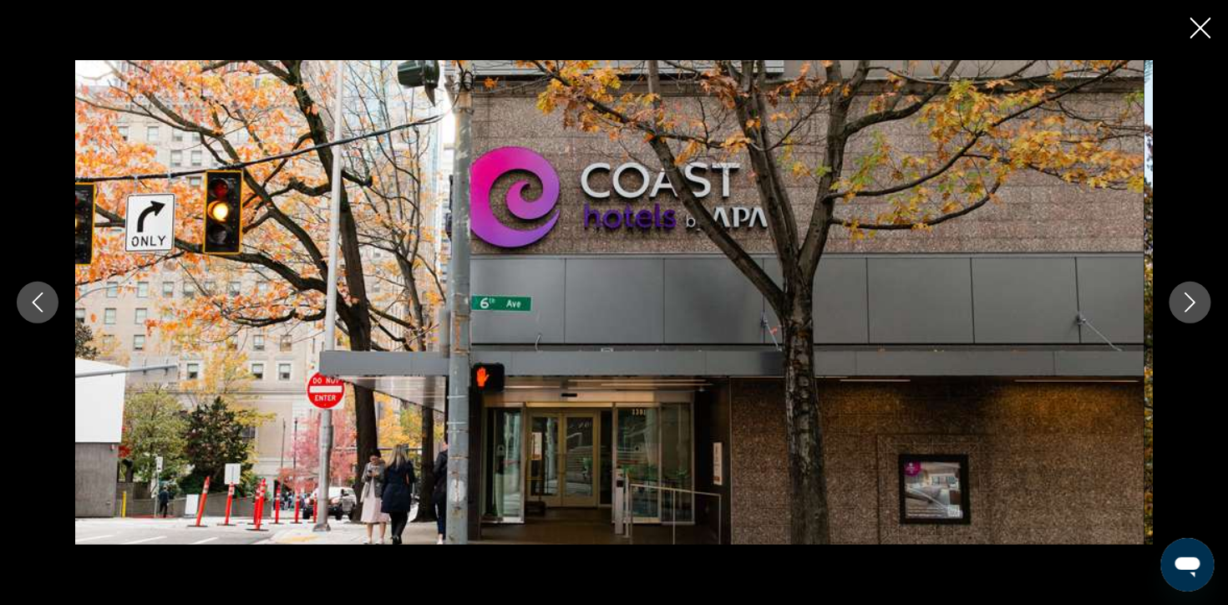
click at [1189, 305] on icon "Next image" at bounding box center [1191, 302] width 11 height 20
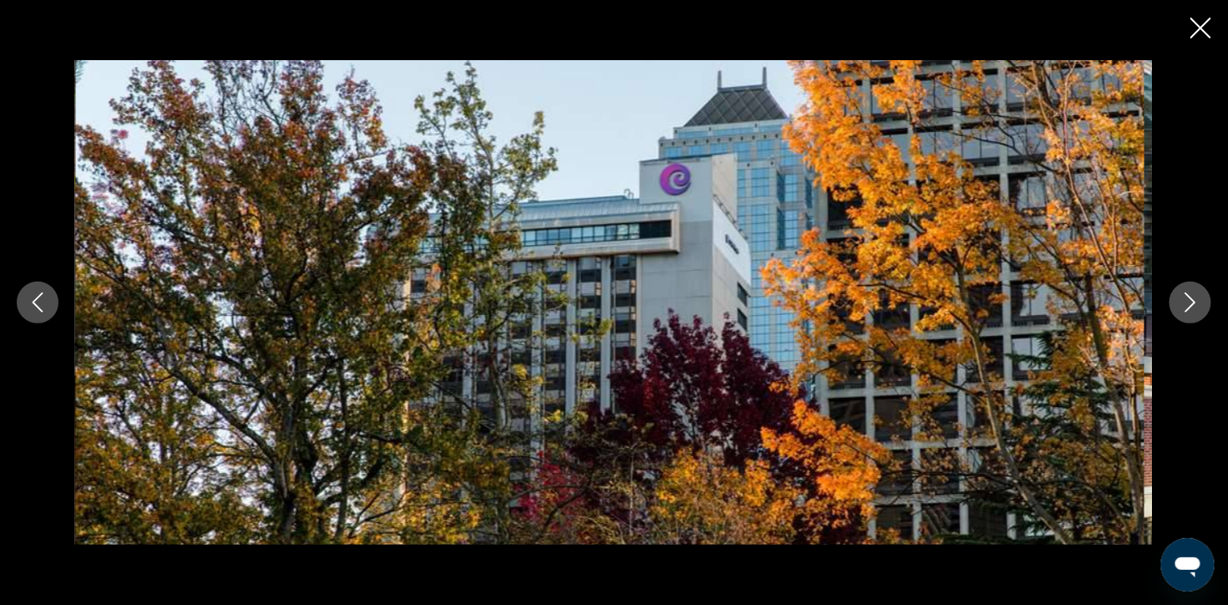
click at [1189, 305] on icon "Next image" at bounding box center [1191, 302] width 11 height 20
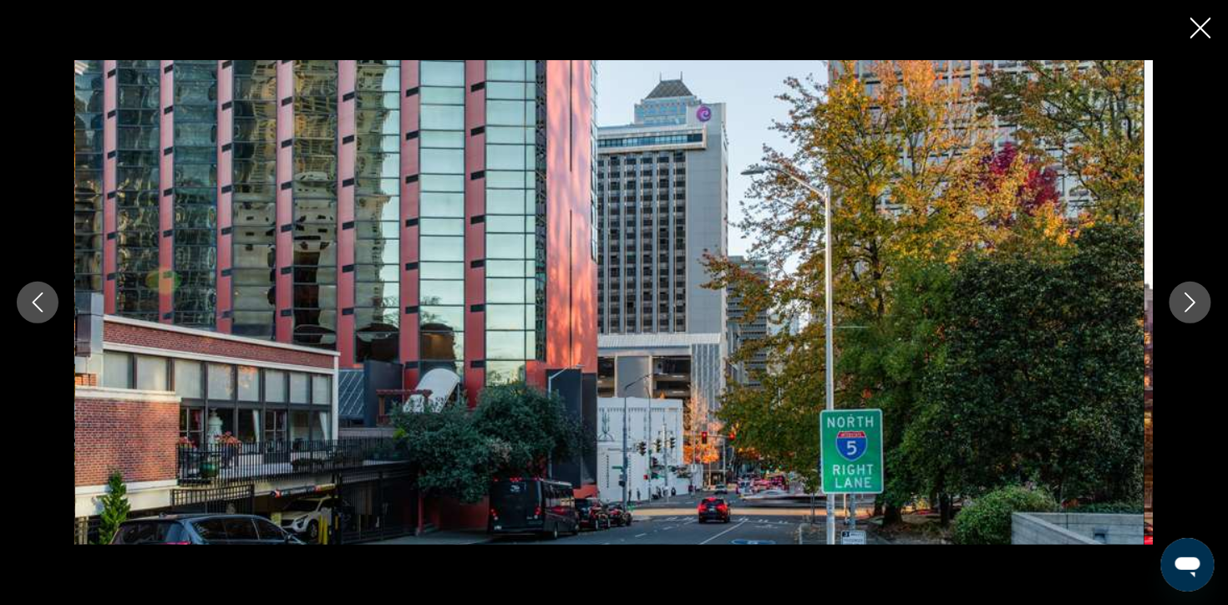
click at [1182, 318] on button "Next image" at bounding box center [1191, 303] width 42 height 42
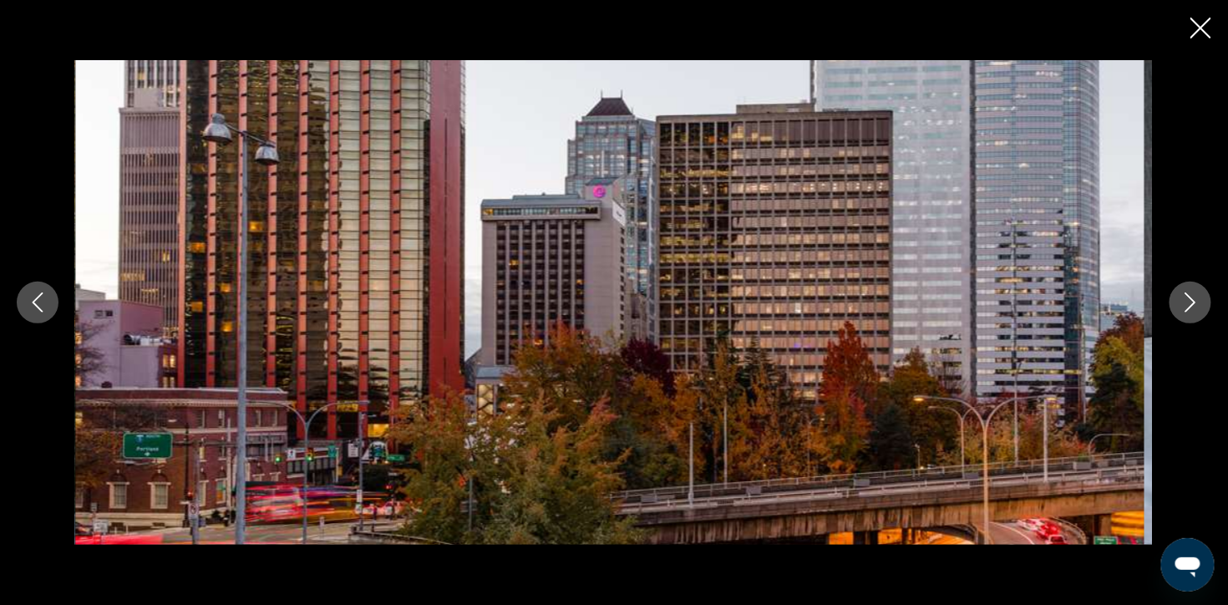
click at [1174, 309] on button "Next image" at bounding box center [1191, 303] width 42 height 42
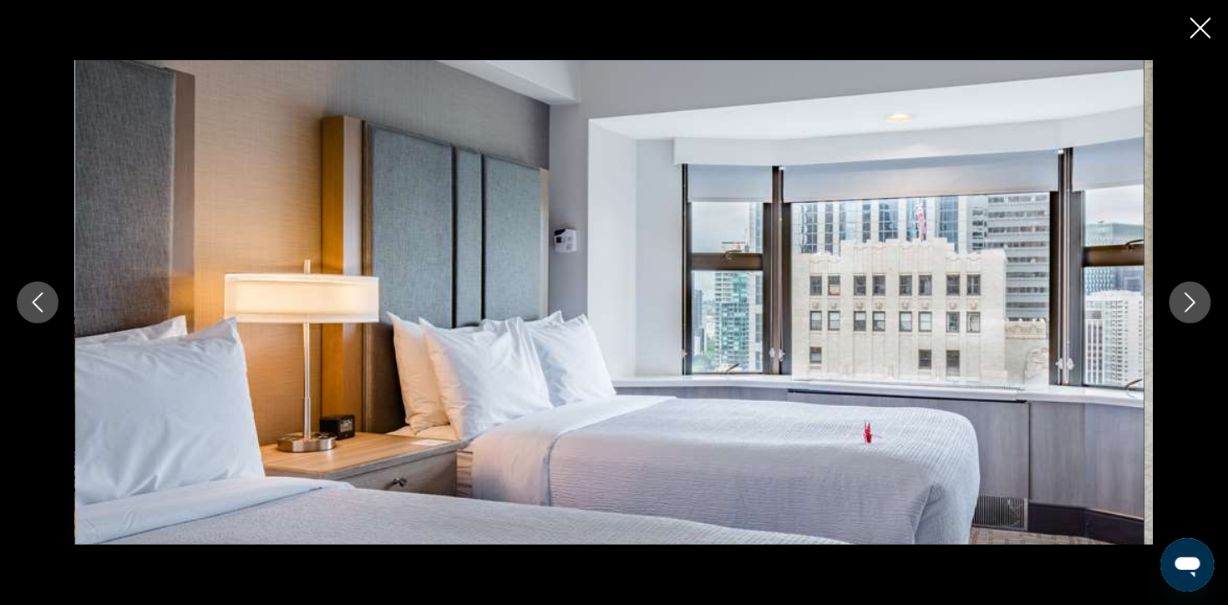
click at [1174, 309] on button "Next image" at bounding box center [1191, 303] width 42 height 42
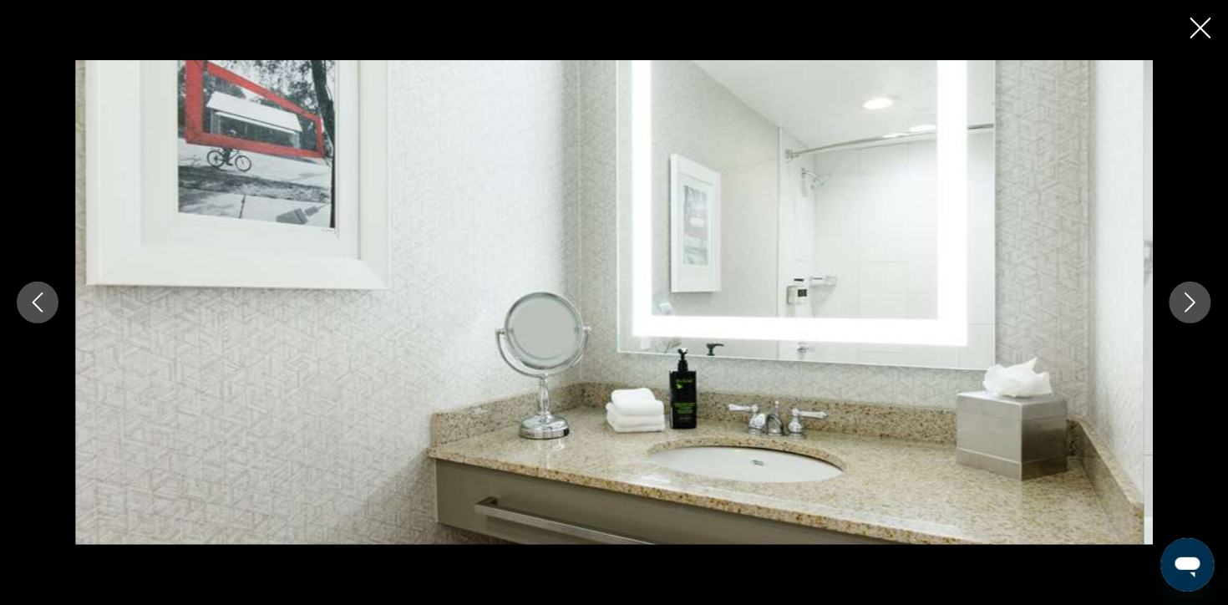
click at [1199, 302] on button "Next image" at bounding box center [1191, 303] width 42 height 42
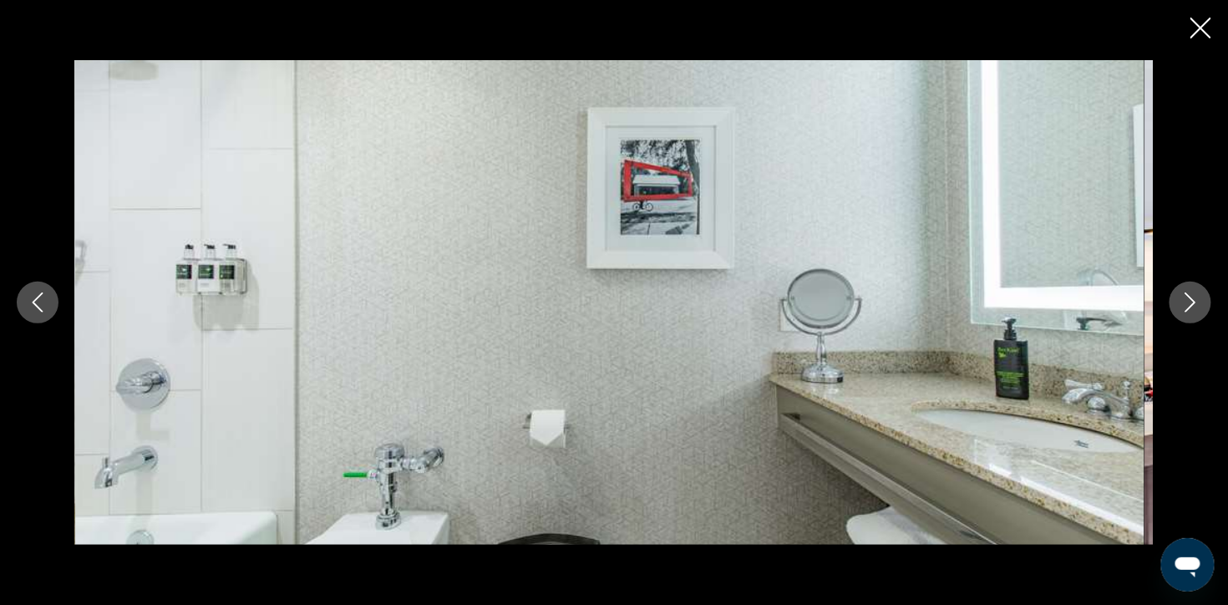
click at [1199, 302] on button "Next image" at bounding box center [1191, 303] width 42 height 42
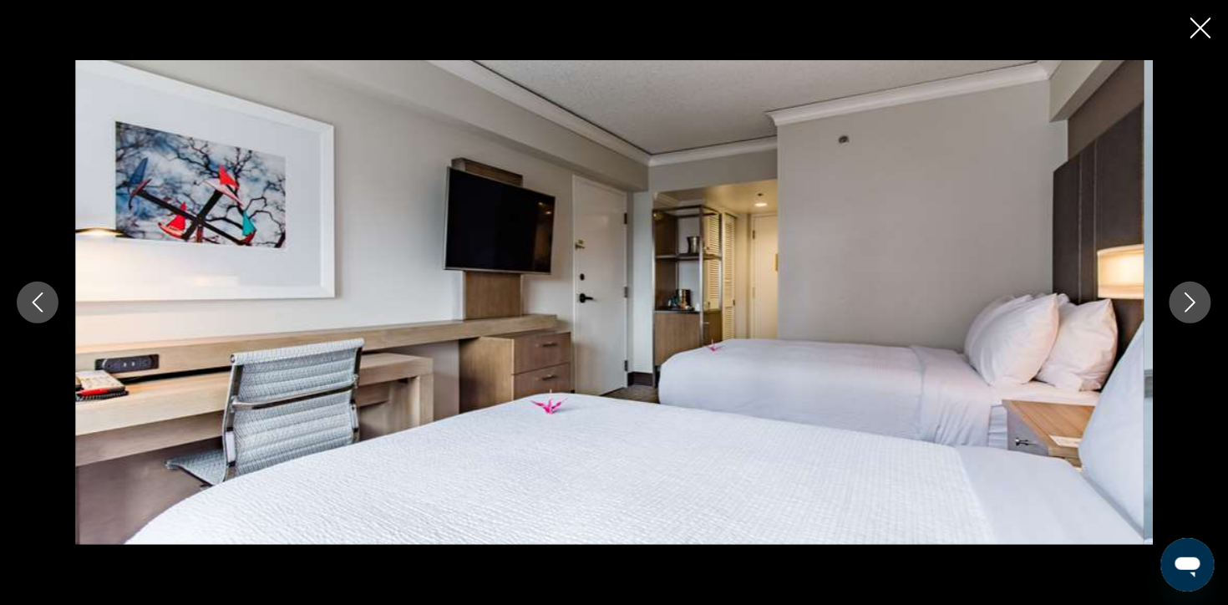
click at [1190, 302] on icon "Next image" at bounding box center [1191, 302] width 20 height 20
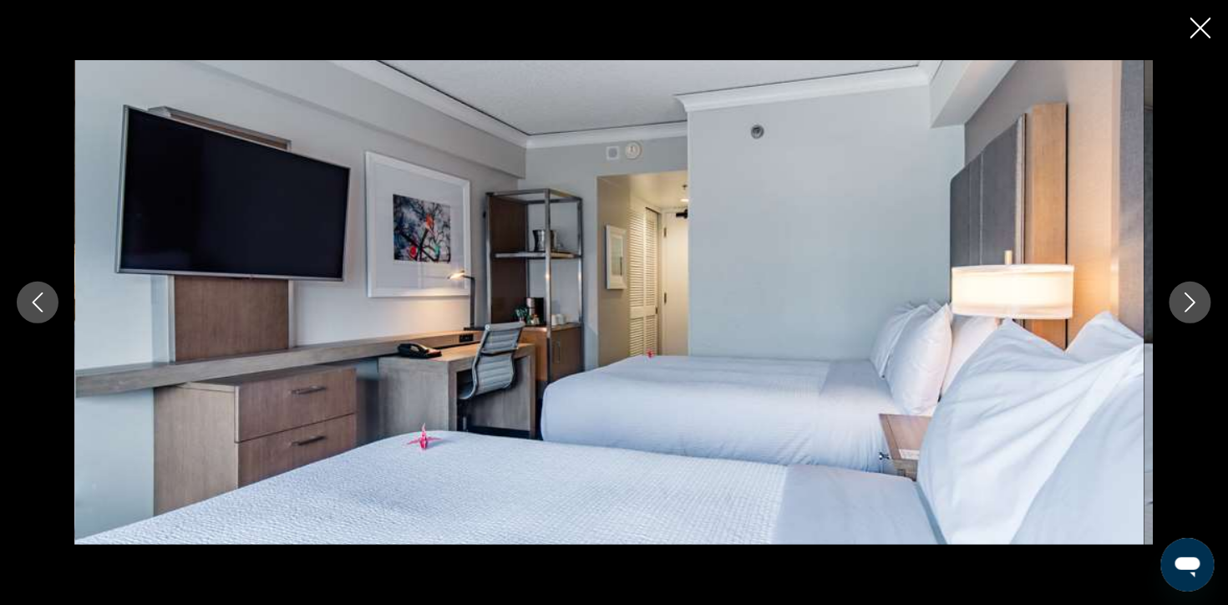
click at [1190, 302] on icon "Next image" at bounding box center [1191, 302] width 20 height 20
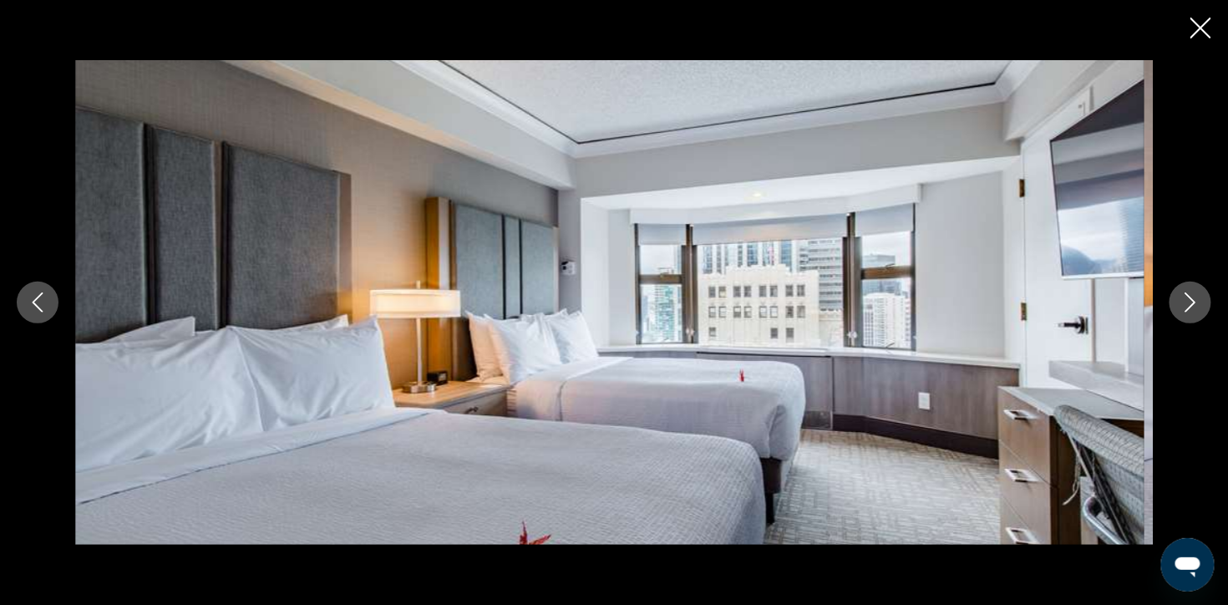
click at [1190, 302] on icon "Next image" at bounding box center [1191, 302] width 20 height 20
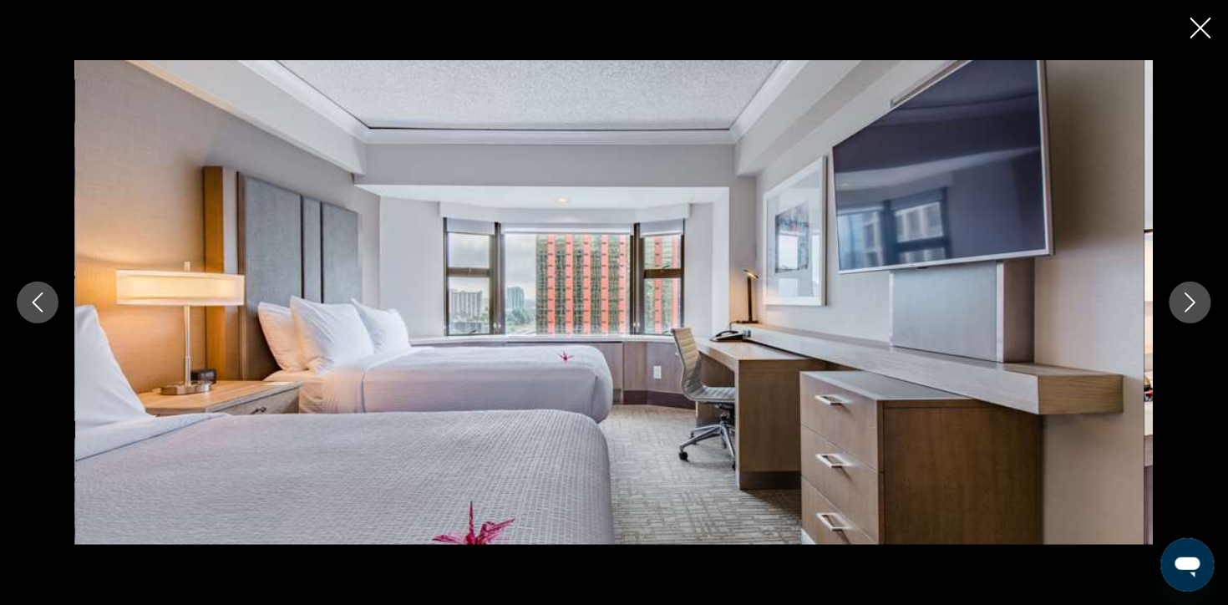
click at [1190, 302] on icon "Next image" at bounding box center [1191, 302] width 20 height 20
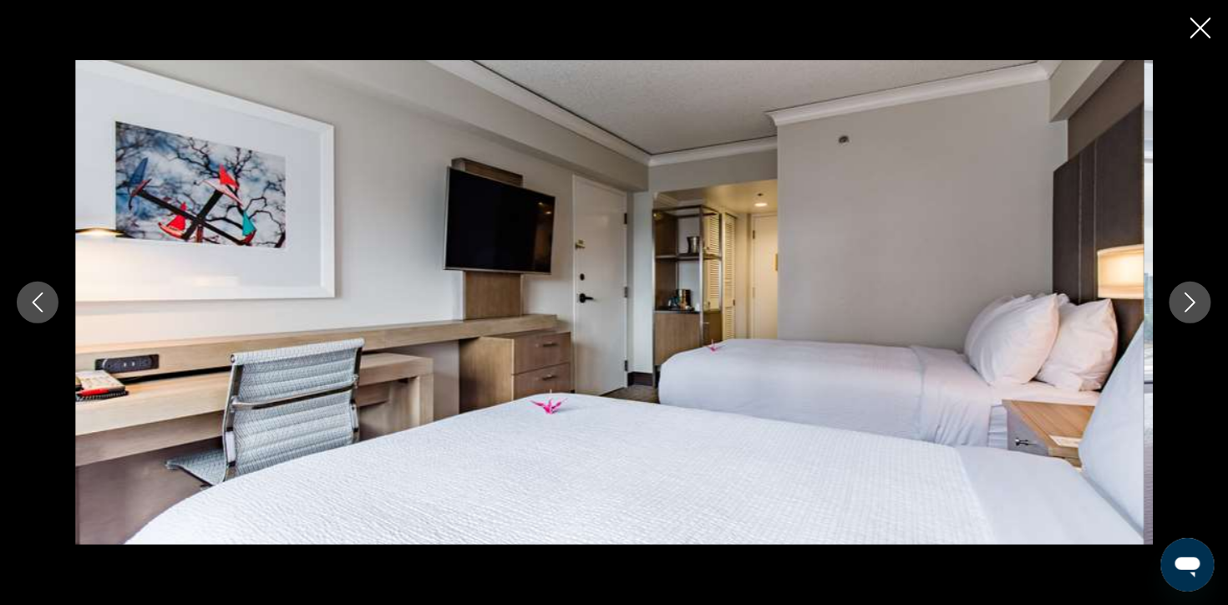
click at [1190, 302] on icon "Next image" at bounding box center [1191, 302] width 20 height 20
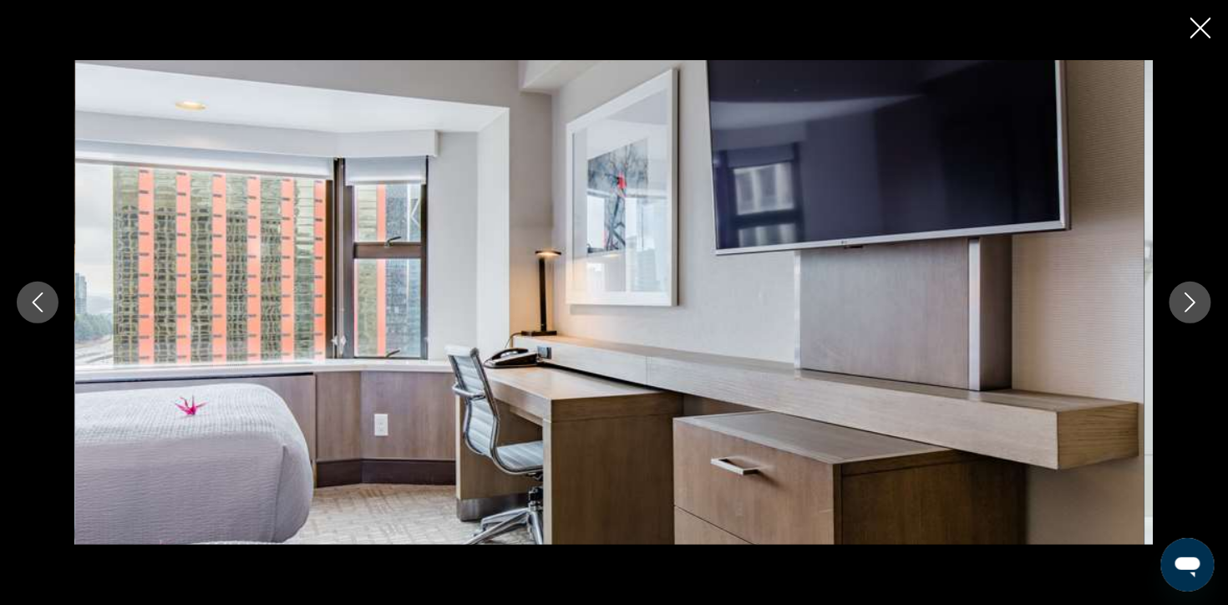
click at [1190, 302] on icon "Next image" at bounding box center [1191, 302] width 20 height 20
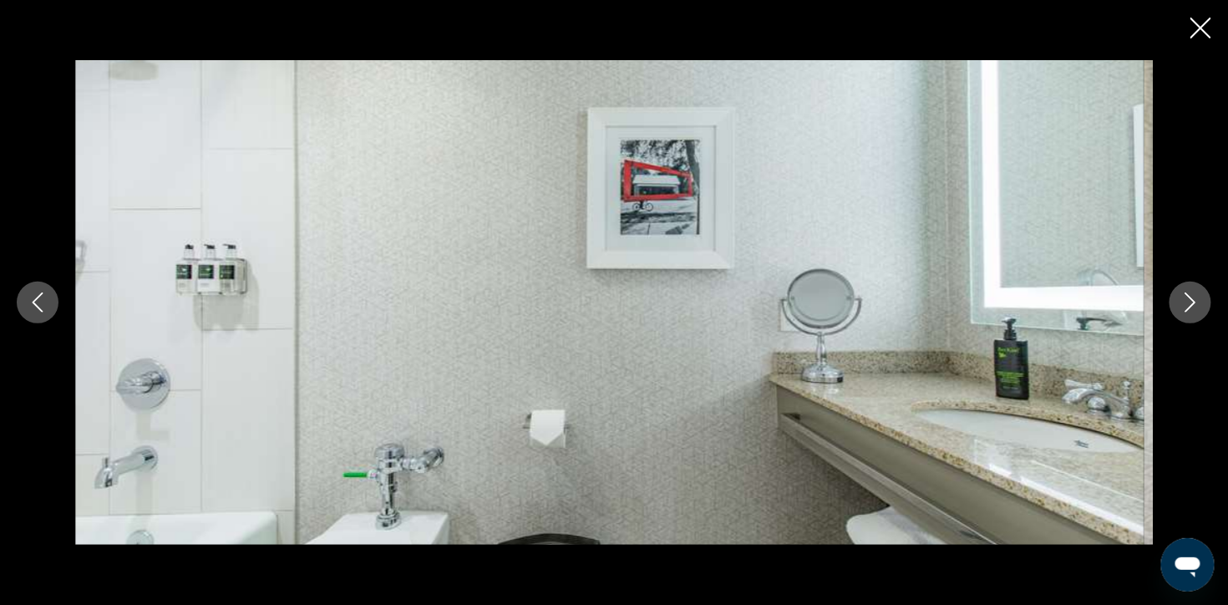
click at [1190, 302] on icon "Next image" at bounding box center [1191, 302] width 20 height 20
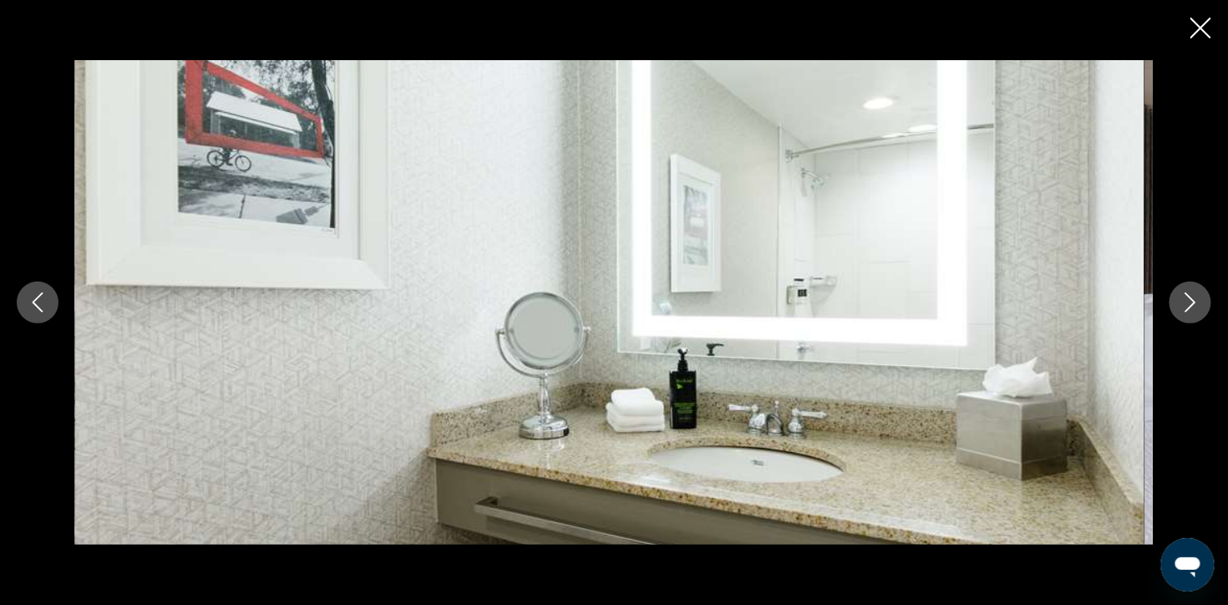
click at [1190, 302] on icon "Next image" at bounding box center [1191, 302] width 20 height 20
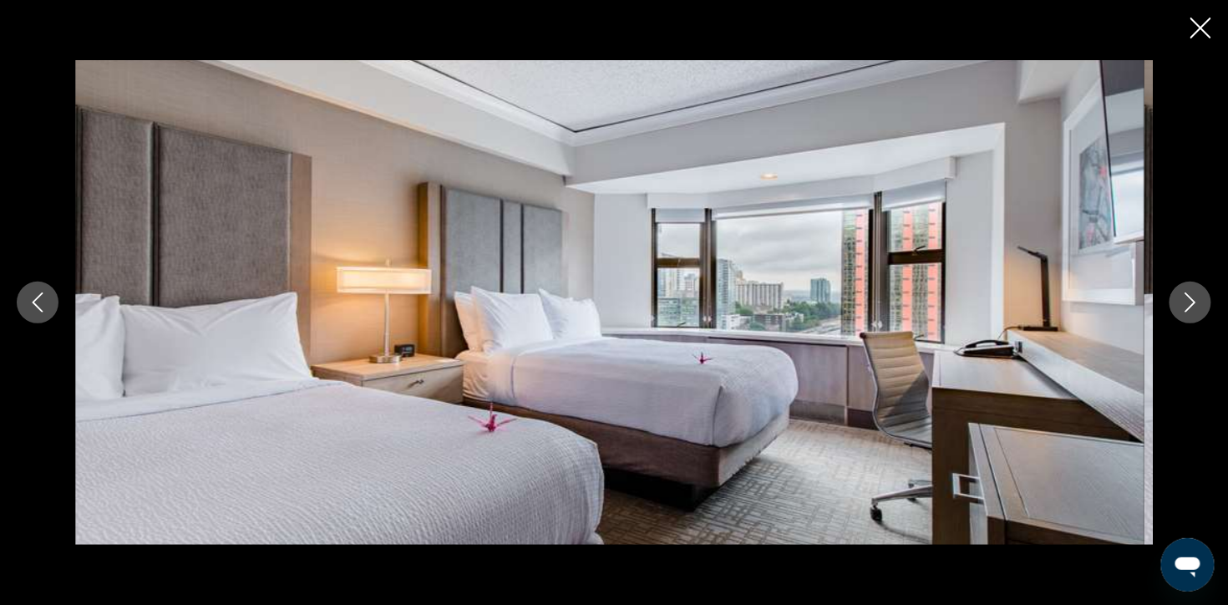
click at [1196, 38] on icon "Close slideshow" at bounding box center [1201, 28] width 21 height 21
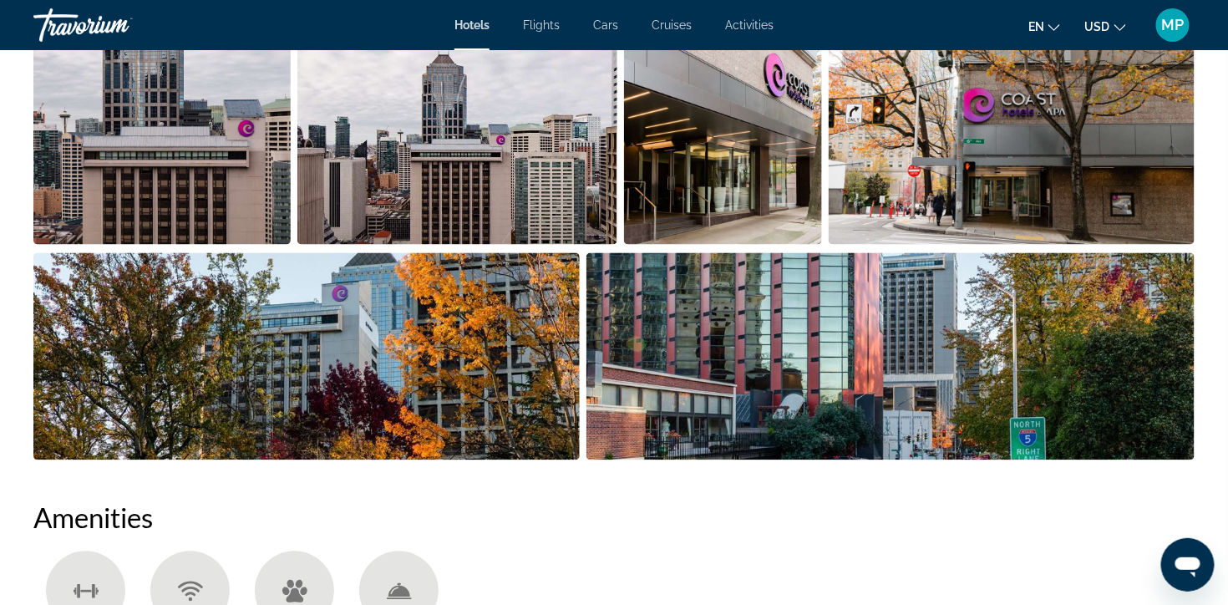
scroll to position [949, 0]
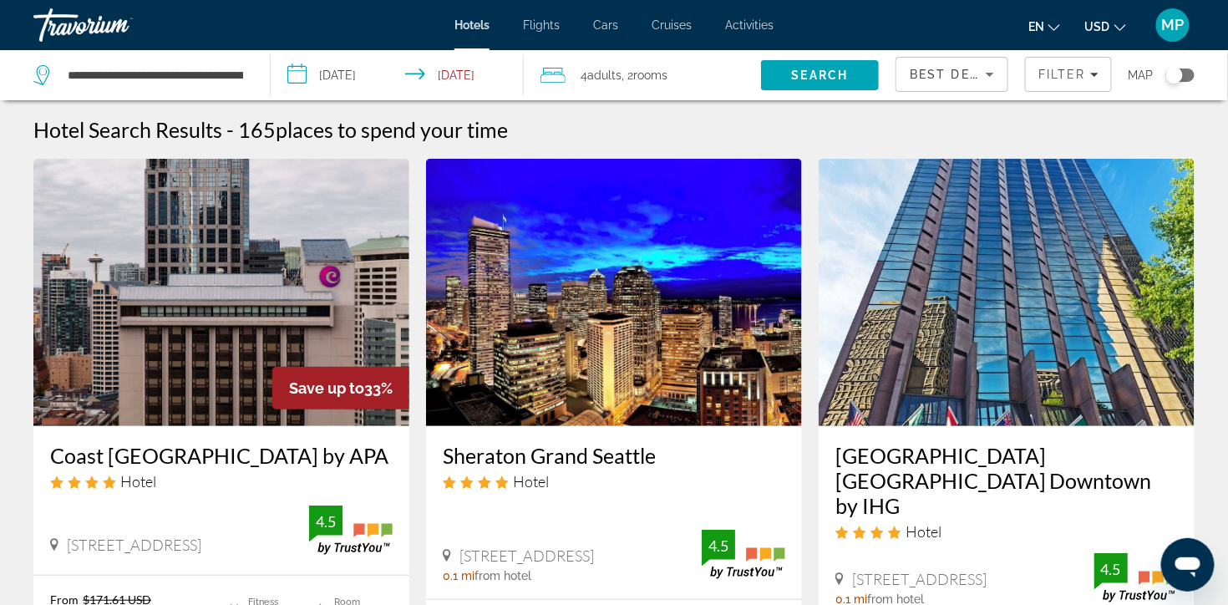
click at [680, 329] on img "Main content" at bounding box center [614, 292] width 376 height 267
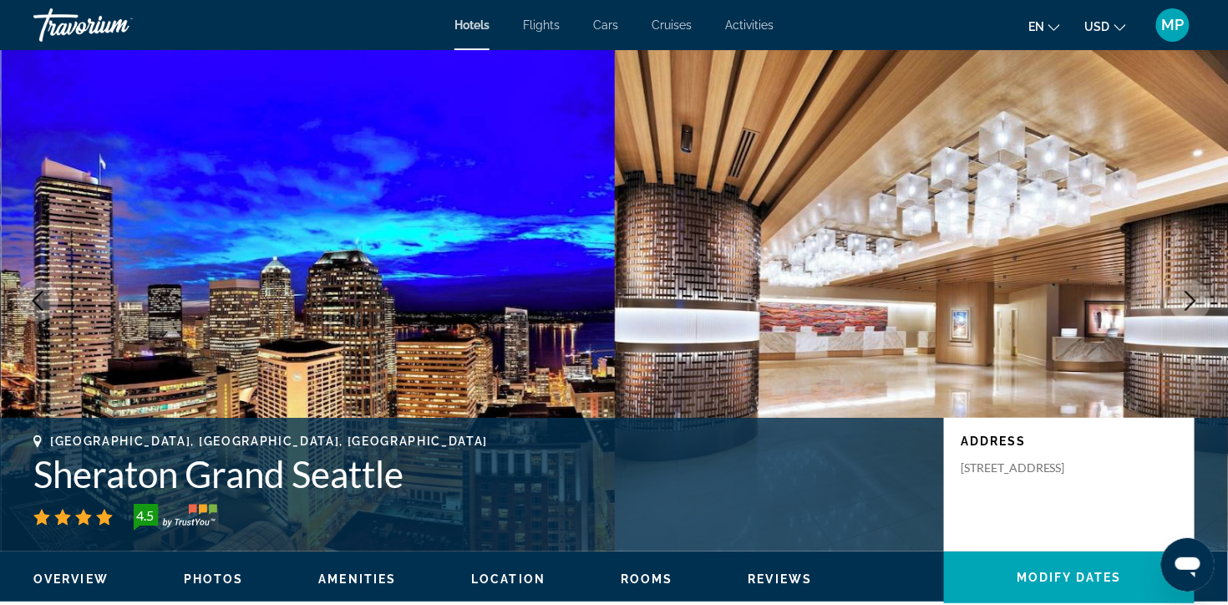
click at [1165, 330] on img "Main content" at bounding box center [922, 300] width 615 height 501
click at [1183, 311] on icon "Next image" at bounding box center [1191, 301] width 20 height 20
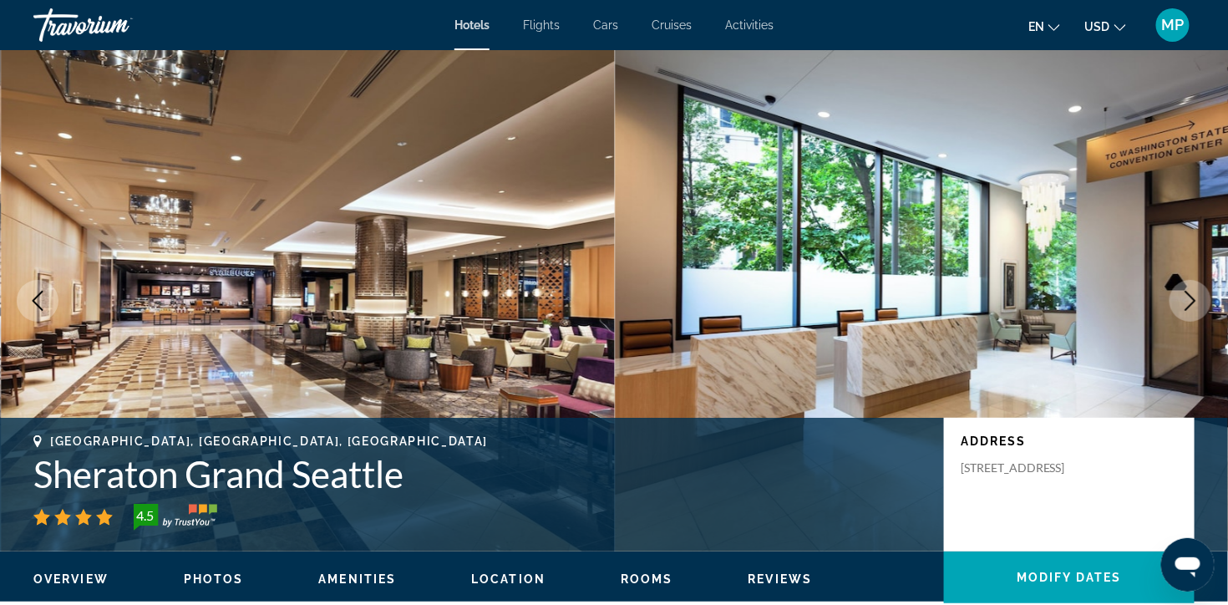
click at [1191, 311] on icon "Next image" at bounding box center [1191, 301] width 20 height 20
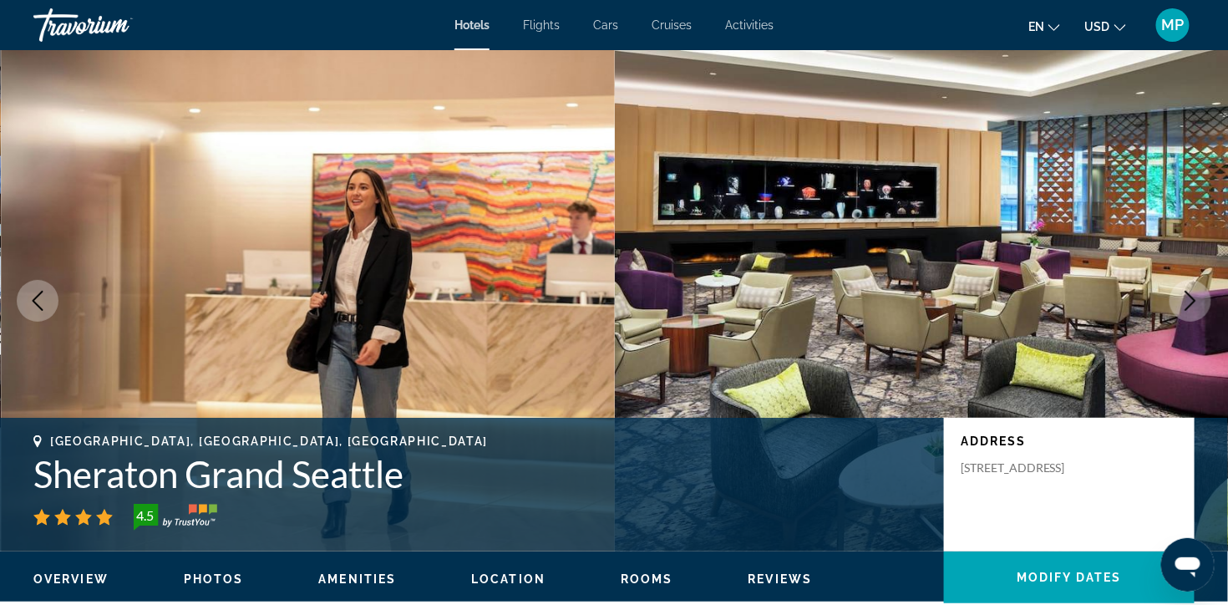
click at [1191, 311] on icon "Next image" at bounding box center [1191, 301] width 20 height 20
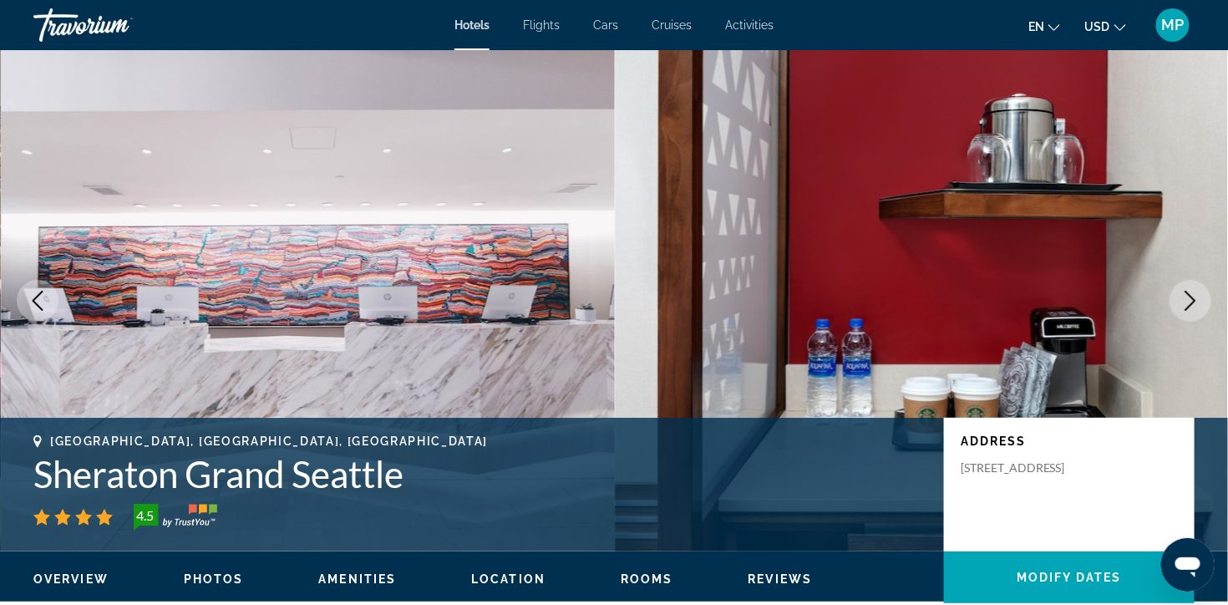
click at [1190, 311] on icon "Next image" at bounding box center [1191, 301] width 20 height 20
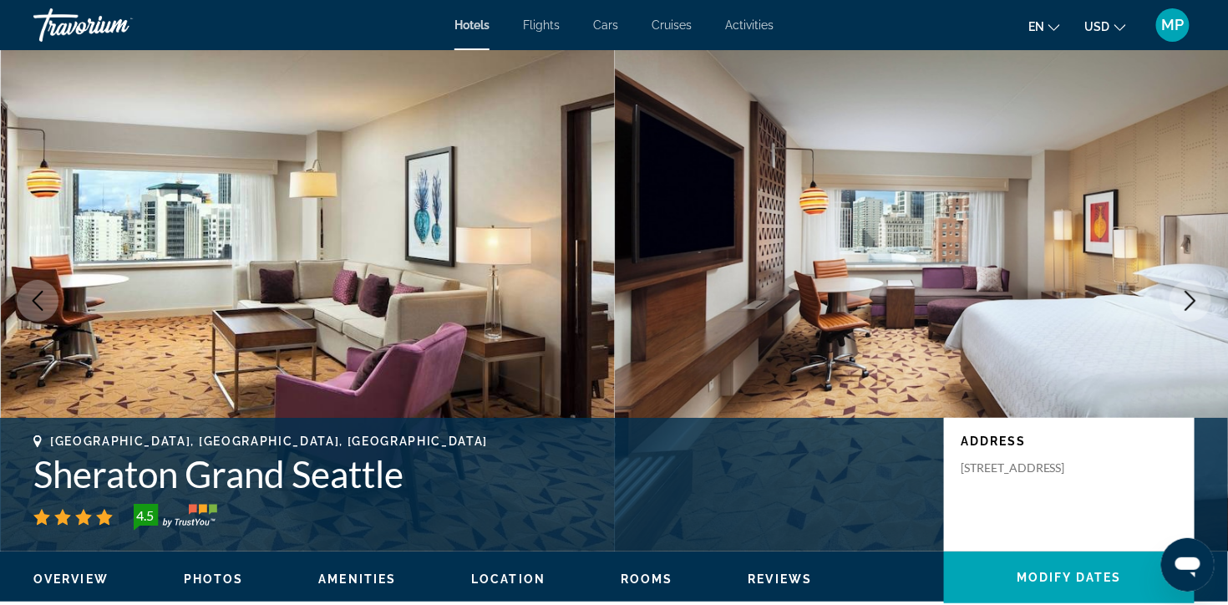
click at [1190, 311] on icon "Next image" at bounding box center [1191, 301] width 20 height 20
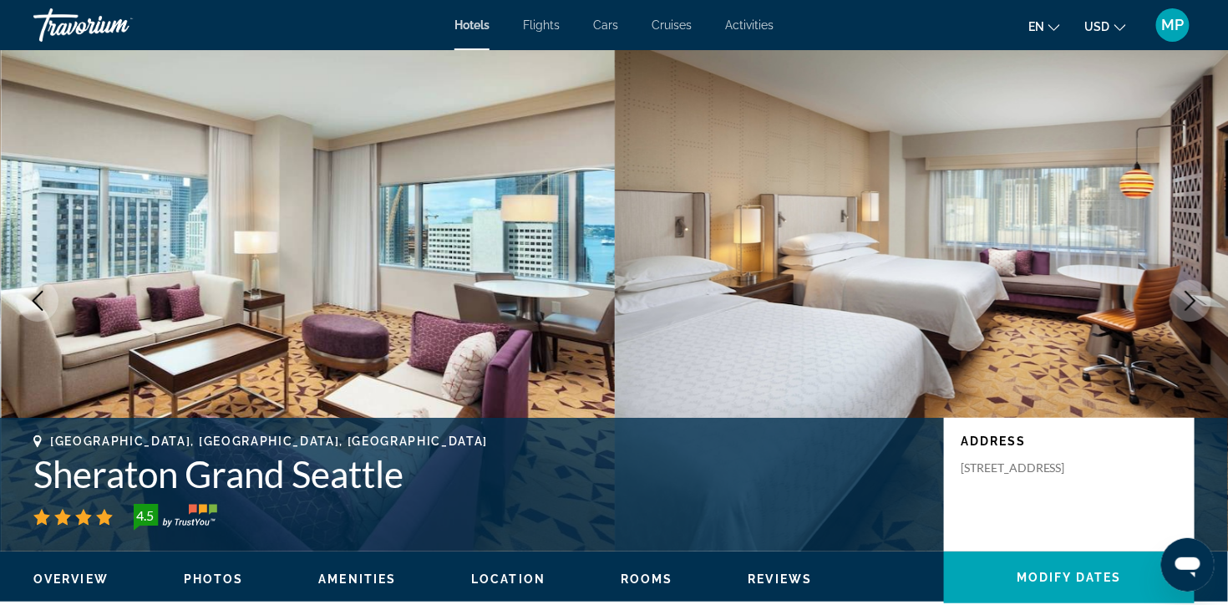
click at [1190, 311] on icon "Next image" at bounding box center [1191, 301] width 20 height 20
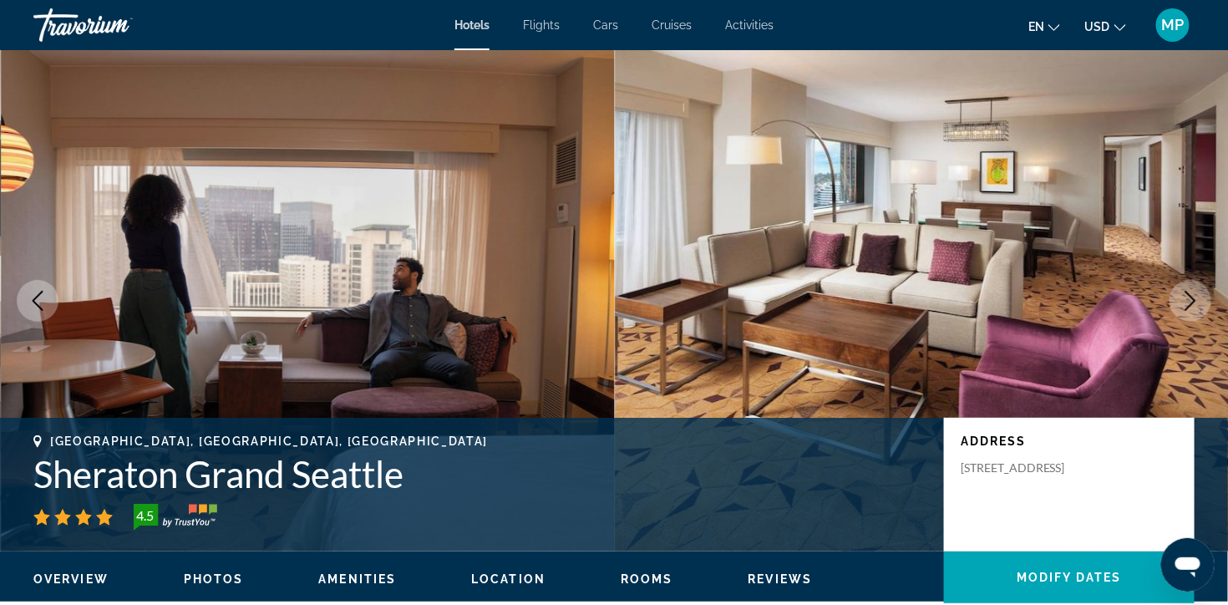
click at [1190, 311] on icon "Next image" at bounding box center [1191, 301] width 20 height 20
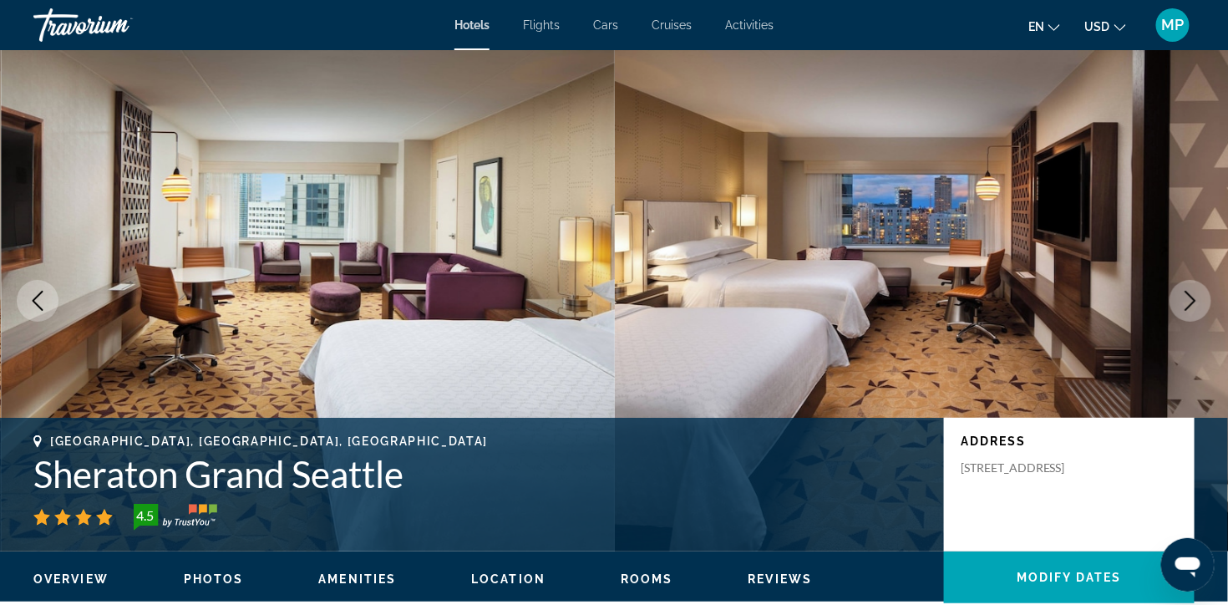
click at [1190, 311] on icon "Next image" at bounding box center [1191, 301] width 20 height 20
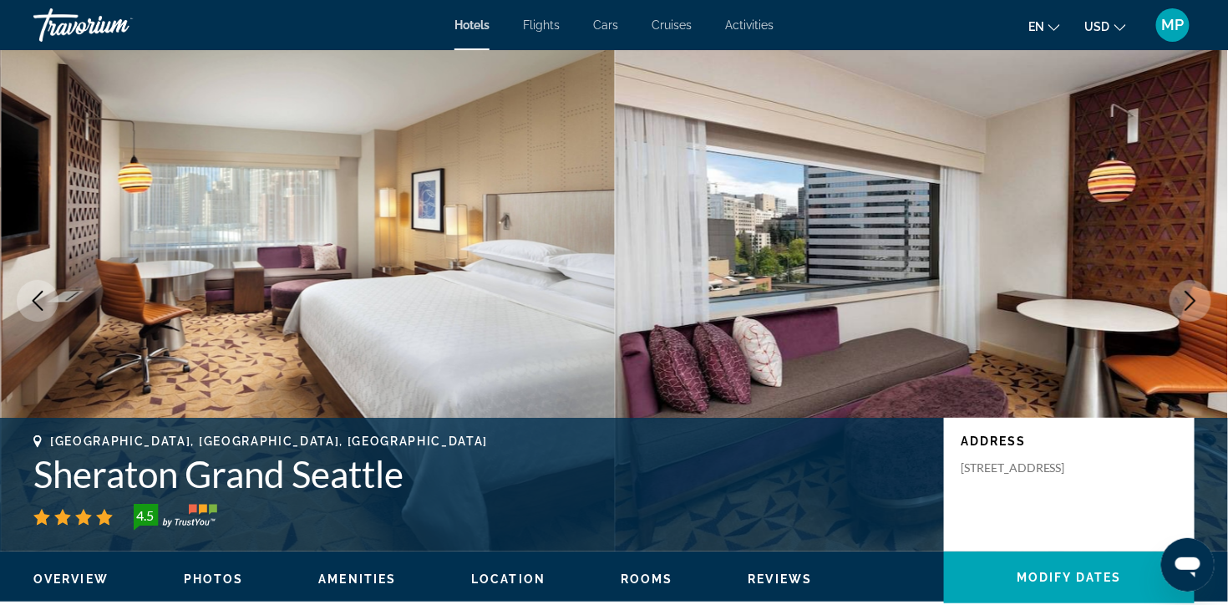
click at [1190, 311] on icon "Next image" at bounding box center [1191, 301] width 20 height 20
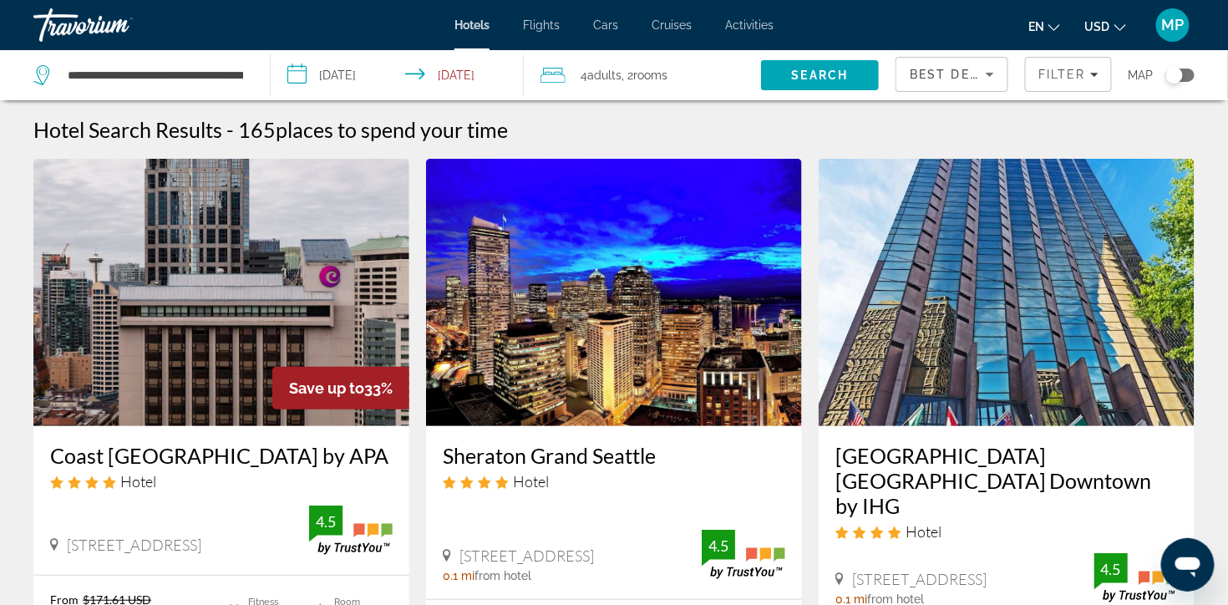
click at [1060, 359] on img "Main content" at bounding box center [1007, 292] width 376 height 267
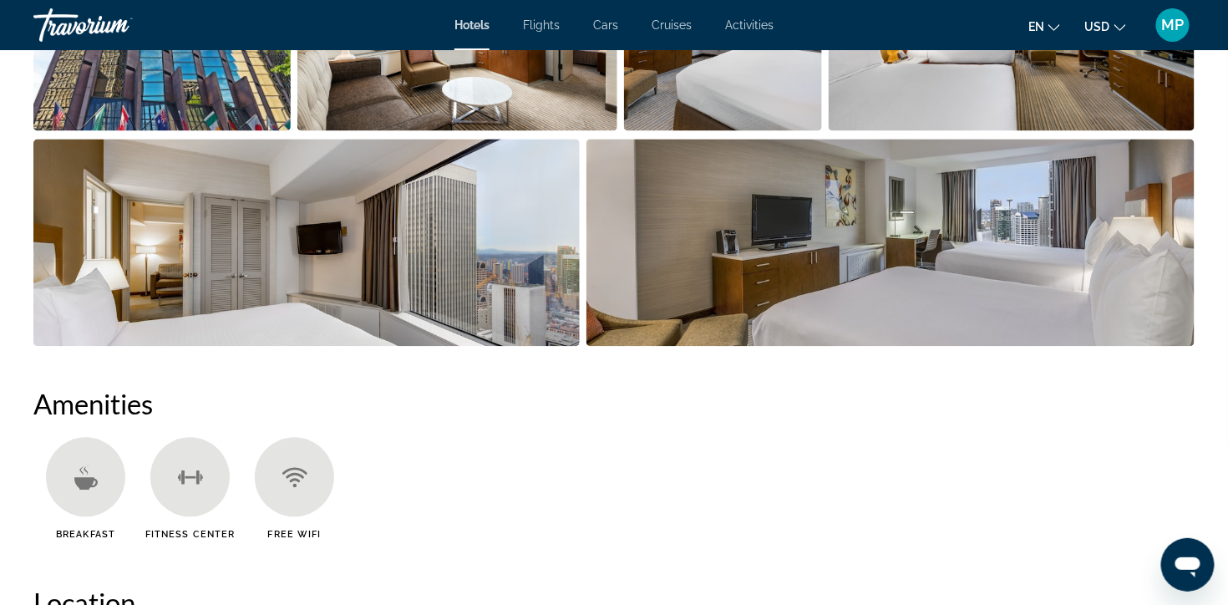
scroll to position [368, 0]
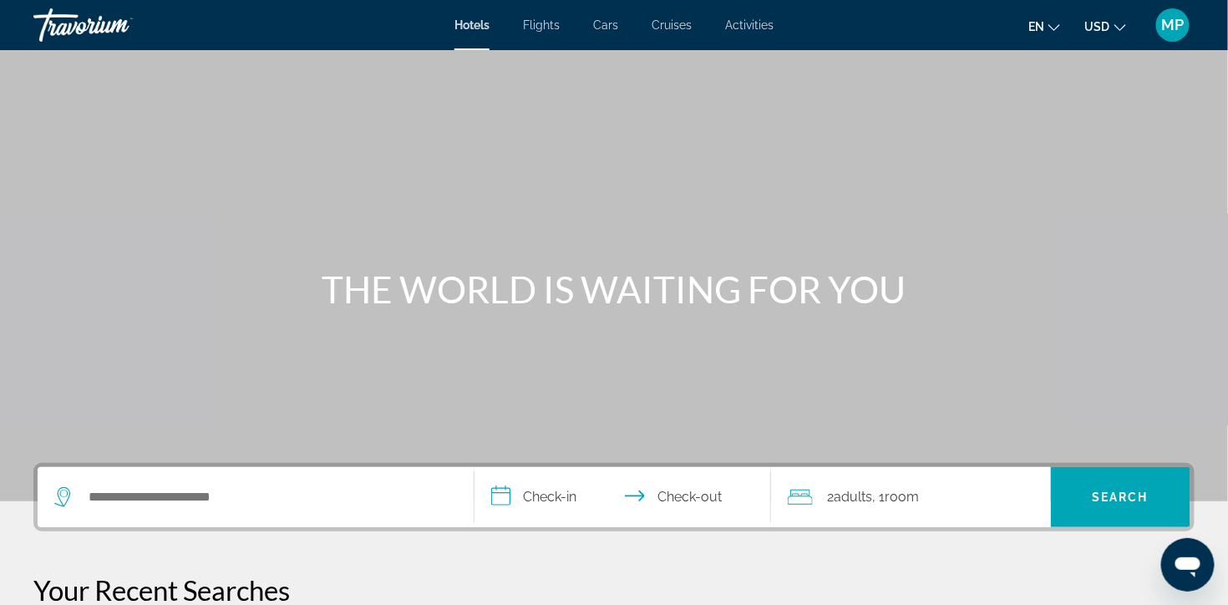
click at [84, 510] on div "Search widget" at bounding box center [251, 497] width 394 height 25
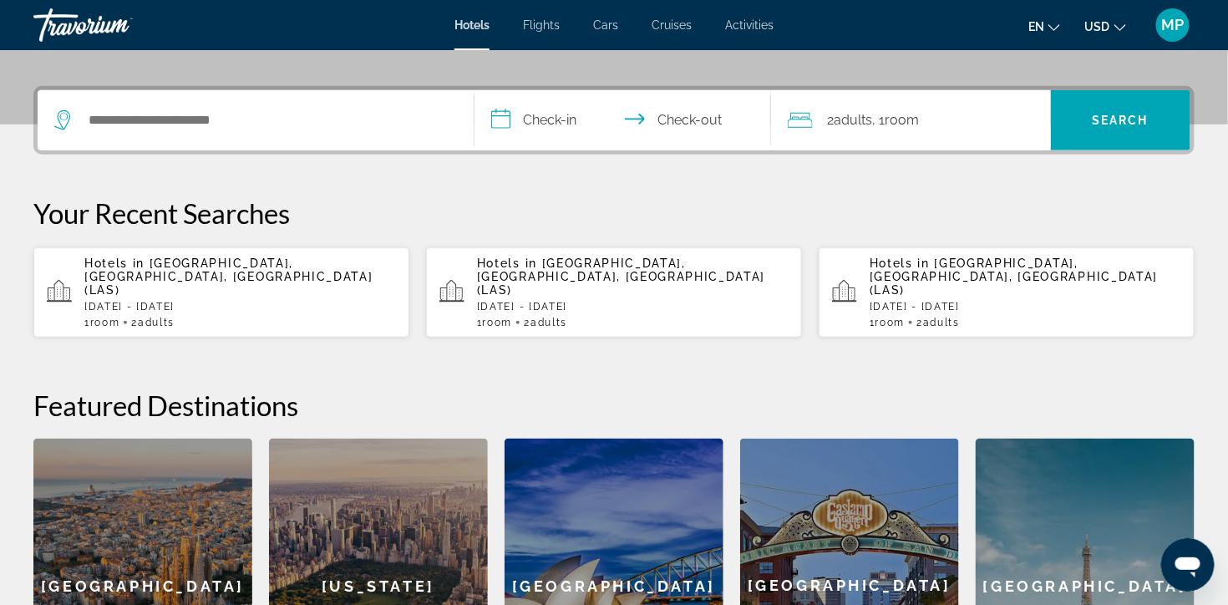
scroll to position [432, 0]
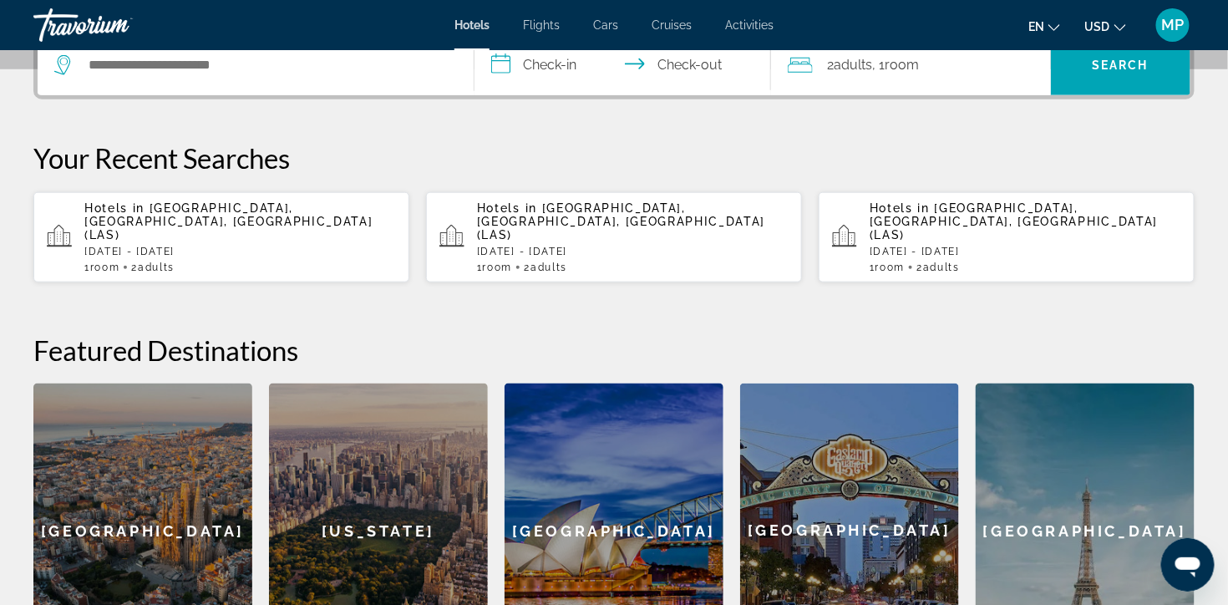
click at [207, 76] on div "Search widget" at bounding box center [255, 65] width 403 height 60
click at [114, 95] on div "Search widget" at bounding box center [255, 65] width 403 height 60
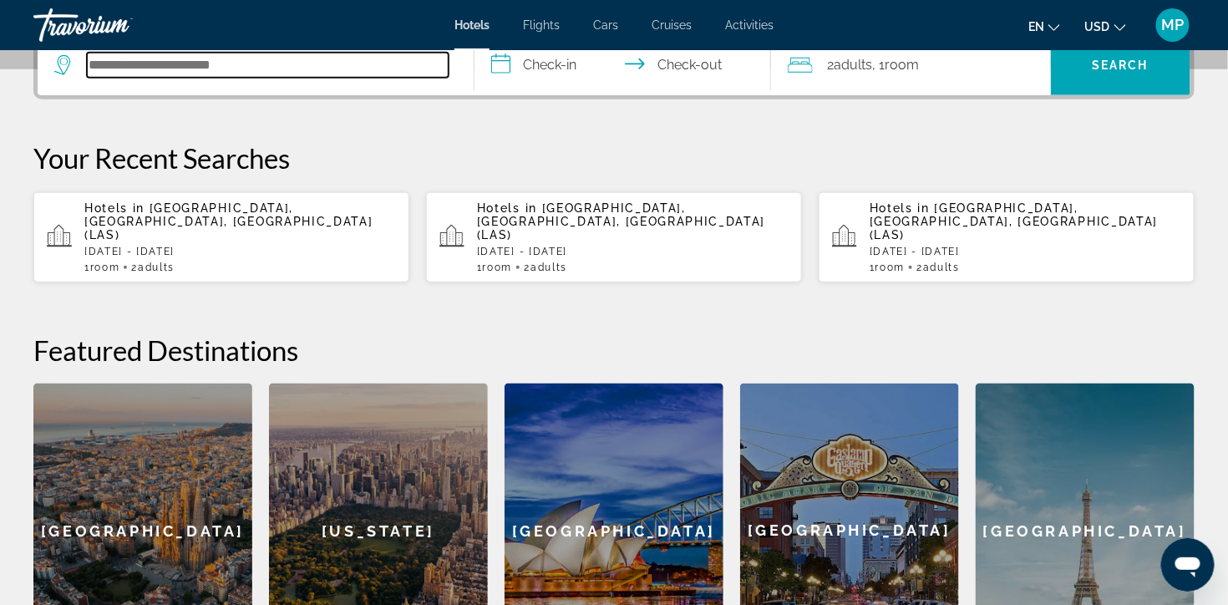
click at [131, 78] on input "Search hotel destination" at bounding box center [268, 65] width 362 height 25
click at [129, 78] on input "Search hotel destination" at bounding box center [268, 65] width 362 height 25
paste input "**********"
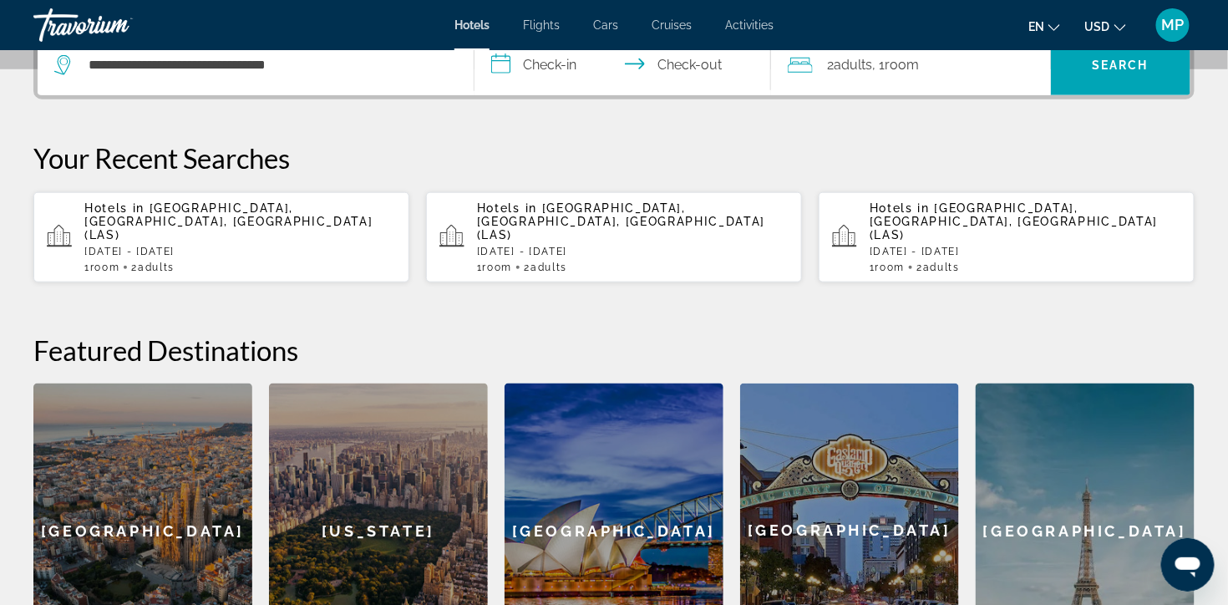
click at [437, 164] on div "**********" at bounding box center [614, 354] width 1228 height 647
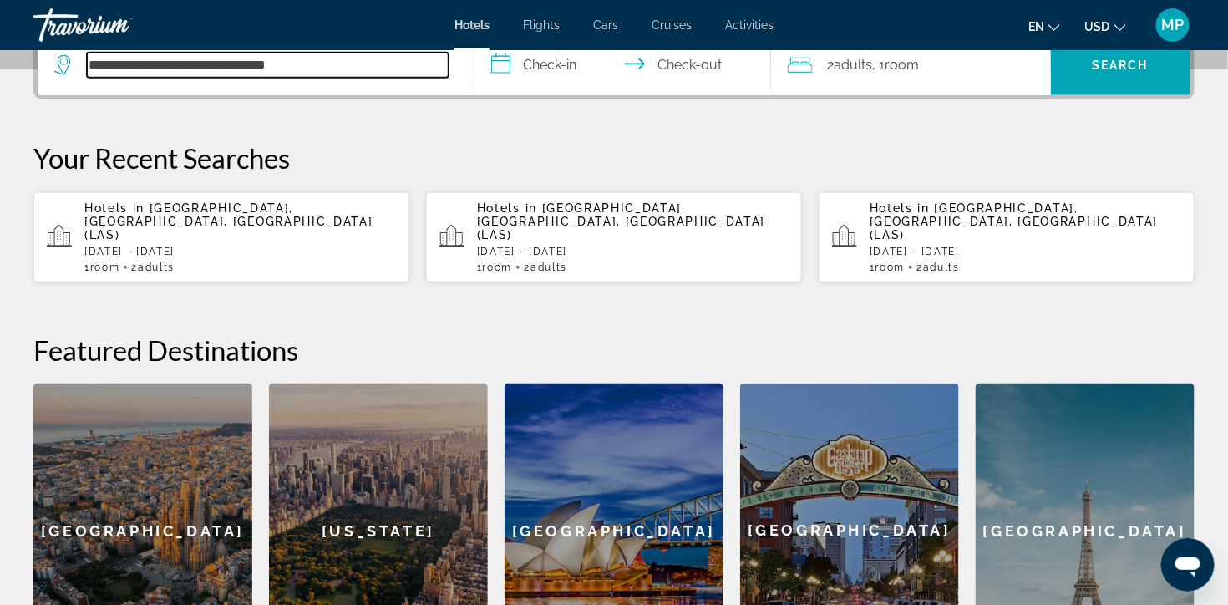
click at [335, 78] on input "**********" at bounding box center [268, 65] width 362 height 25
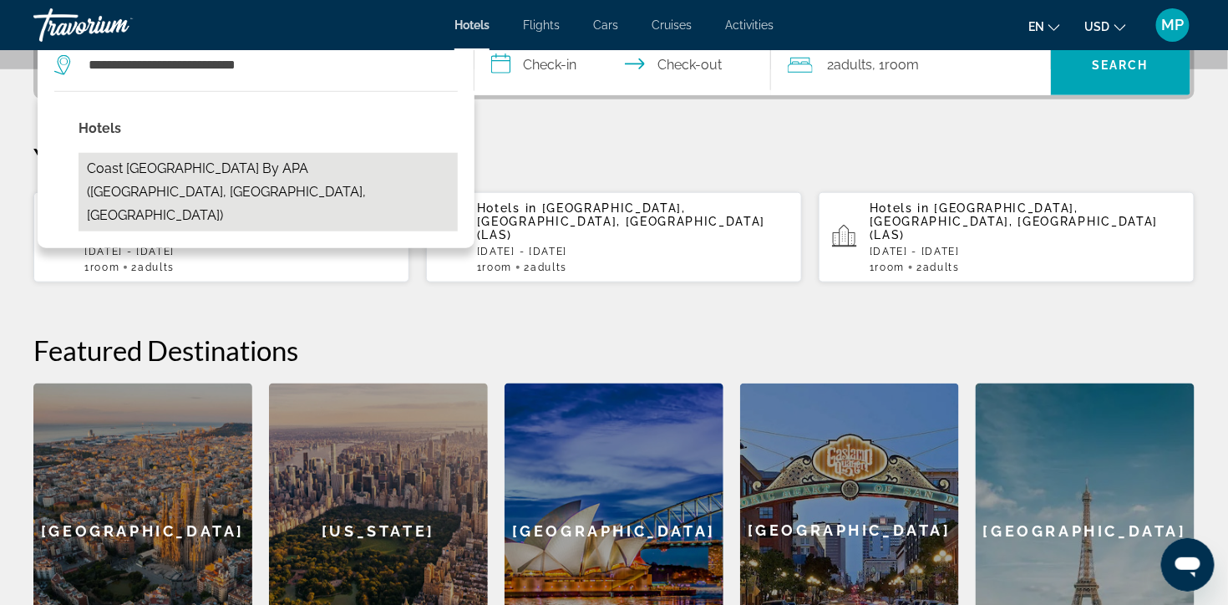
click at [413, 202] on button "Coast Seattle Downtown Hotel by APA (Seattle, WA, US)" at bounding box center [268, 192] width 379 height 79
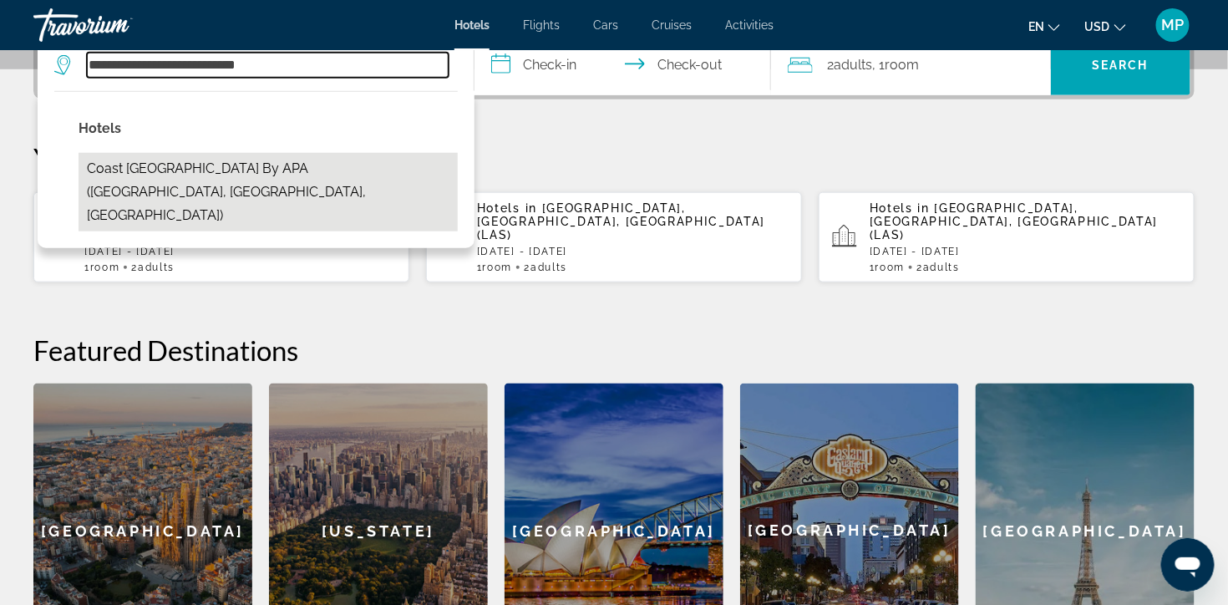
type input "**********"
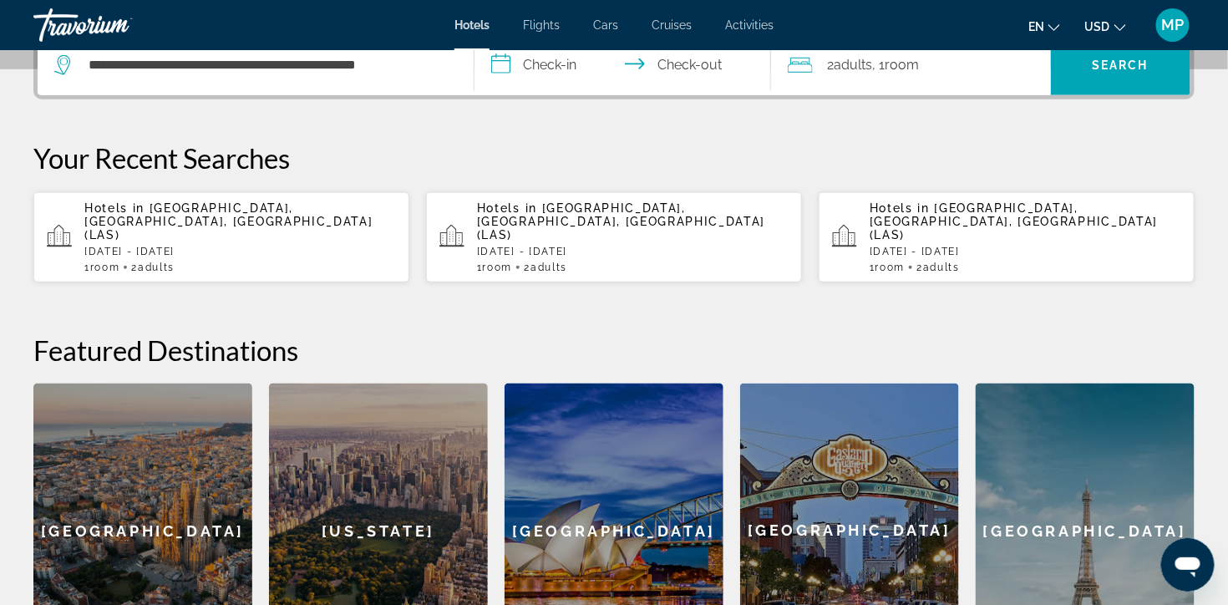
click at [537, 90] on input "**********" at bounding box center [626, 67] width 303 height 65
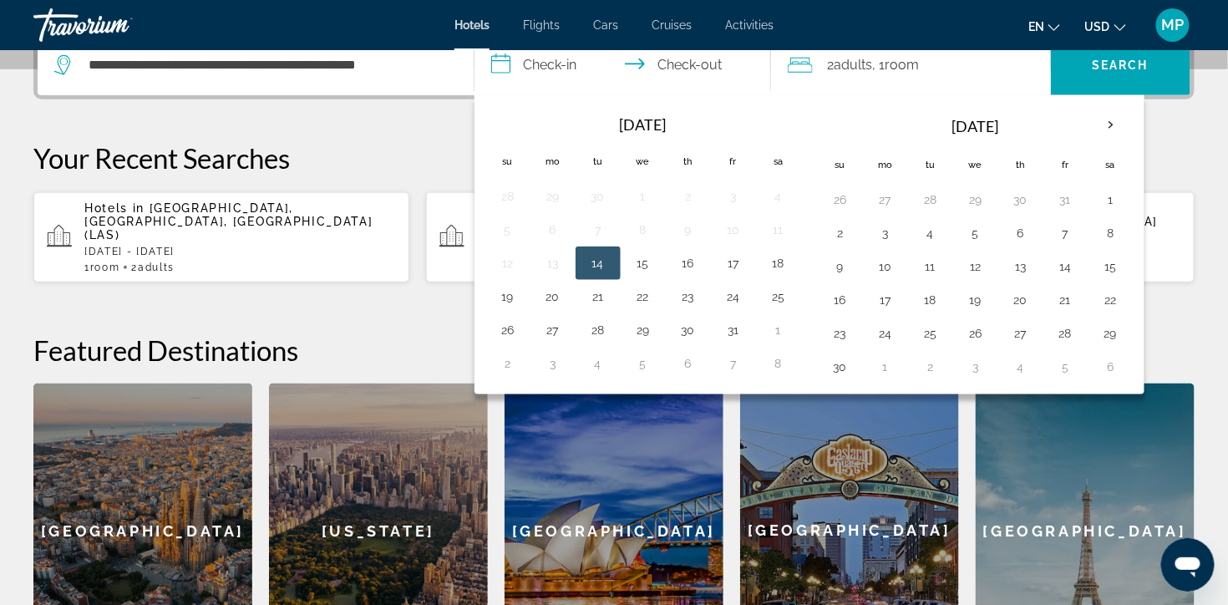
click at [606, 275] on button "14" at bounding box center [598, 263] width 27 height 23
click at [650, 275] on button "15" at bounding box center [643, 263] width 27 height 23
type input "**********"
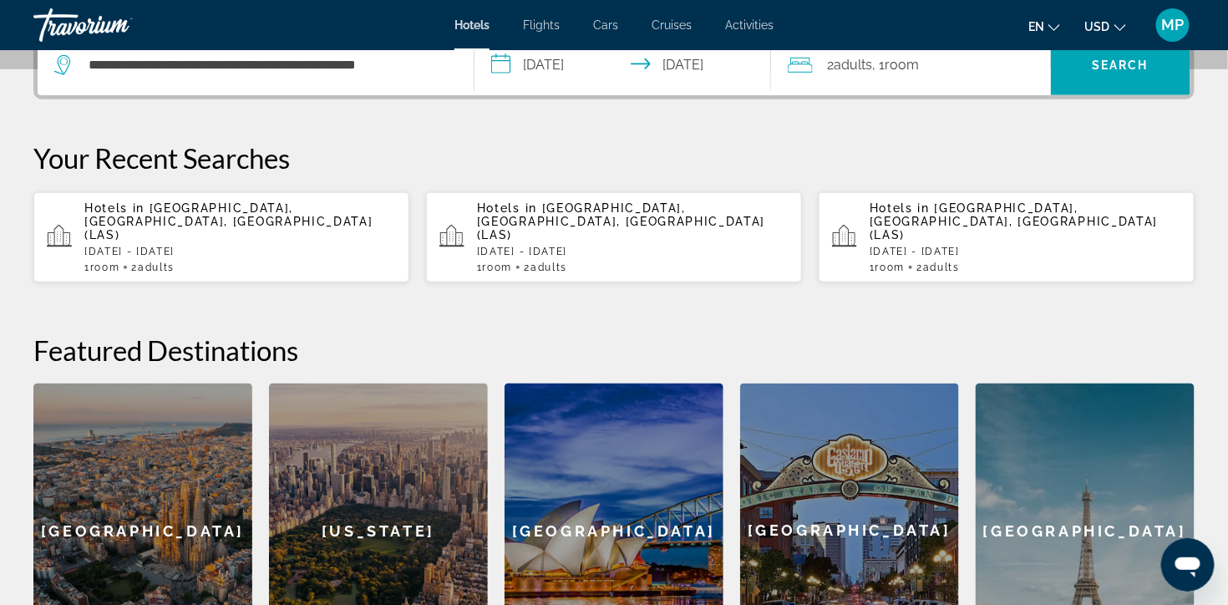
click at [899, 73] on span "Room" at bounding box center [903, 65] width 34 height 16
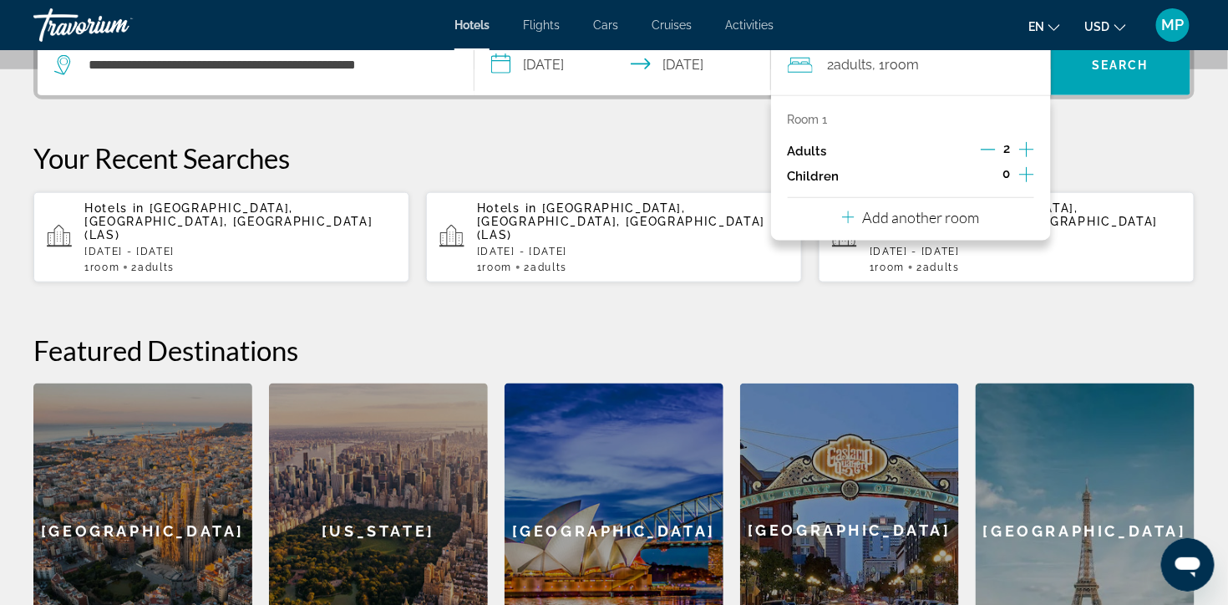
click at [921, 232] on button "Add another room" at bounding box center [911, 215] width 138 height 34
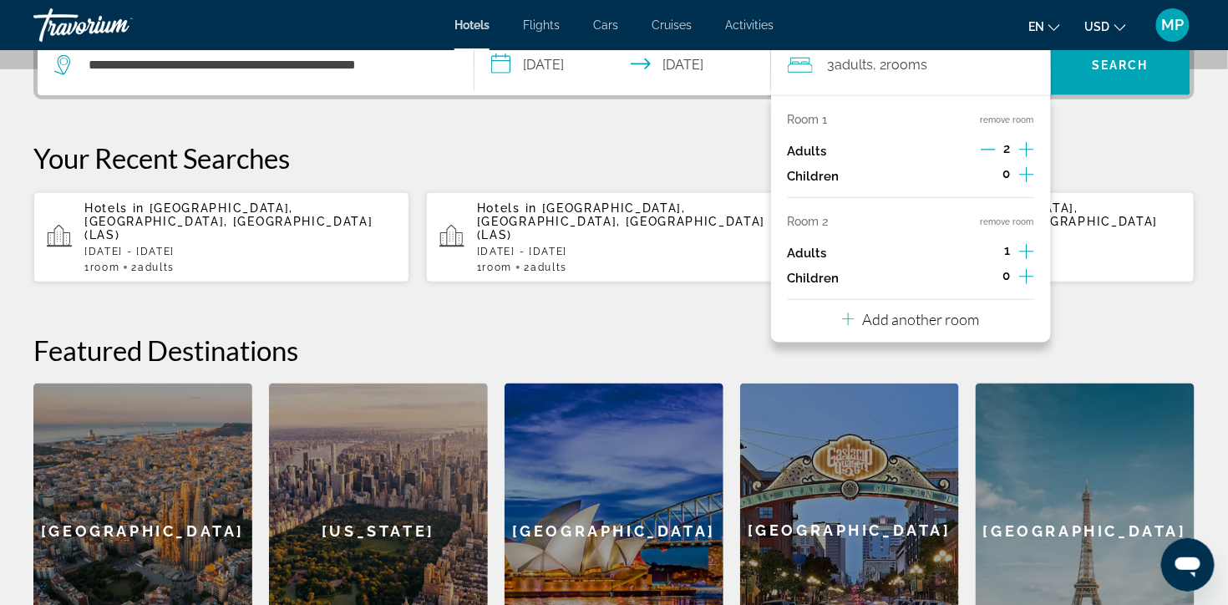
click at [1023, 262] on icon "Increment adults" at bounding box center [1026, 251] width 15 height 20
click at [1117, 171] on div "**********" at bounding box center [614, 354] width 1228 height 647
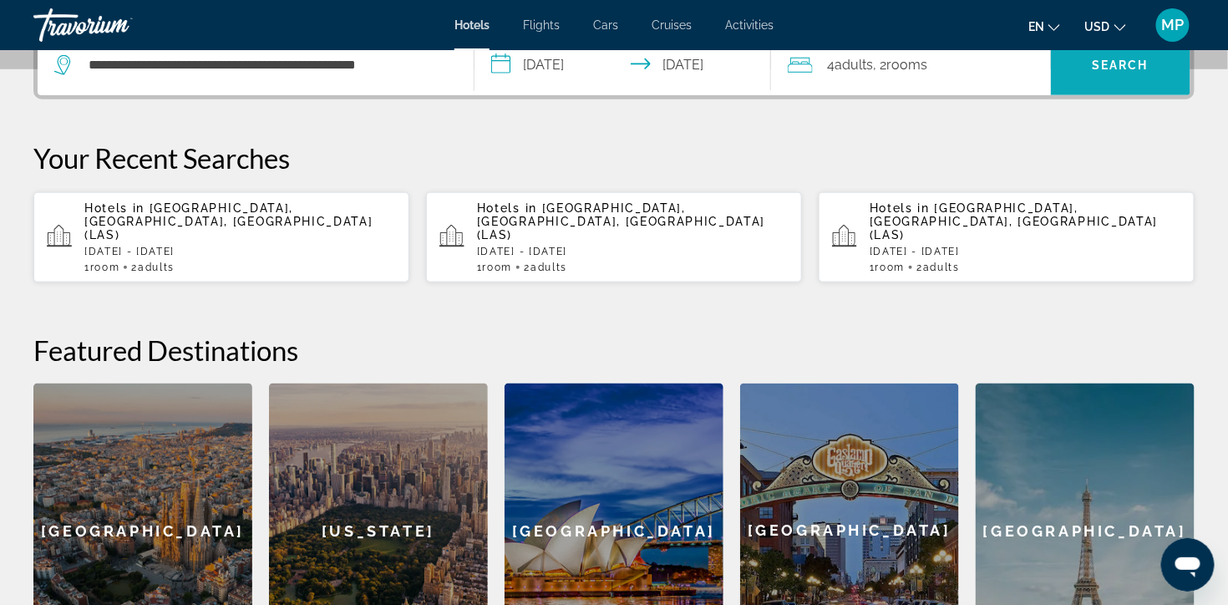
click at [1135, 85] on span "Search" at bounding box center [1121, 65] width 140 height 40
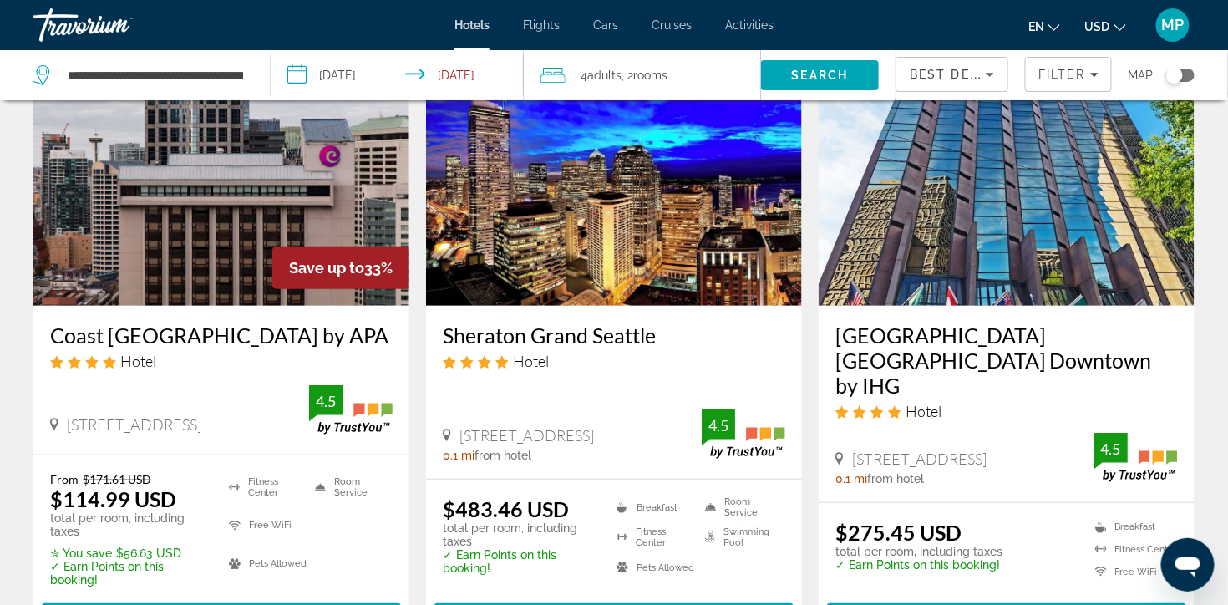
scroll to position [226, 0]
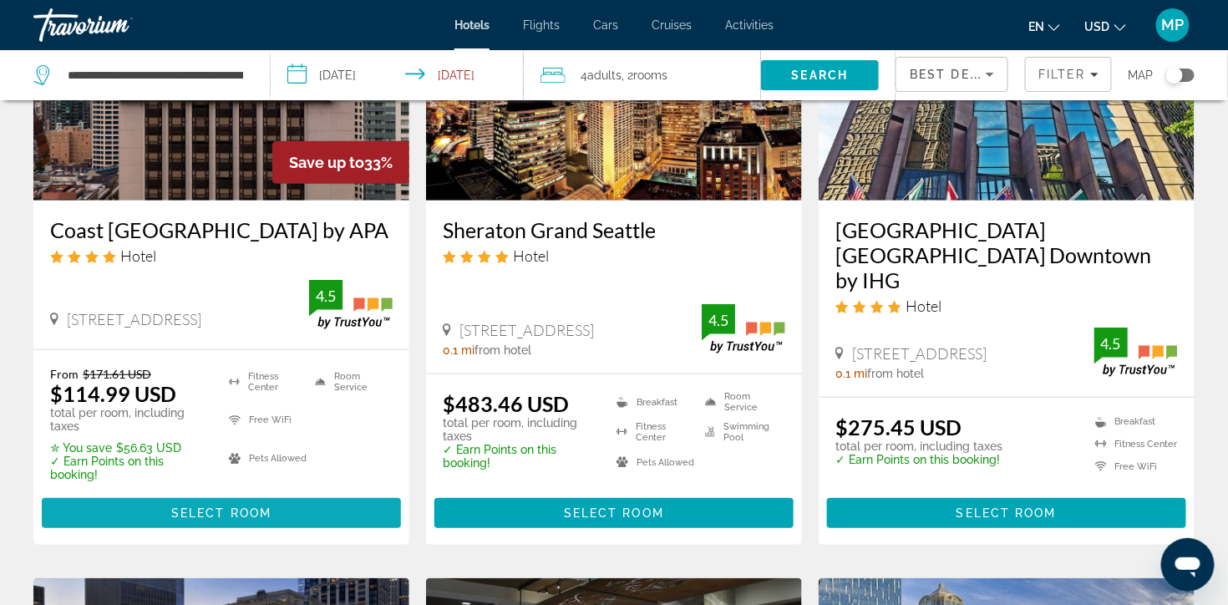
click at [227, 520] on span "Select Room" at bounding box center [221, 512] width 100 height 13
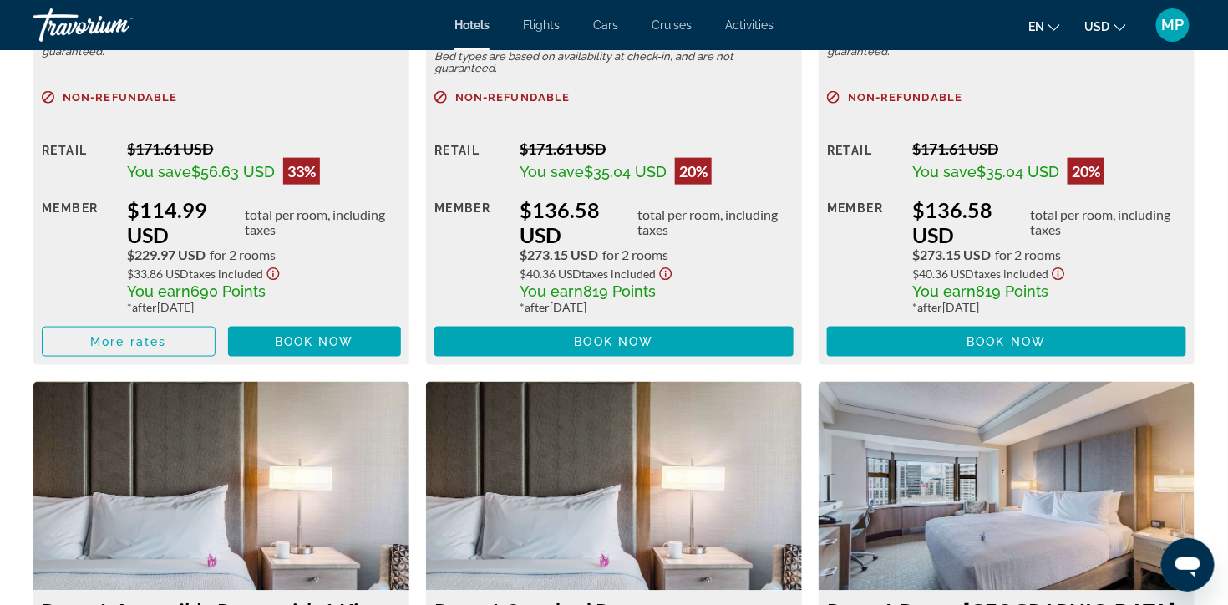
scroll to position [2703, 0]
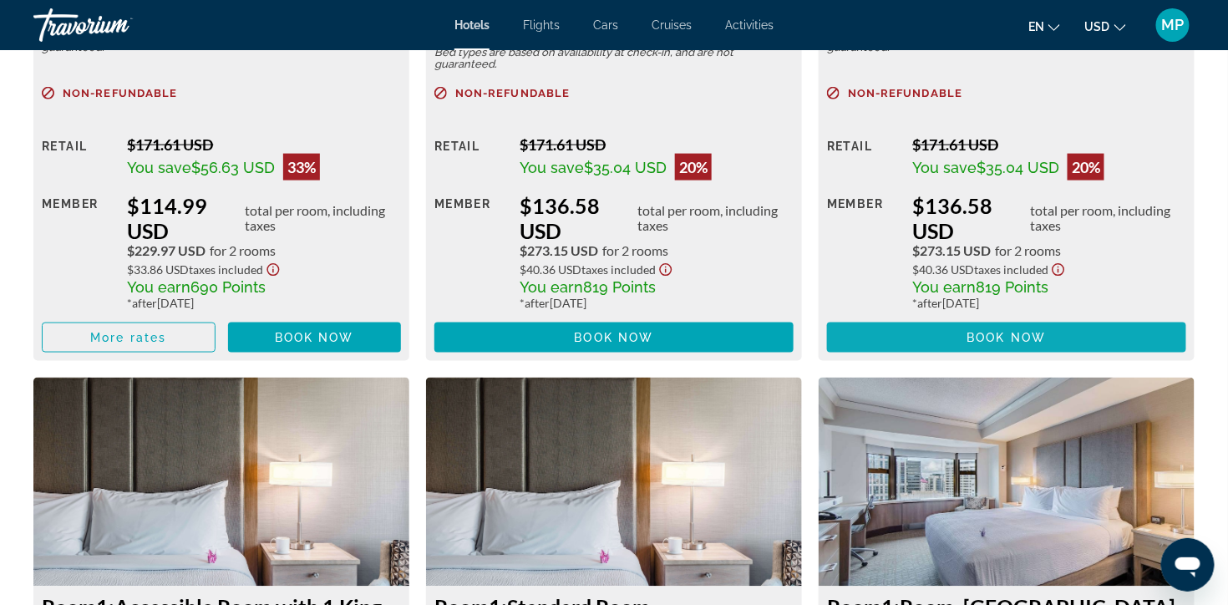
click at [1034, 344] on span "Book now" at bounding box center [1007, 337] width 79 height 13
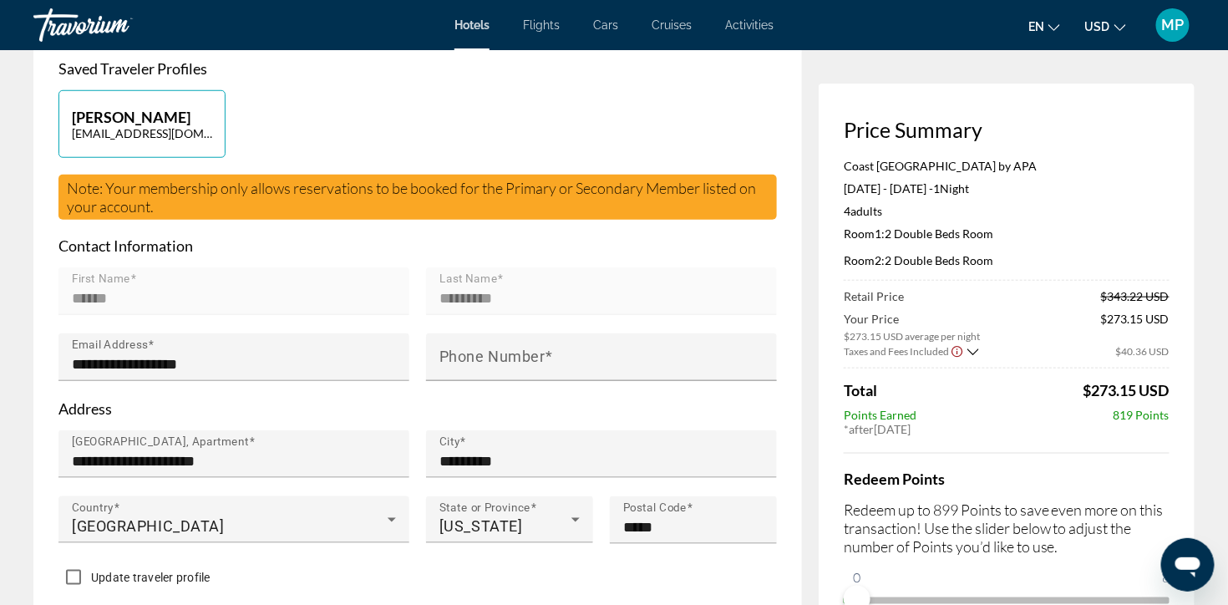
scroll to position [475, 0]
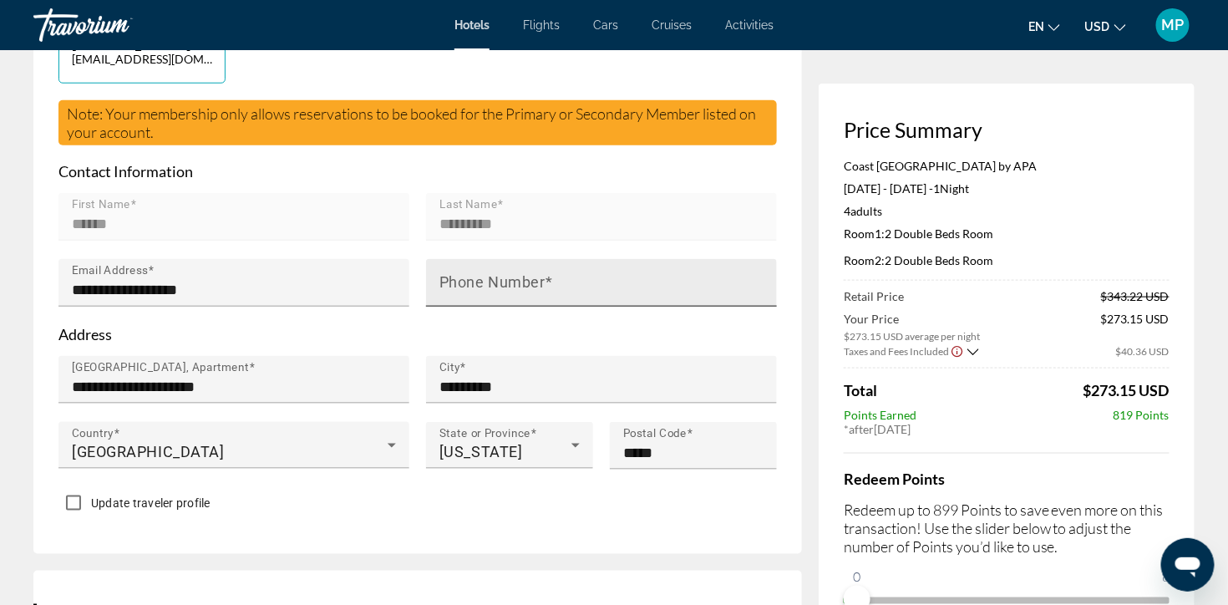
click at [500, 292] on mat-label "Phone Number" at bounding box center [493, 283] width 106 height 18
click at [500, 300] on input "Phone Number" at bounding box center [607, 290] width 334 height 20
type input "**********"
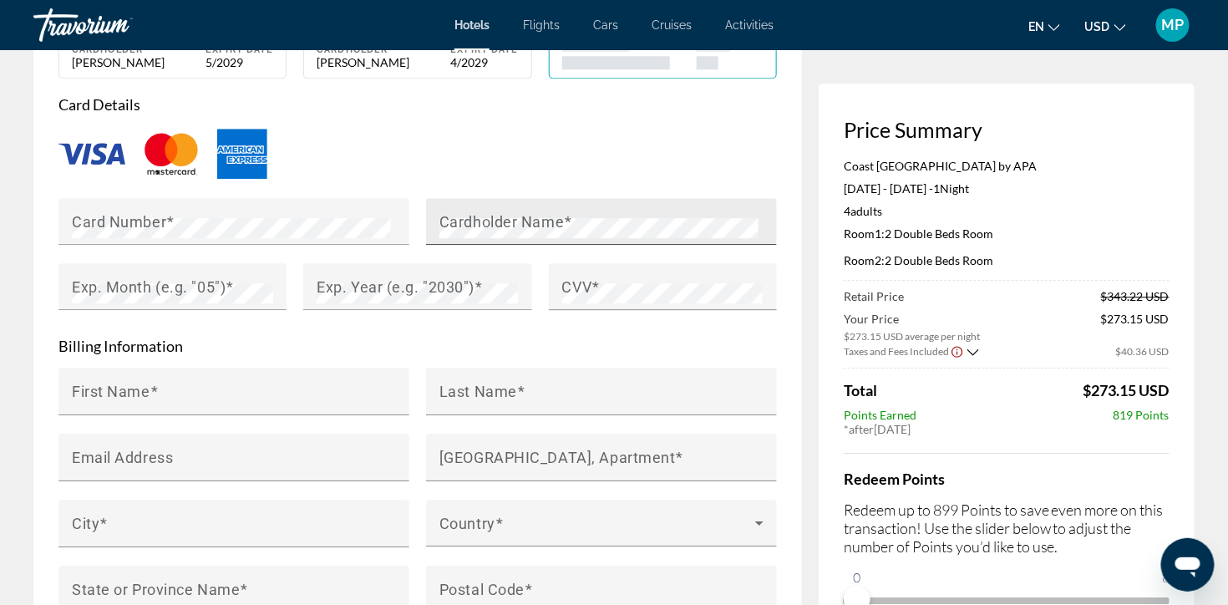
scroll to position [1259, 0]
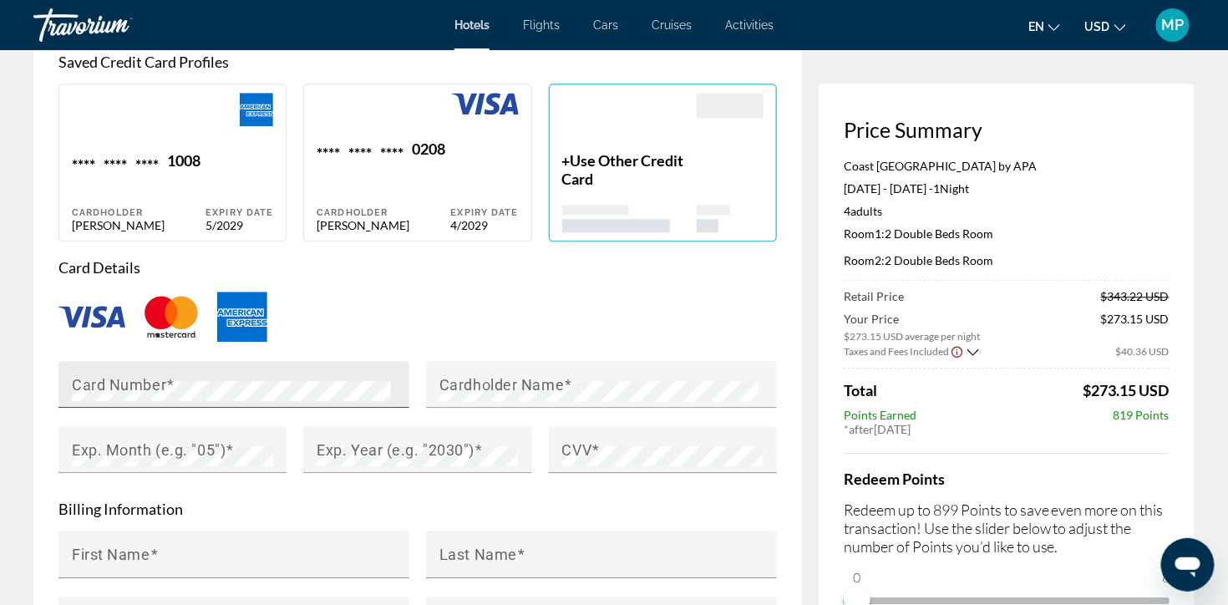
click at [120, 393] on mat-label "Card Number" at bounding box center [119, 384] width 94 height 18
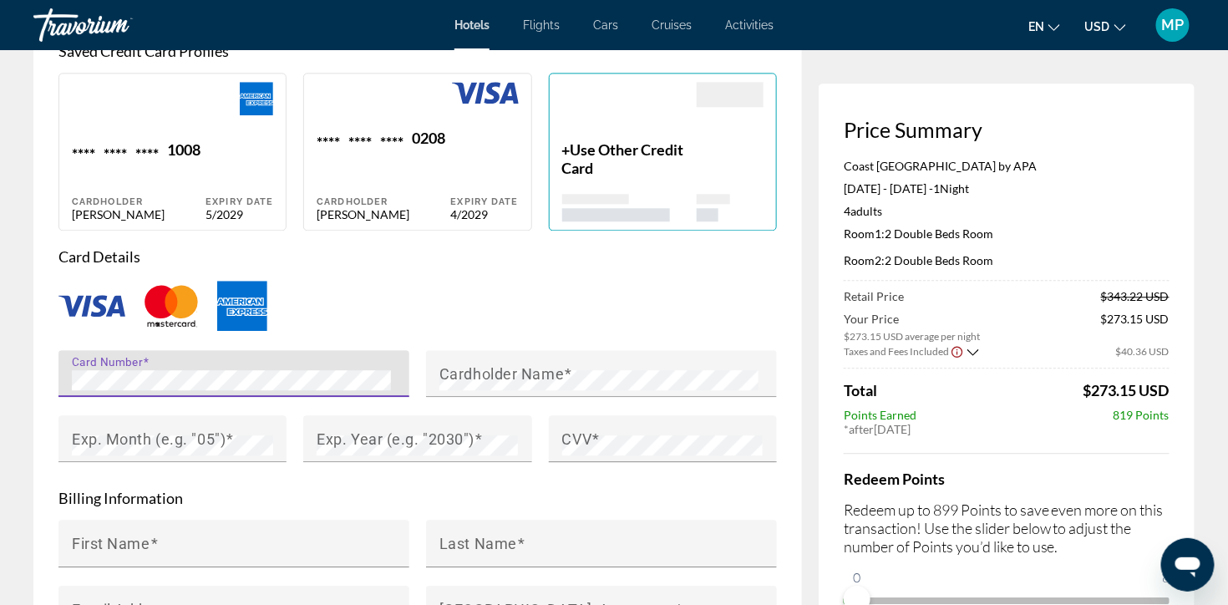
scroll to position [1320, 0]
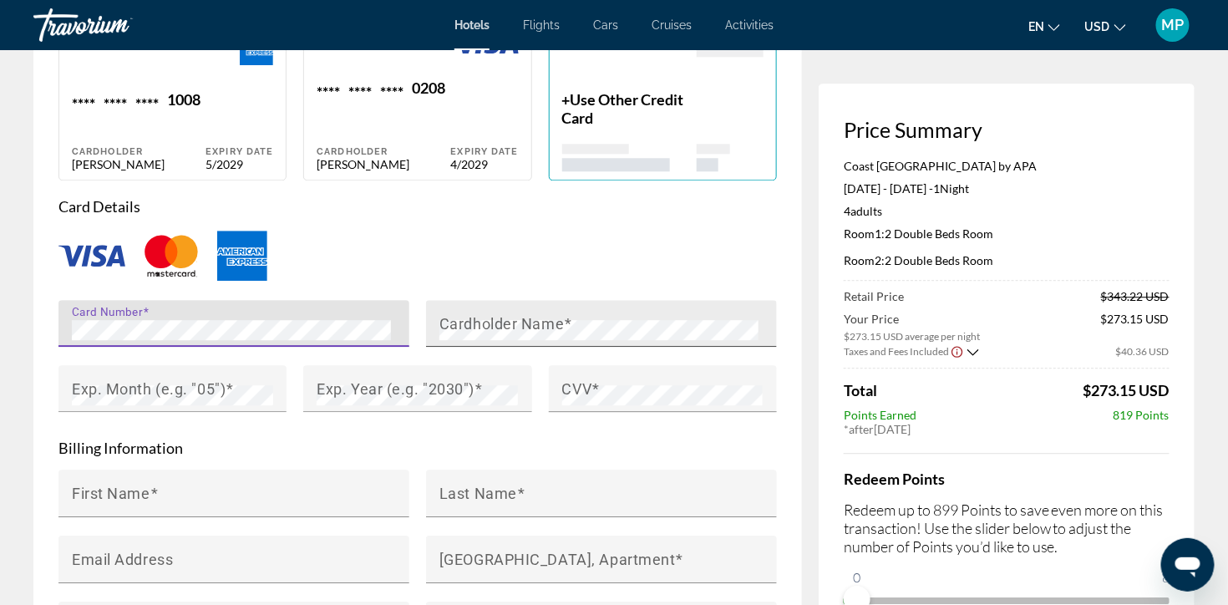
click at [533, 332] on mat-label "Cardholder Name" at bounding box center [502, 323] width 125 height 18
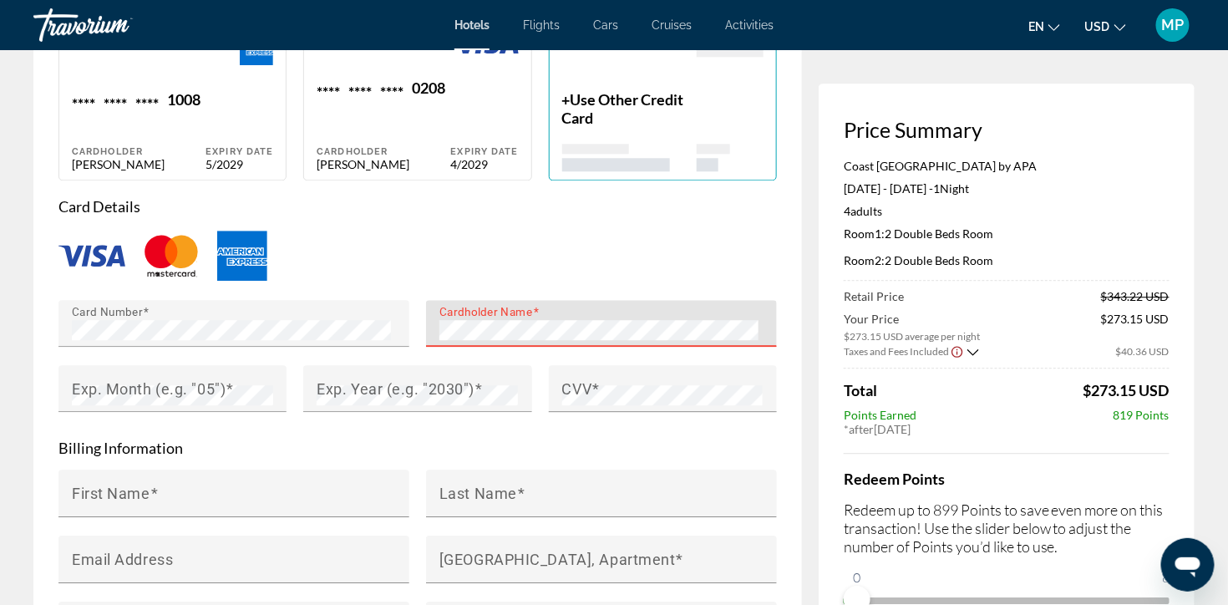
click at [417, 283] on div "Main content" at bounding box center [417, 255] width 719 height 55
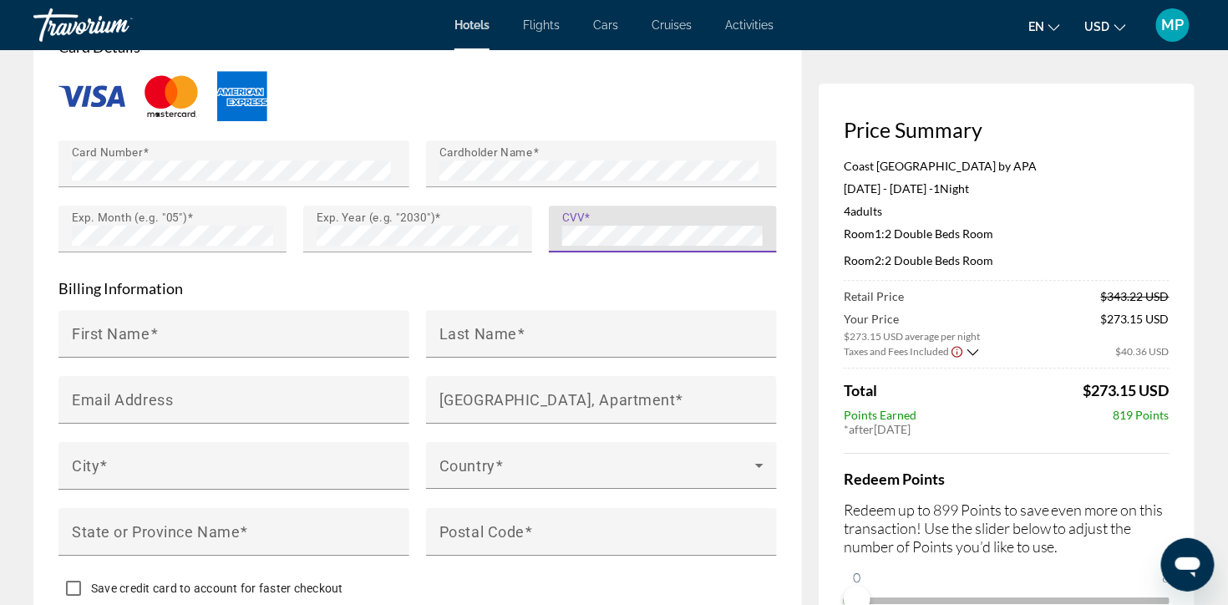
scroll to position [1560, 0]
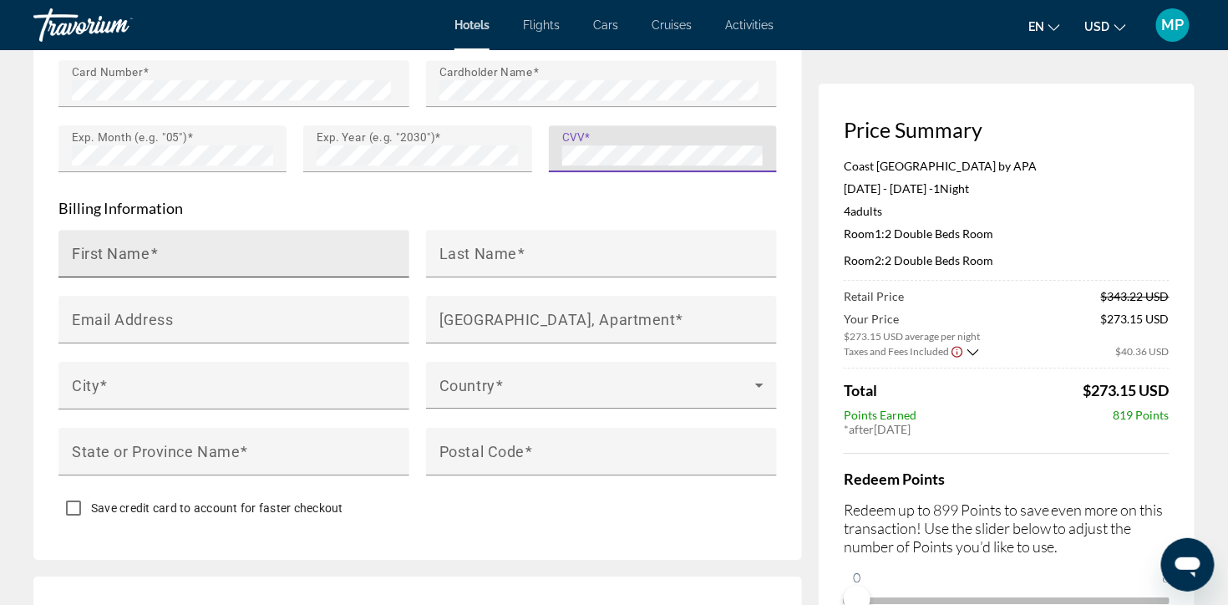
click at [118, 262] on mat-label "First Name" at bounding box center [111, 253] width 79 height 18
click at [118, 271] on input "First Name" at bounding box center [239, 261] width 334 height 20
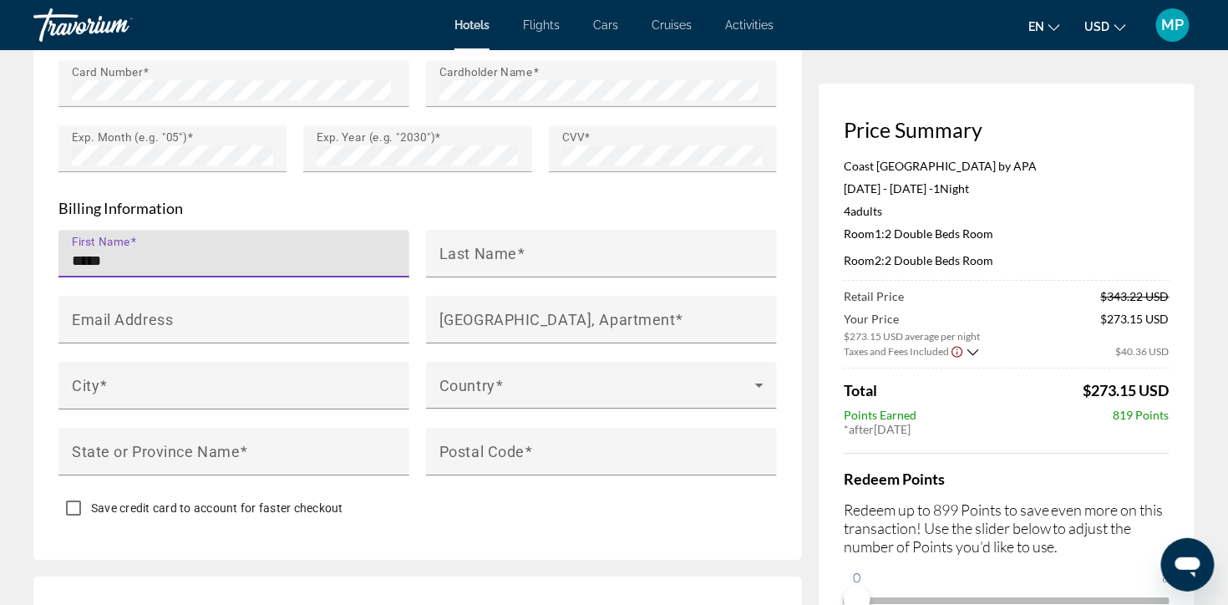
type input "******"
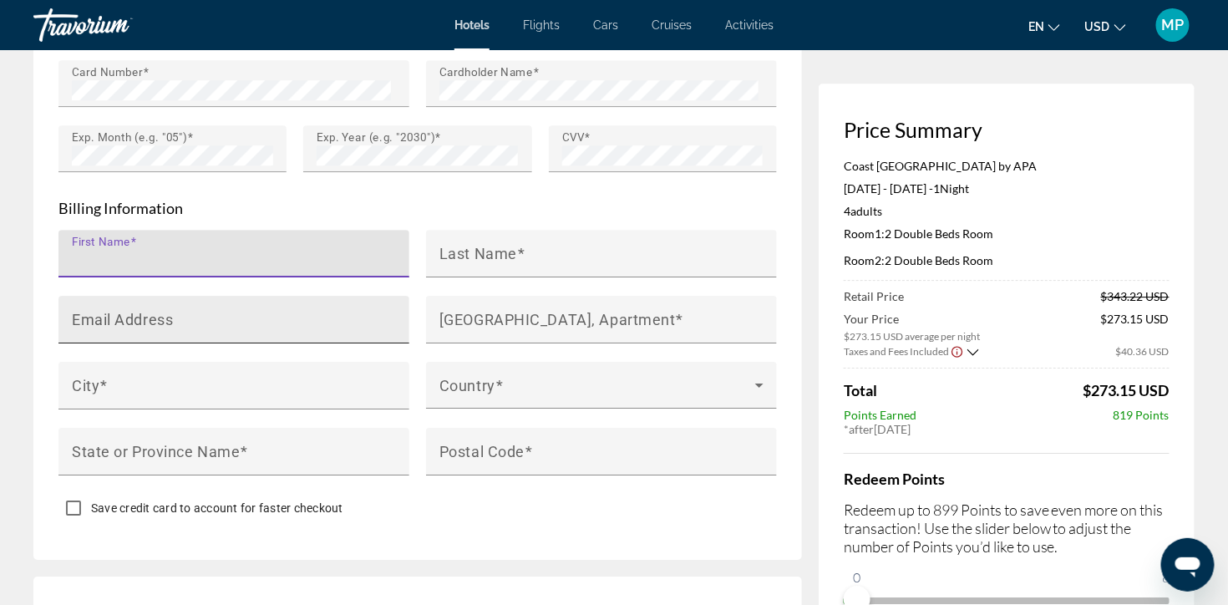
type input "******"
type input "*********"
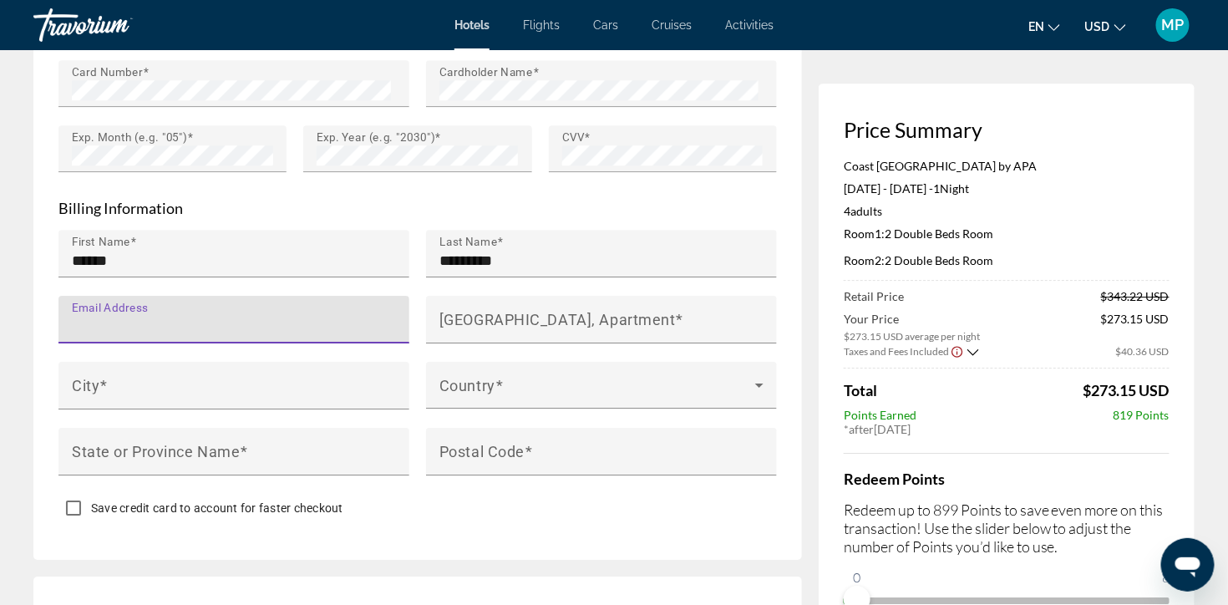
type input "**********"
type input "*********"
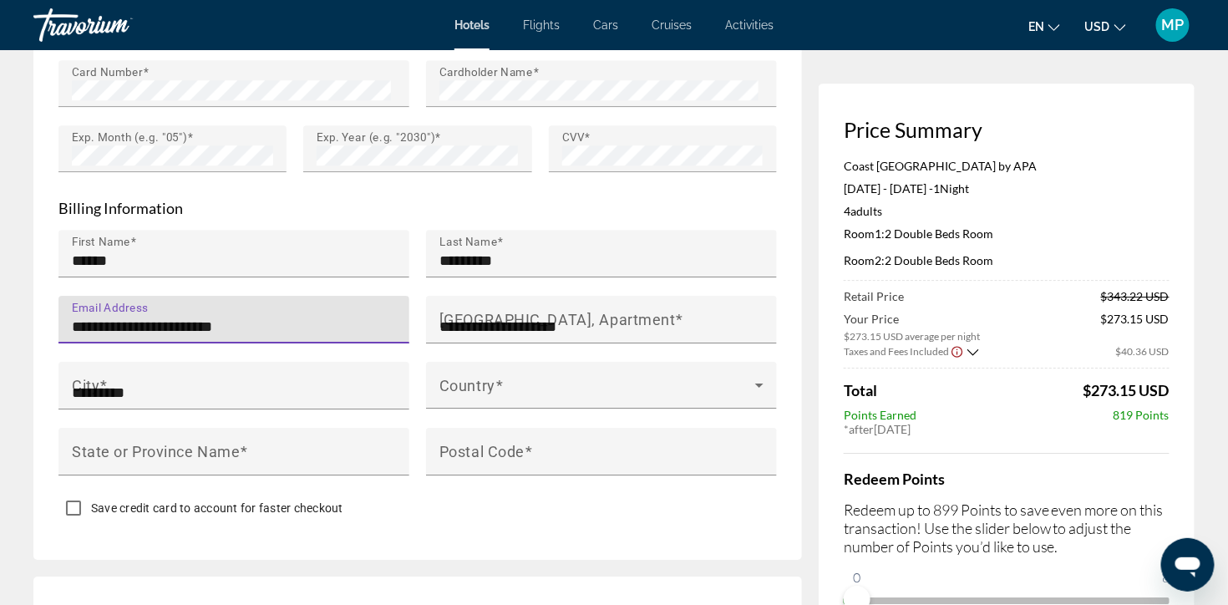
type input "**"
type input "*****"
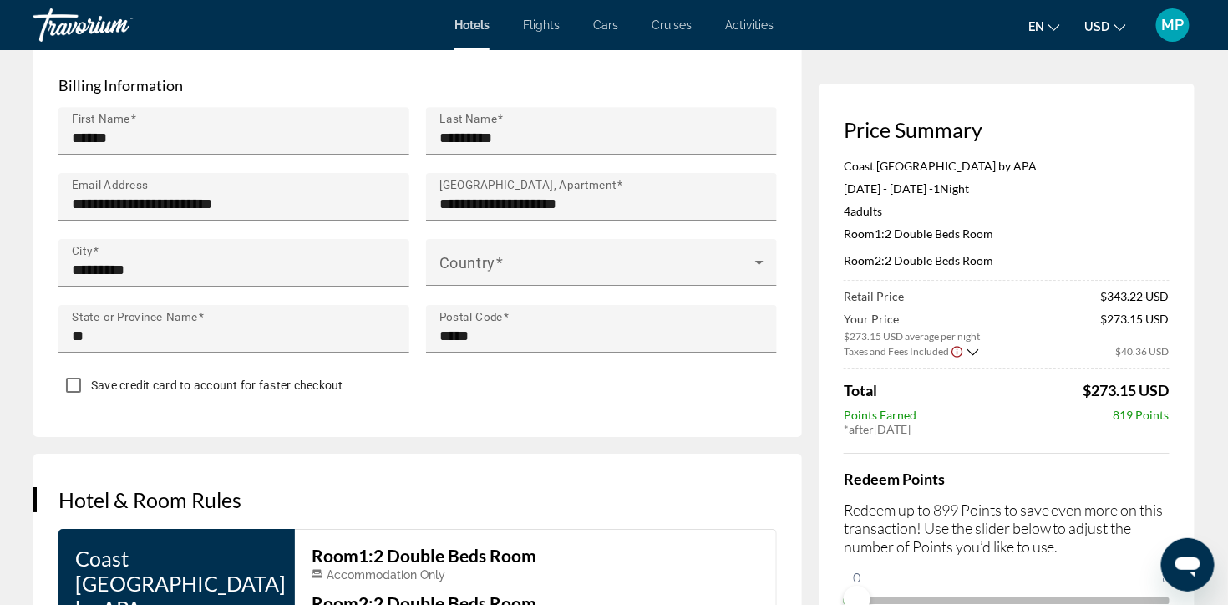
scroll to position [1744, 0]
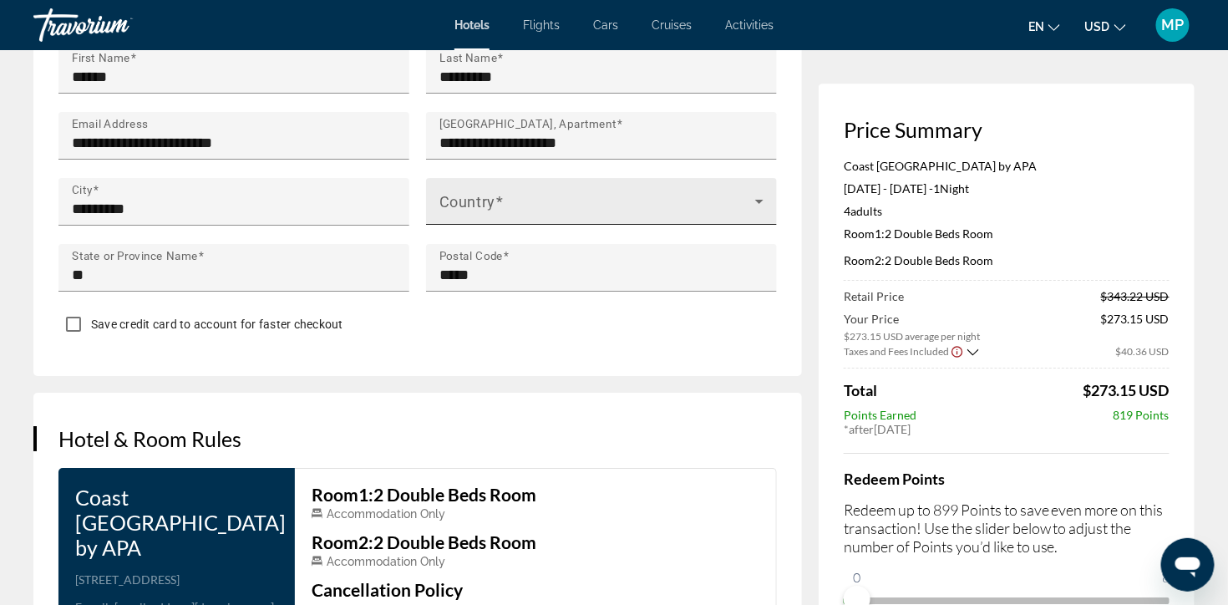
click at [572, 225] on div "Country" at bounding box center [602, 201] width 324 height 47
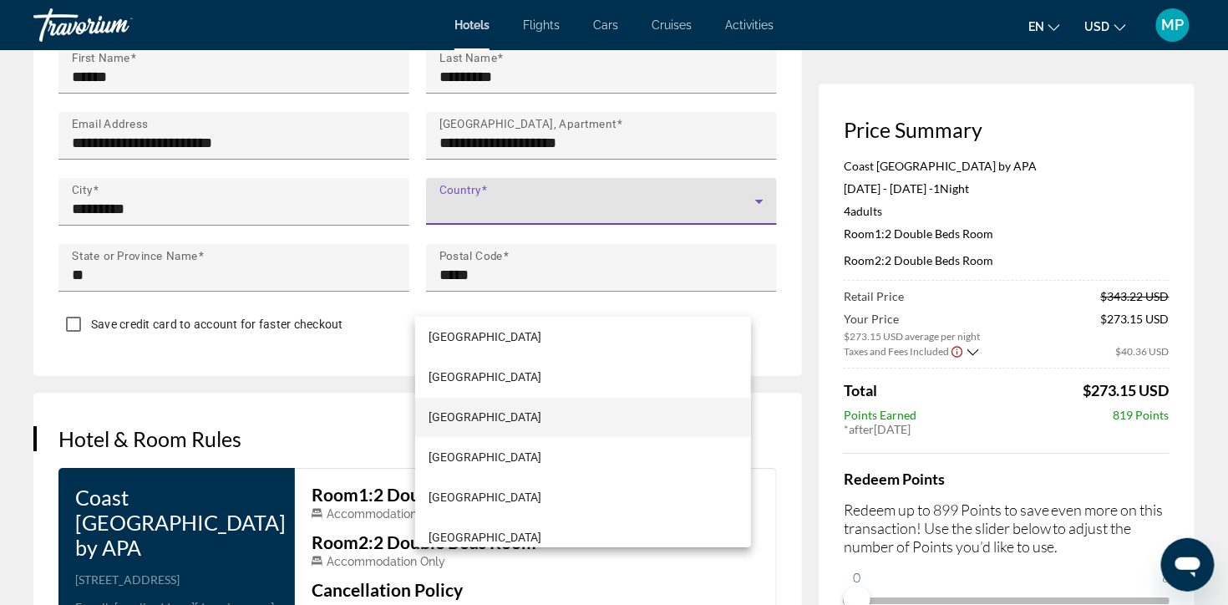
scroll to position [9584, 0]
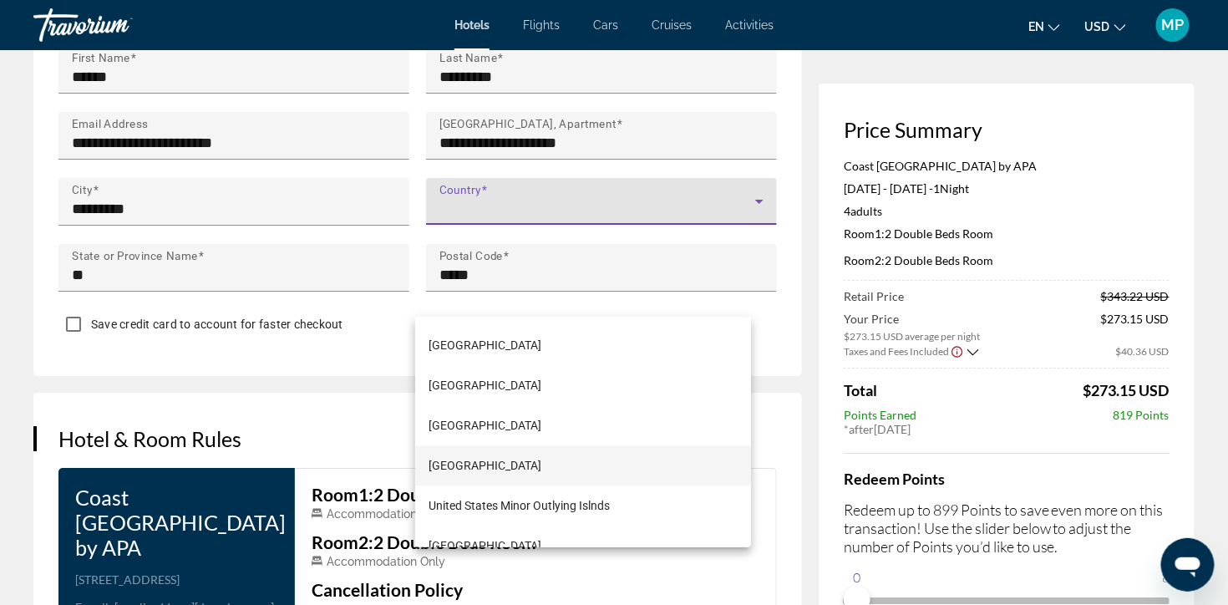
click at [541, 457] on span "United States of America" at bounding box center [485, 466] width 113 height 20
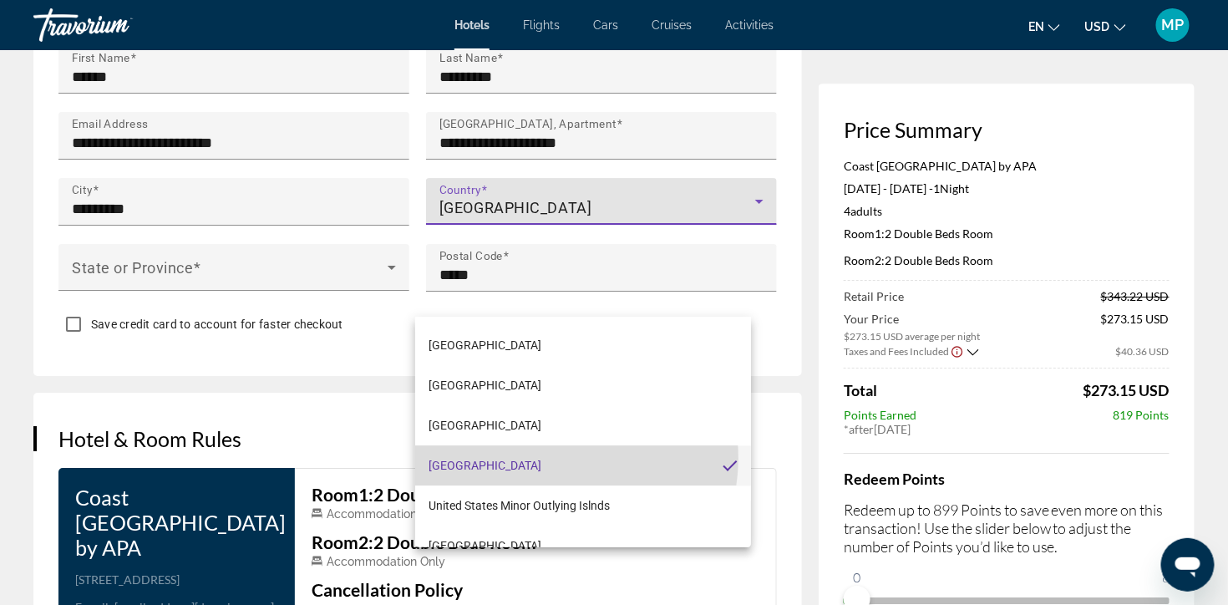
scroll to position [9583, 0]
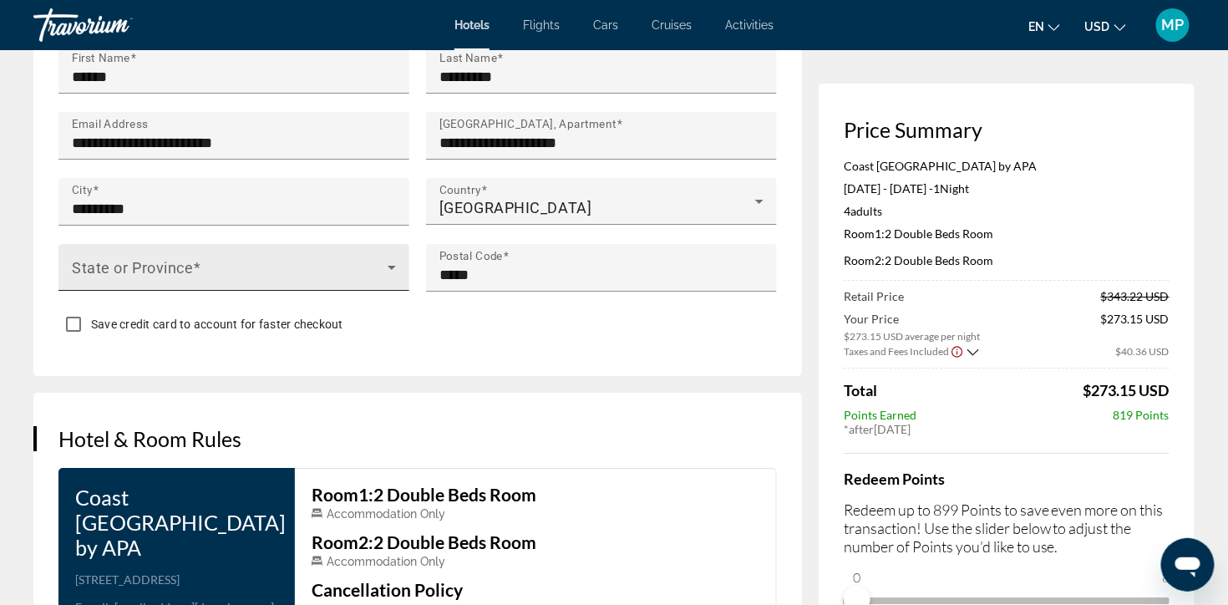
click at [168, 284] on span "Main content" at bounding box center [230, 274] width 316 height 20
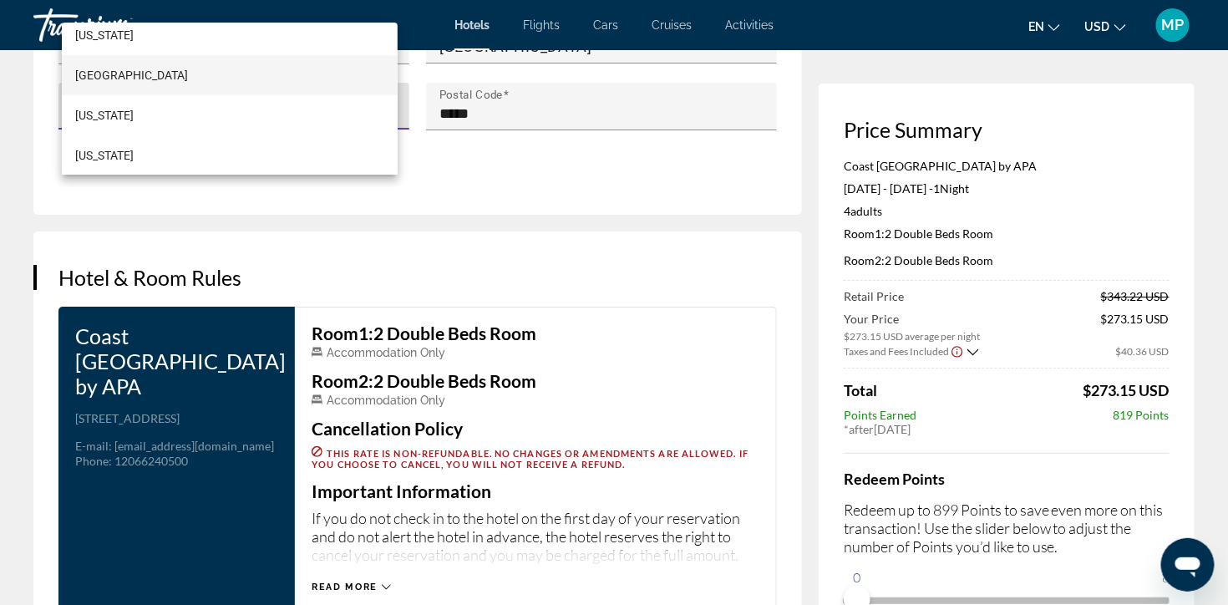
scroll to position [1922, 0]
click at [140, 97] on mat-option "Washington" at bounding box center [230, 93] width 336 height 40
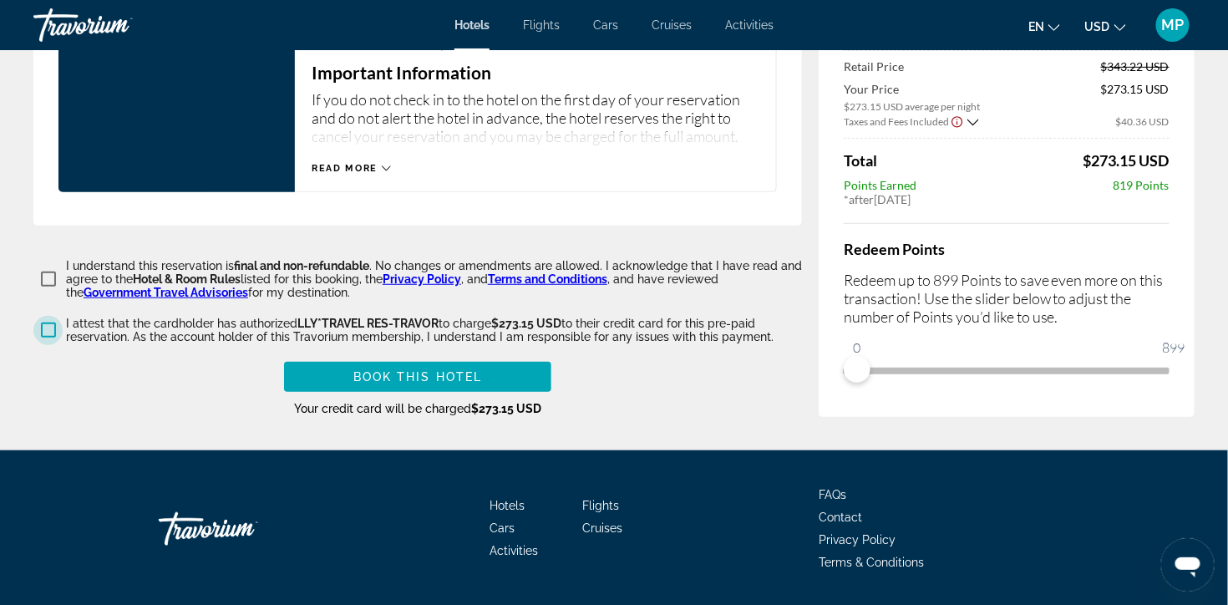
scroll to position [2337, 0]
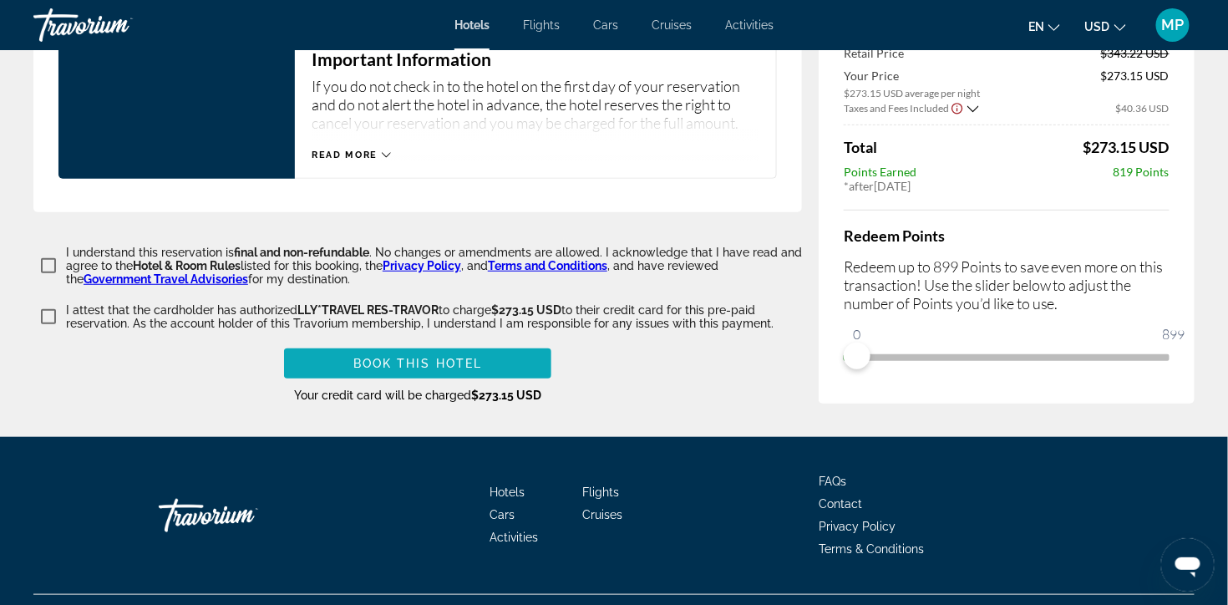
click at [450, 370] on span "Book this hotel" at bounding box center [418, 363] width 130 height 13
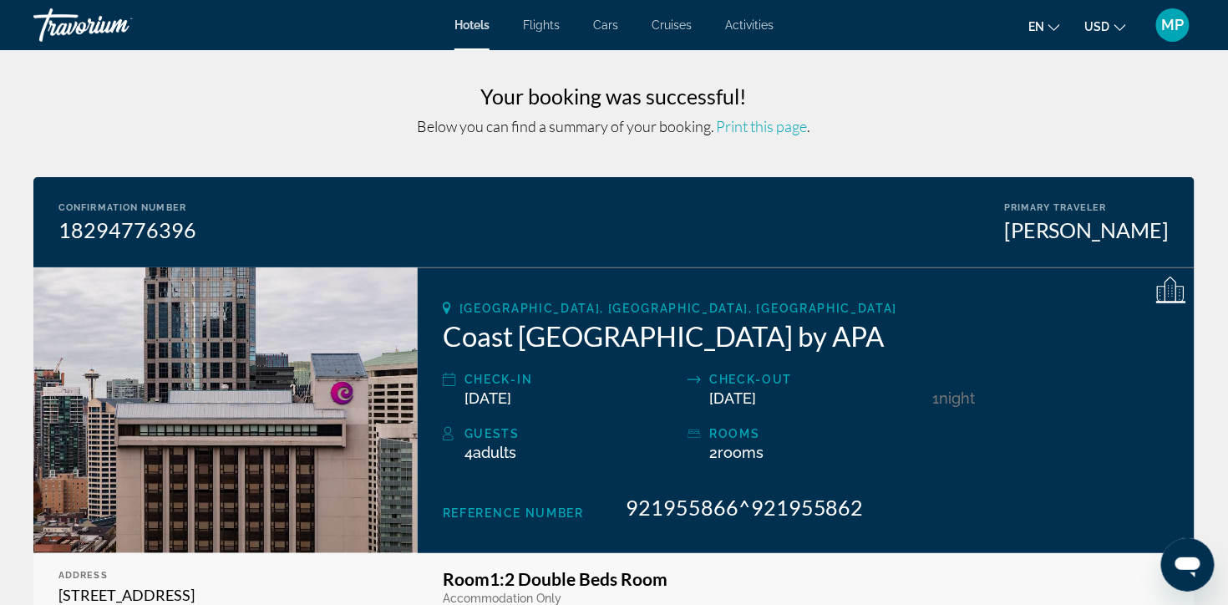
click at [788, 132] on span "Print this page" at bounding box center [762, 126] width 91 height 18
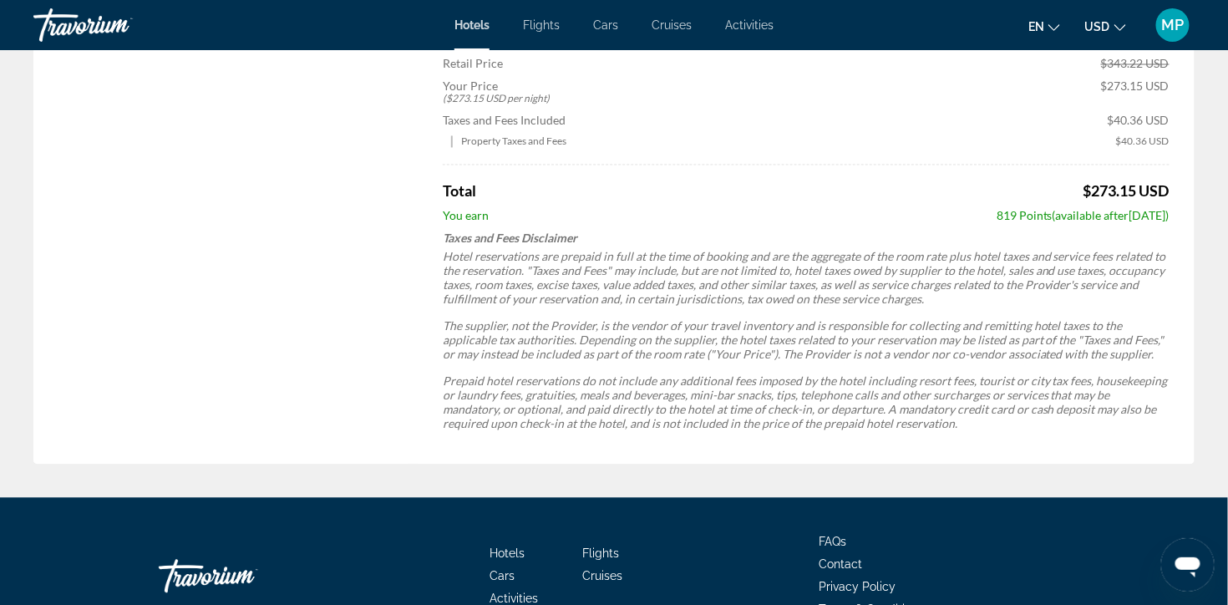
scroll to position [595, 0]
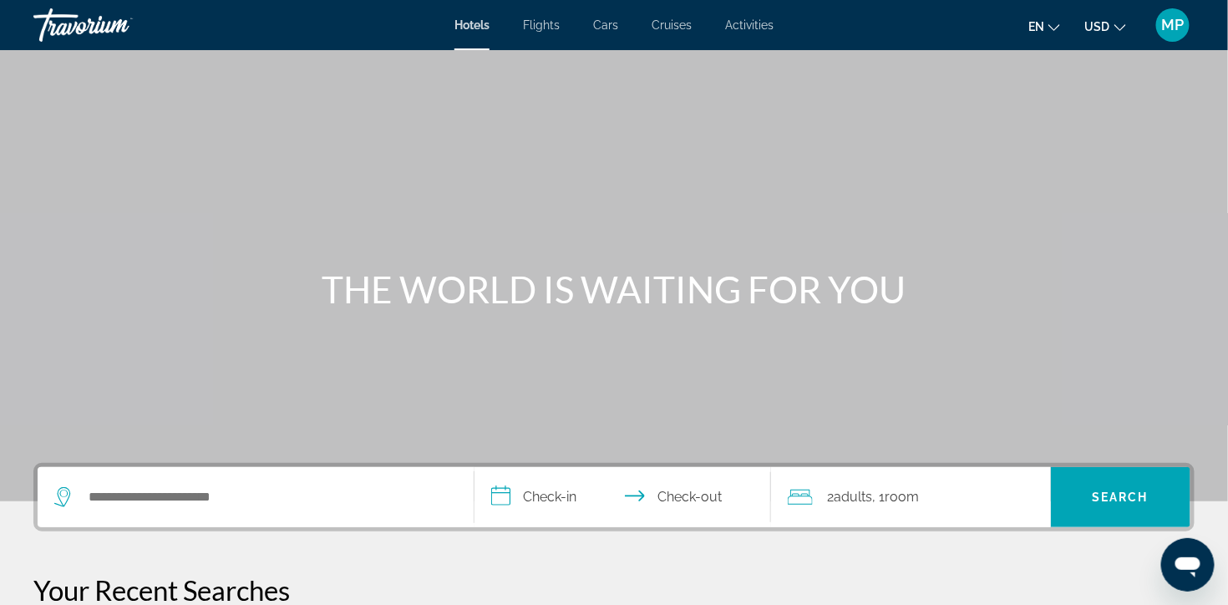
click at [1165, 33] on span "MP" at bounding box center [1173, 25] width 23 height 17
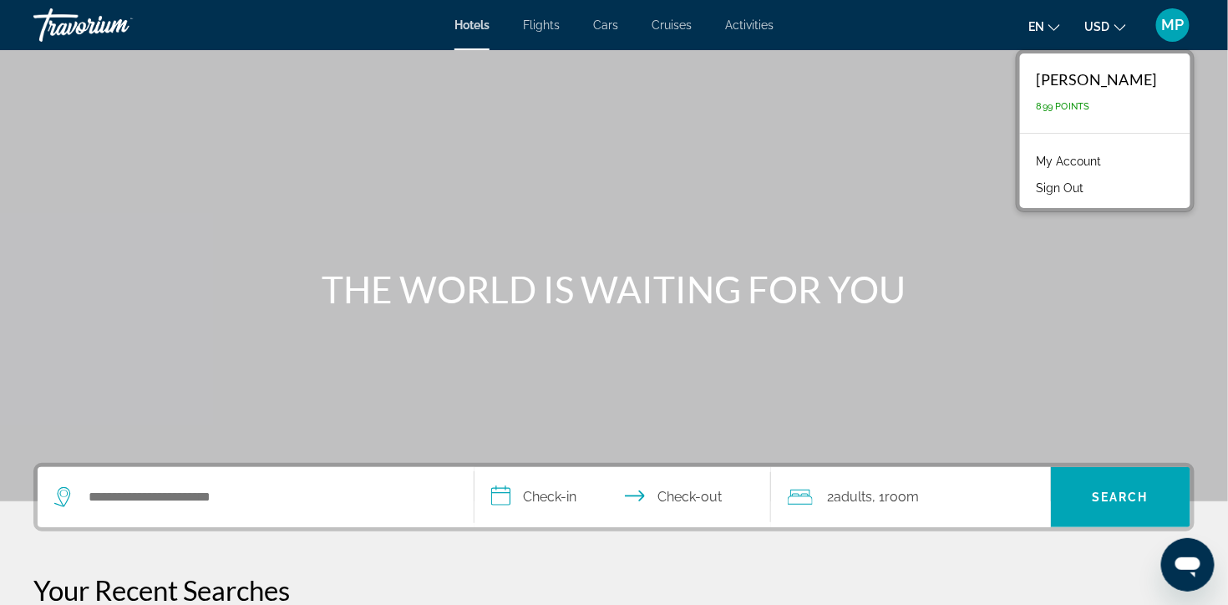
click at [1084, 165] on link "My Account" at bounding box center [1070, 161] width 82 height 22
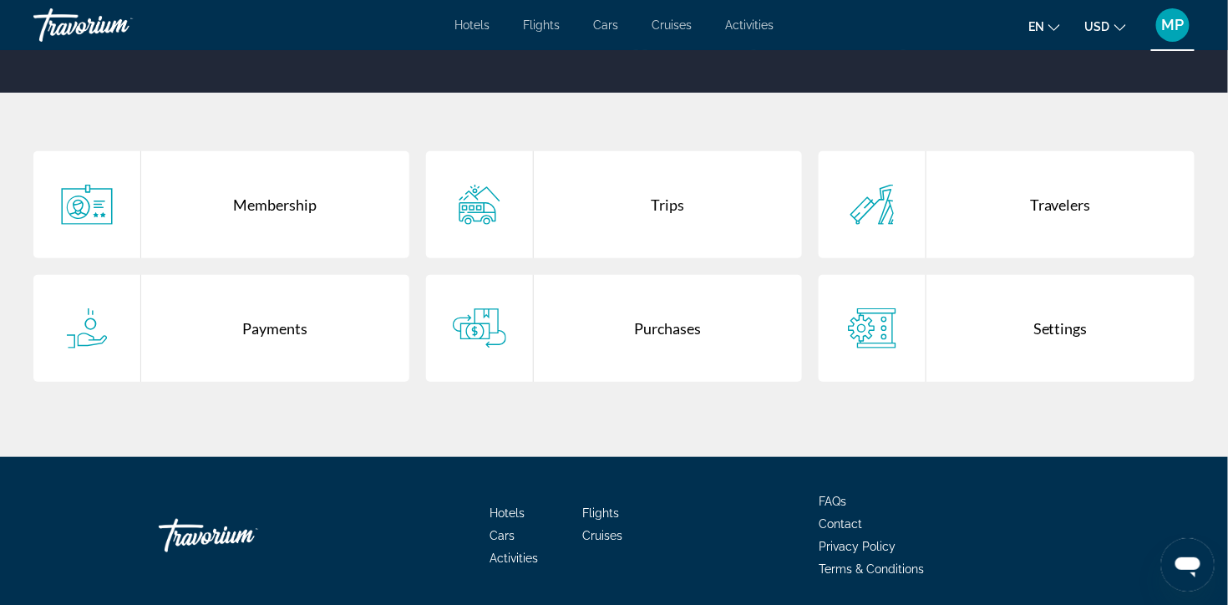
scroll to position [384, 0]
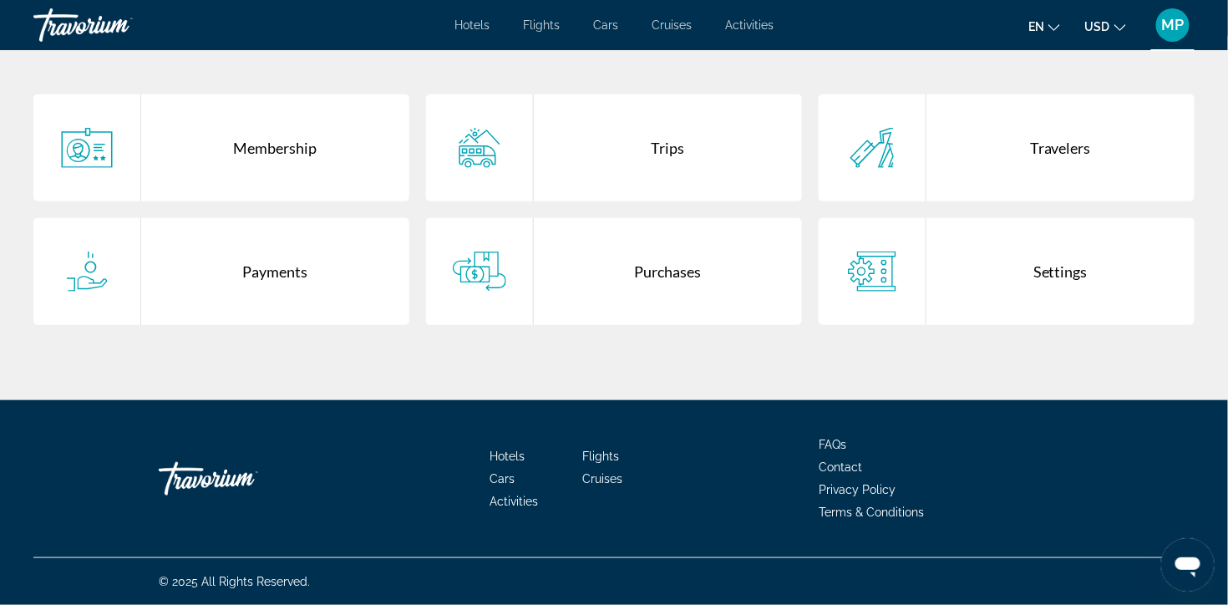
click at [647, 130] on div "Trips" at bounding box center [668, 147] width 268 height 107
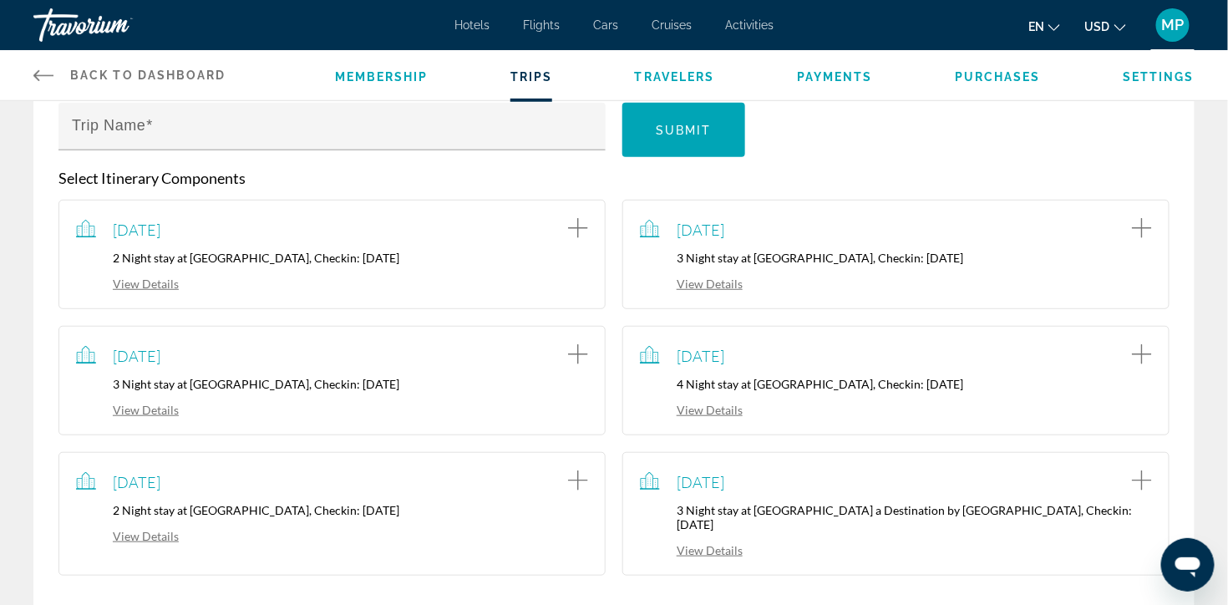
scroll to position [309, 0]
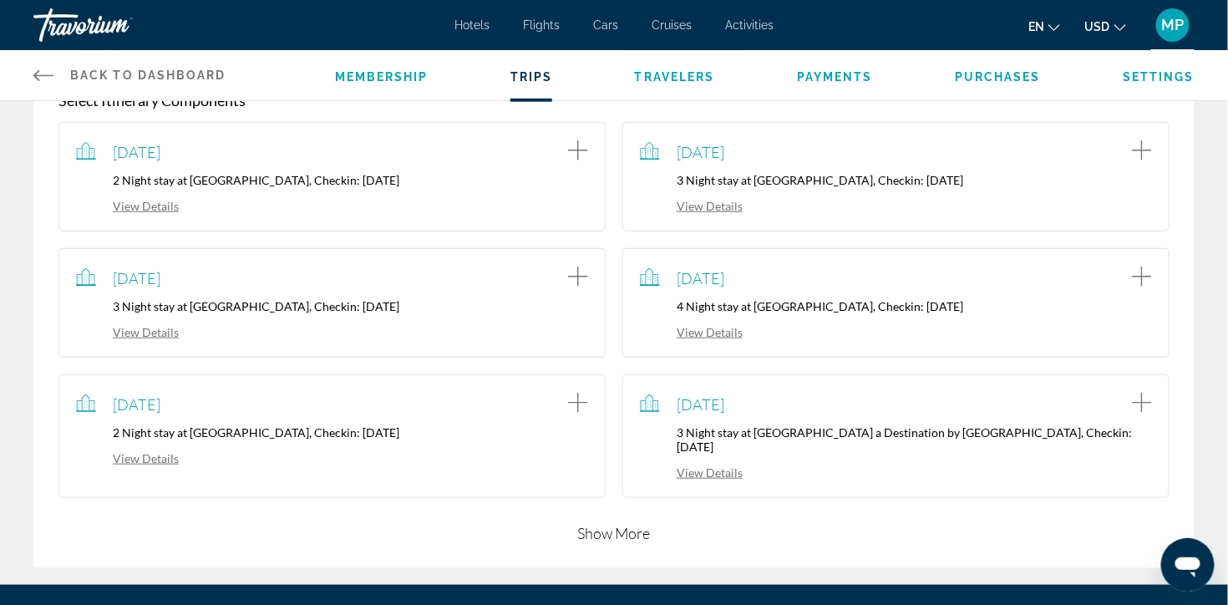
click at [619, 543] on button "Show More" at bounding box center [614, 533] width 73 height 20
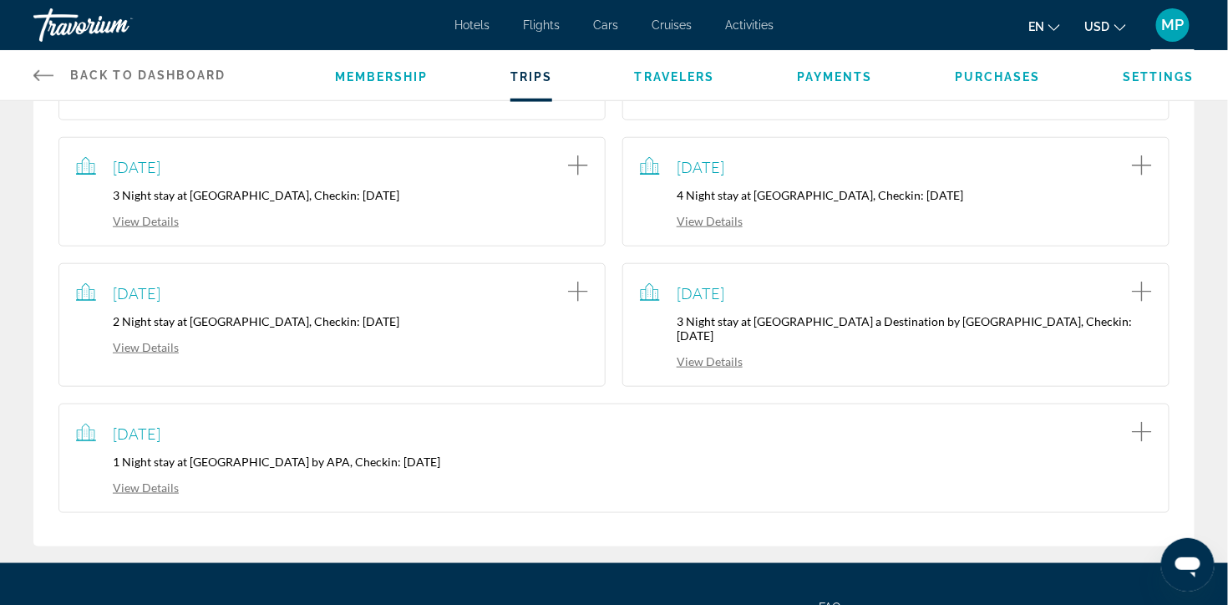
scroll to position [624, 0]
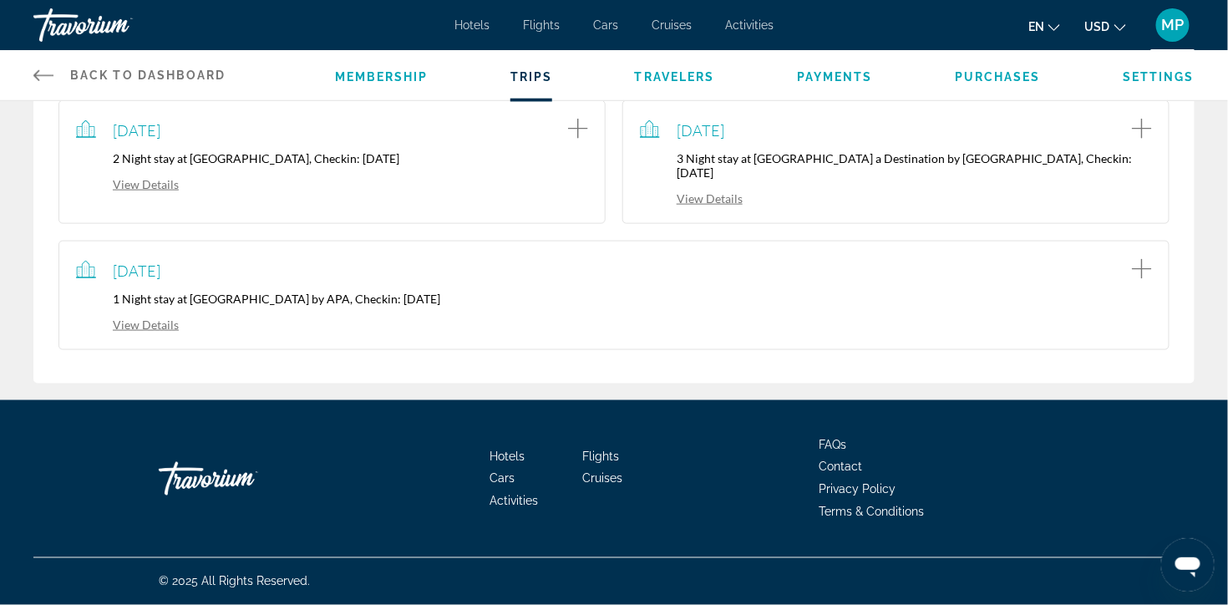
click at [163, 318] on link "View Details" at bounding box center [127, 325] width 103 height 14
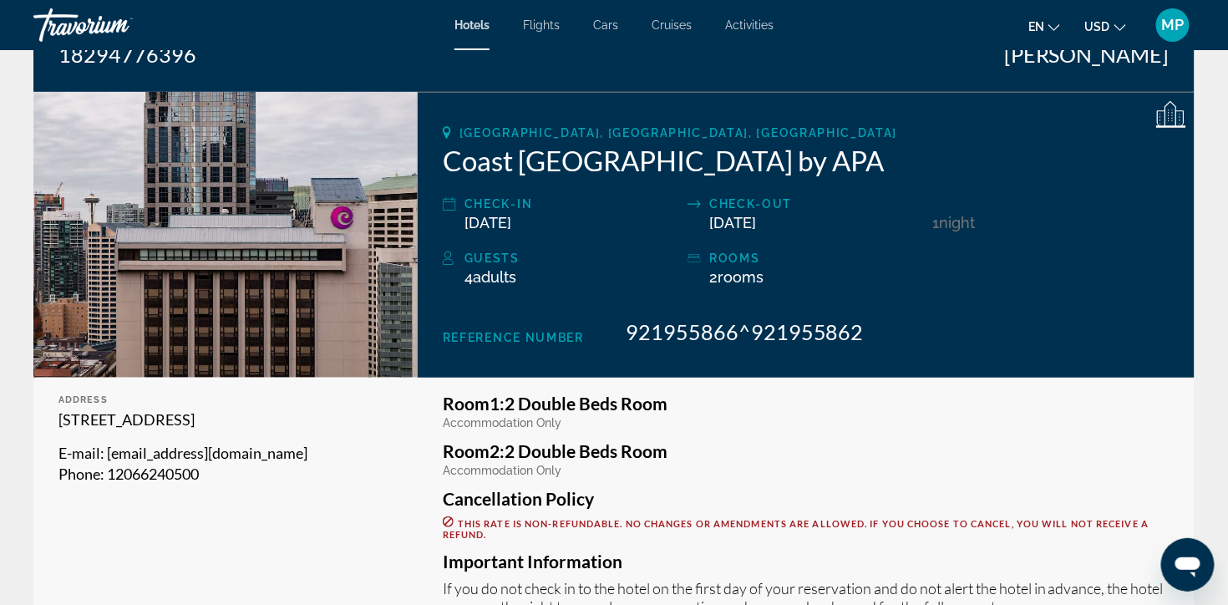
scroll to position [51, 0]
